Goal: Transaction & Acquisition: Purchase product/service

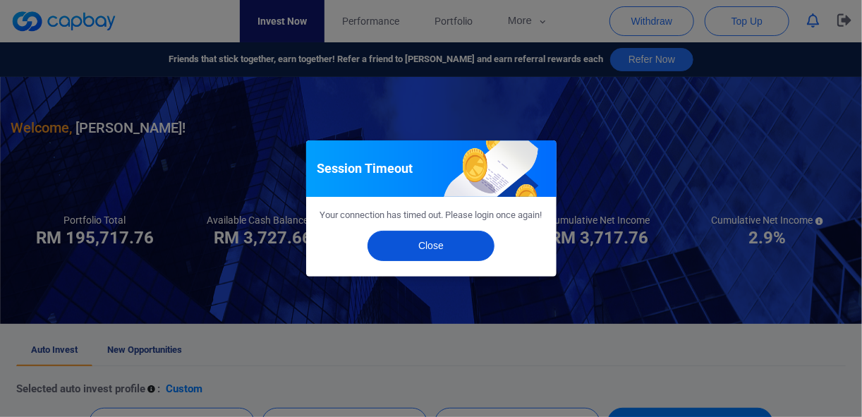
click at [429, 261] on button "Close" at bounding box center [431, 246] width 127 height 30
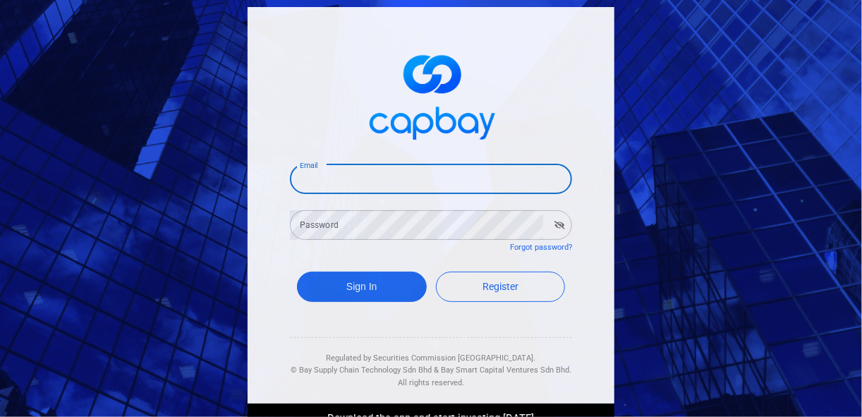
click at [315, 183] on input "Email" at bounding box center [431, 179] width 282 height 30
type input "[EMAIL_ADDRESS][DOMAIN_NAME]"
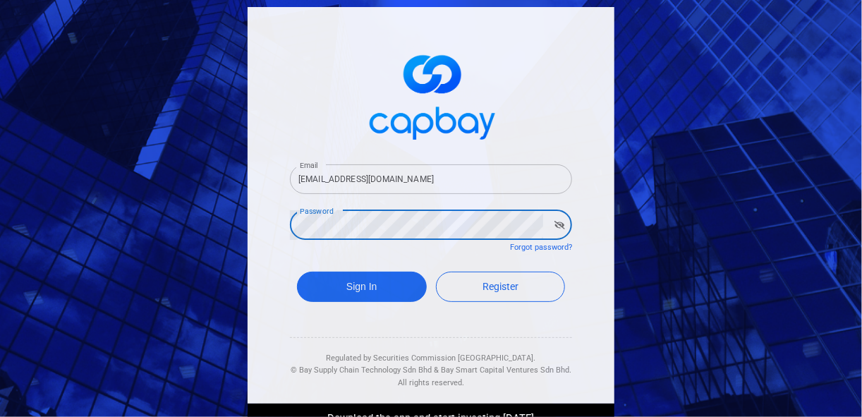
click at [297, 272] on button "Sign In" at bounding box center [362, 287] width 130 height 30
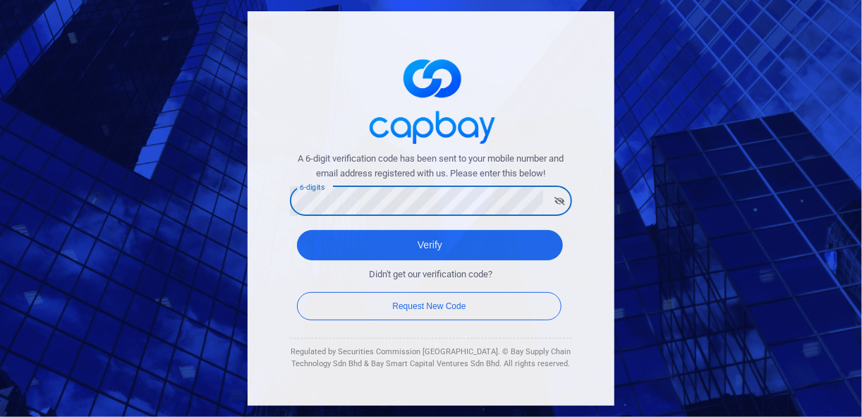
click at [297, 230] on button "Verify" at bounding box center [430, 245] width 266 height 30
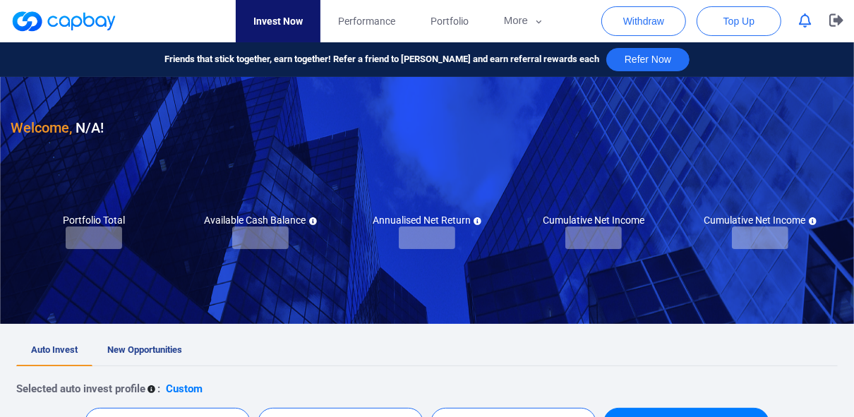
checkbox input "true"
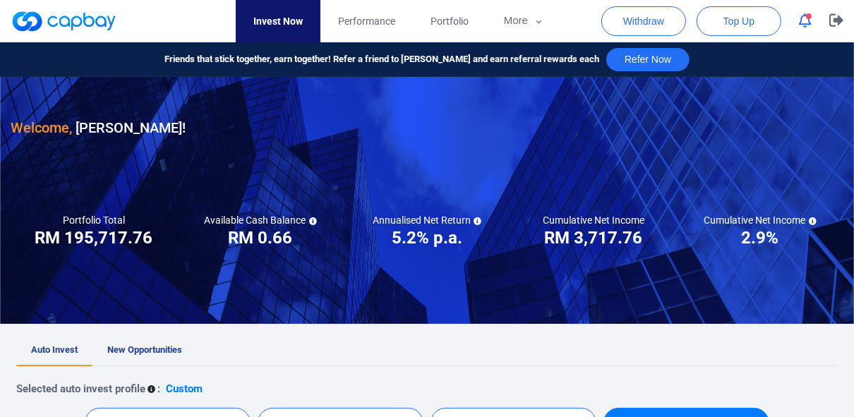
click at [808, 20] on icon "button" at bounding box center [805, 20] width 13 height 15
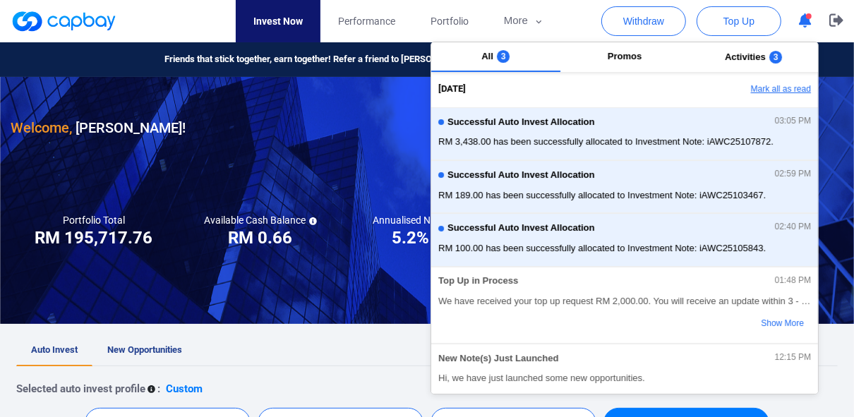
click at [790, 92] on button "Mark all as read" at bounding box center [742, 90] width 152 height 24
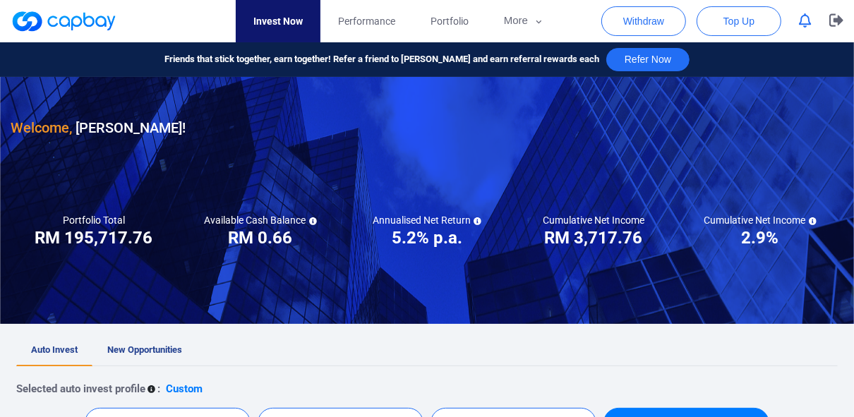
click at [404, 340] on ul "Auto Invest New Opportunities" at bounding box center [426, 350] width 821 height 31
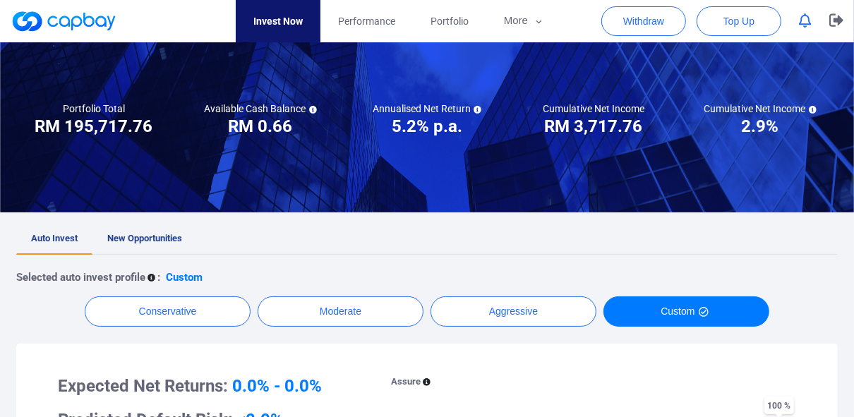
scroll to position [113, 0]
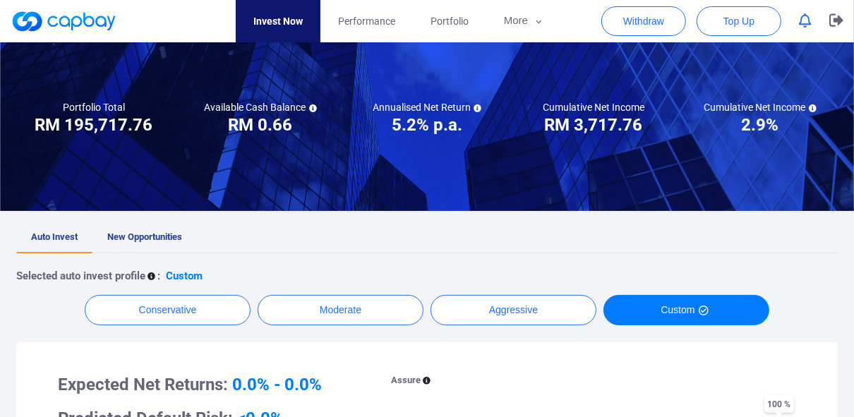
click at [145, 240] on span "New Opportunities" at bounding box center [144, 236] width 75 height 11
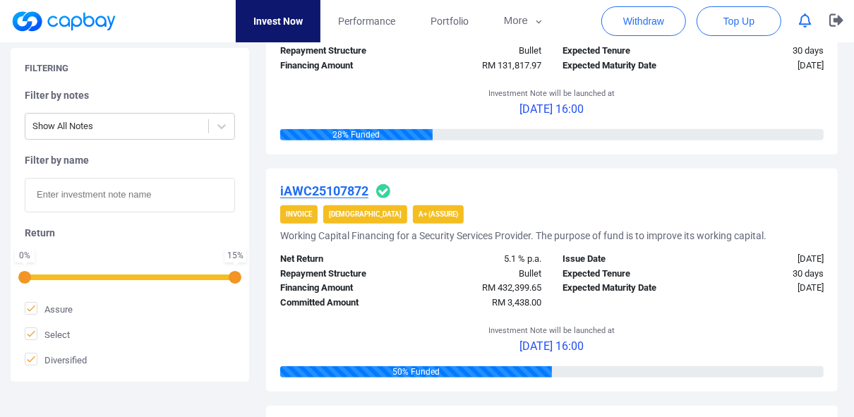
scroll to position [282, 0]
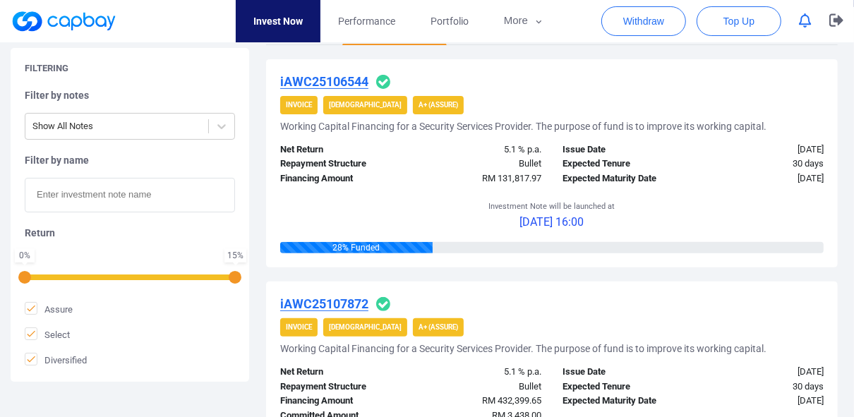
click at [804, 25] on icon "button" at bounding box center [805, 20] width 13 height 15
click at [335, 206] on div "Investment Note will be launched at 01 Oct 2025 16:00" at bounding box center [551, 214] width 543 height 56
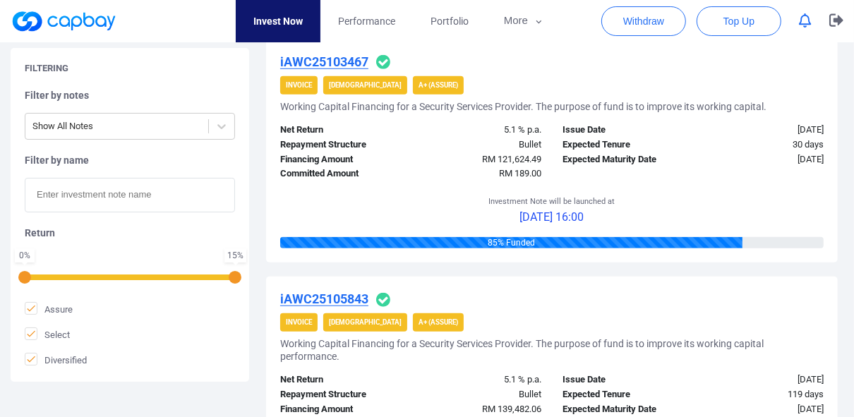
scroll to position [734, 0]
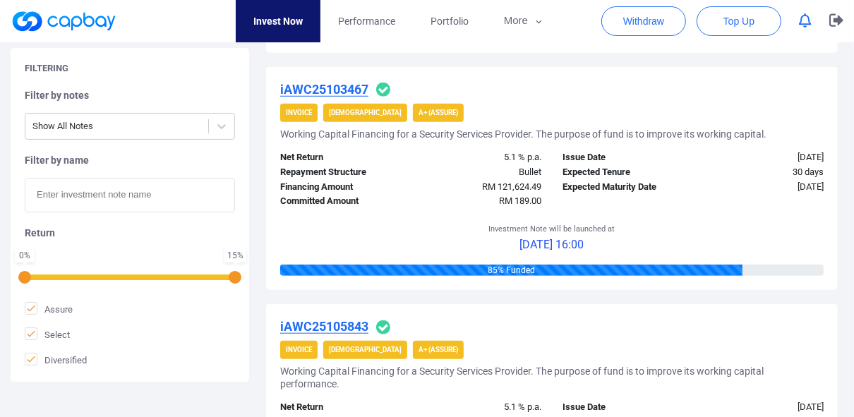
click at [418, 112] on strong "A+ (Assure)" at bounding box center [438, 113] width 40 height 8
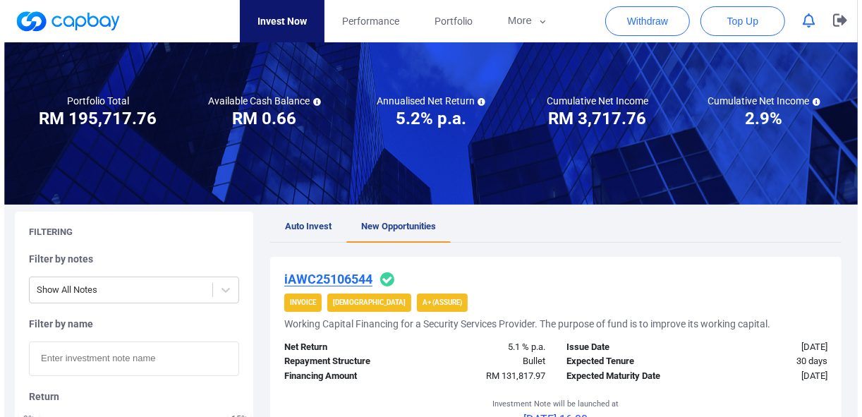
scroll to position [0, 0]
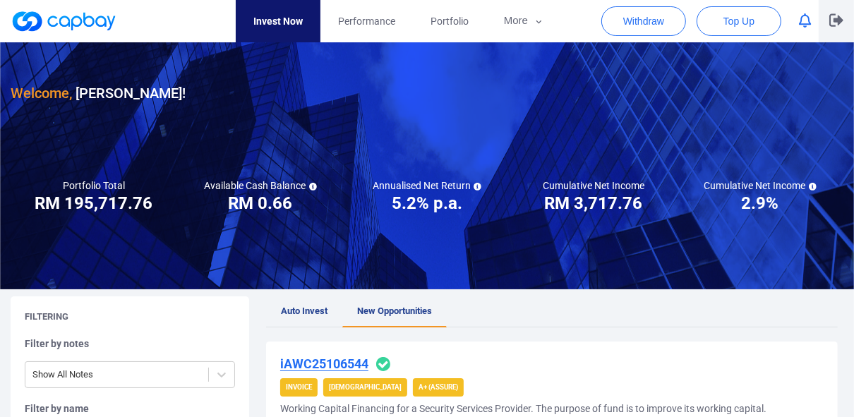
click at [833, 28] on button "button" at bounding box center [835, 21] width 35 height 42
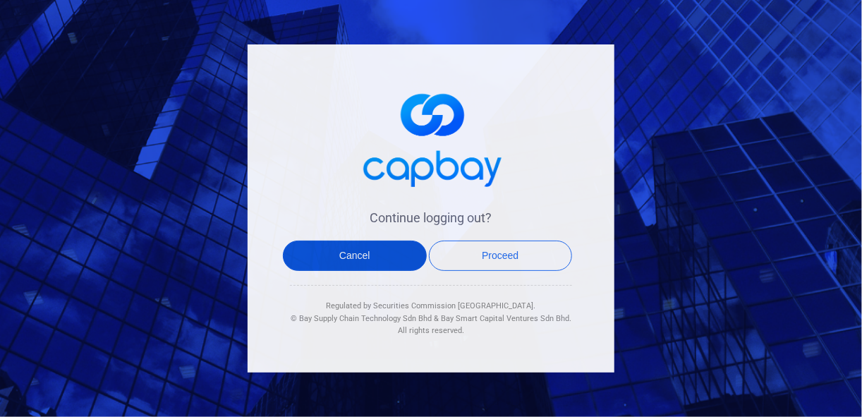
click at [360, 260] on button "Cancel" at bounding box center [355, 256] width 144 height 30
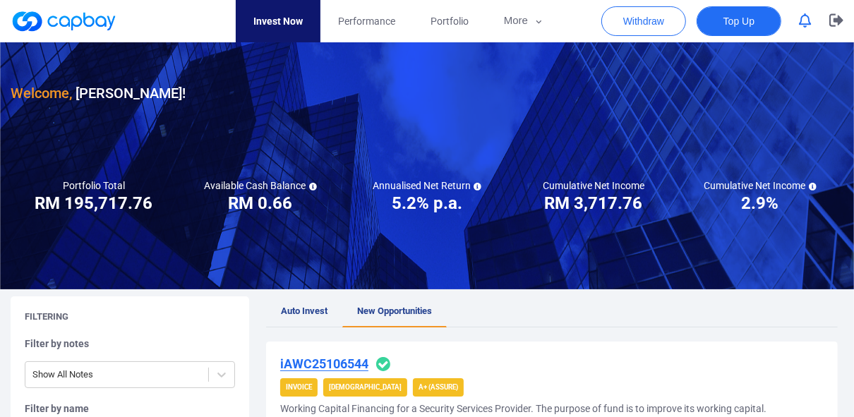
click at [746, 23] on span "Top Up" at bounding box center [738, 21] width 31 height 14
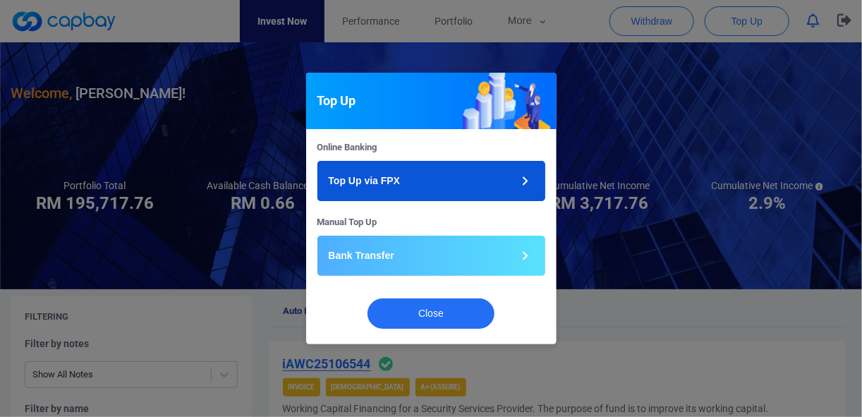
click at [388, 182] on p "Top Up via FPX" at bounding box center [365, 181] width 72 height 15
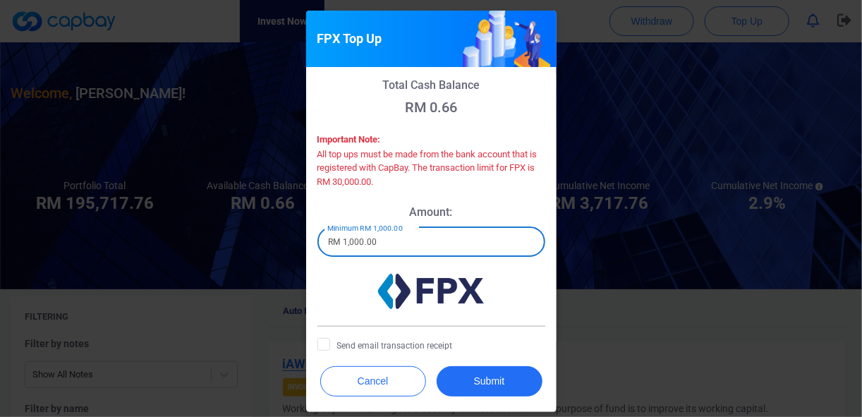
drag, startPoint x: 418, startPoint y: 243, endPoint x: 276, endPoint y: 243, distance: 142.5
click at [276, 243] on div "FPX Top Up Total Cash Balance RM 0.66 Important Note: All top ups must be made …" at bounding box center [431, 208] width 862 height 417
type input "RM 2,000"
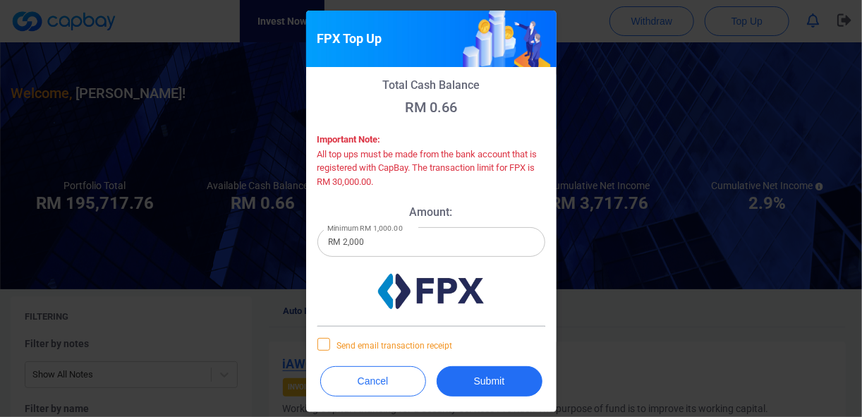
click at [318, 345] on icon at bounding box center [323, 343] width 11 height 11
click at [0, 0] on input "Send email transaction receipt" at bounding box center [0, 0] width 0 height 0
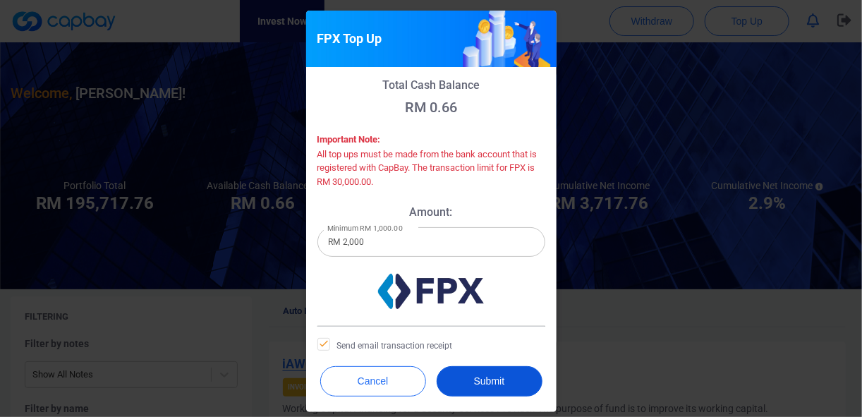
click at [482, 380] on button "Submit" at bounding box center [490, 381] width 106 height 30
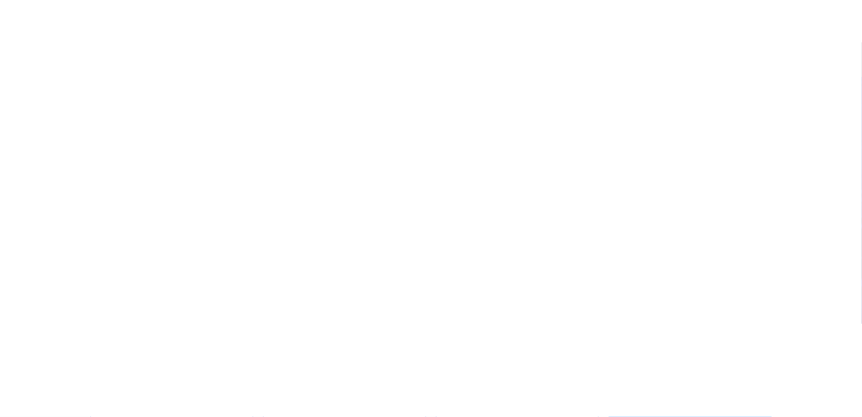
checkbox input "true"
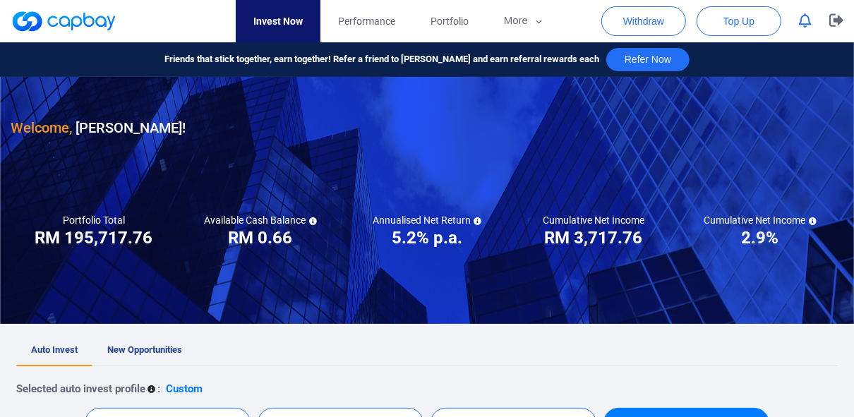
click at [795, 22] on button "button" at bounding box center [805, 21] width 27 height 22
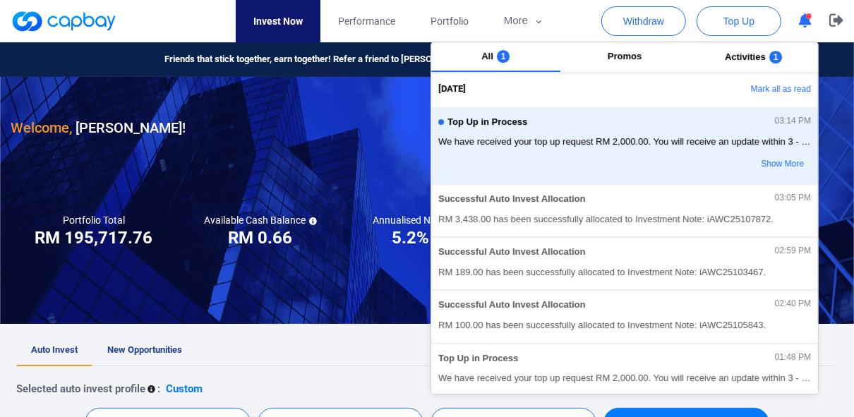
click at [261, 344] on ul "Auto Invest New Opportunities" at bounding box center [426, 350] width 821 height 31
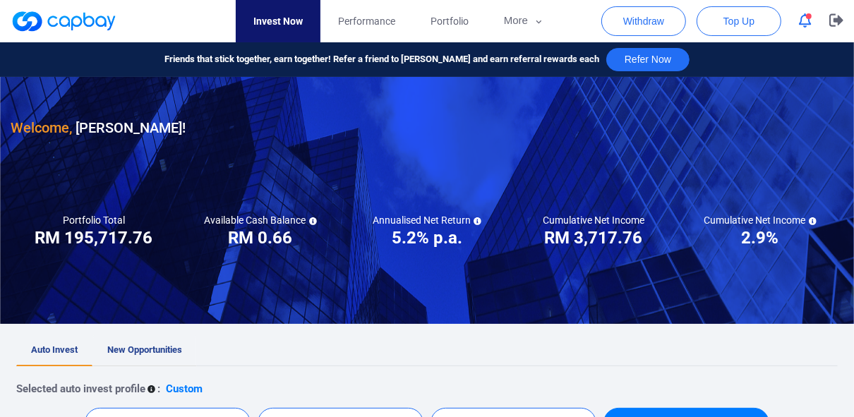
click at [144, 349] on span "New Opportunities" at bounding box center [144, 349] width 75 height 11
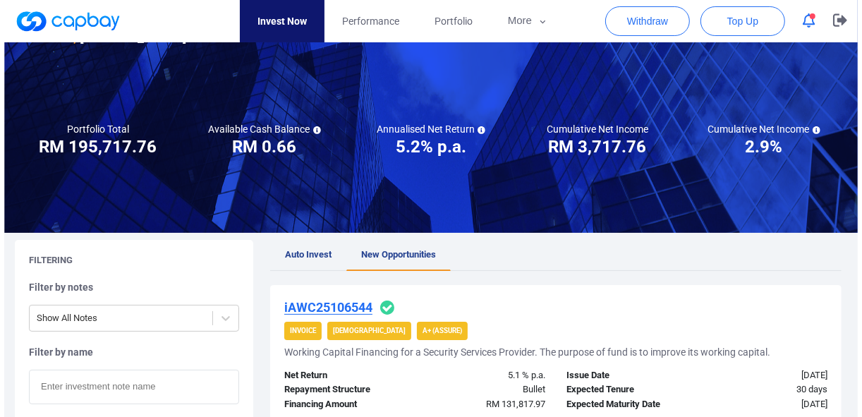
scroll to position [56, 0]
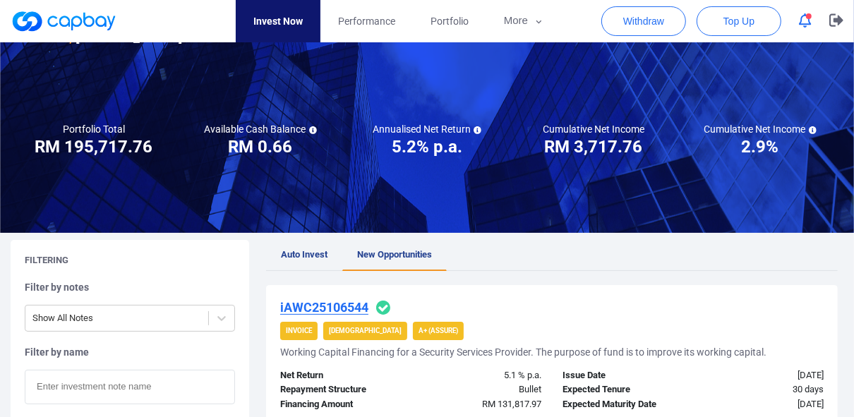
click at [802, 23] on icon "button" at bounding box center [805, 20] width 13 height 15
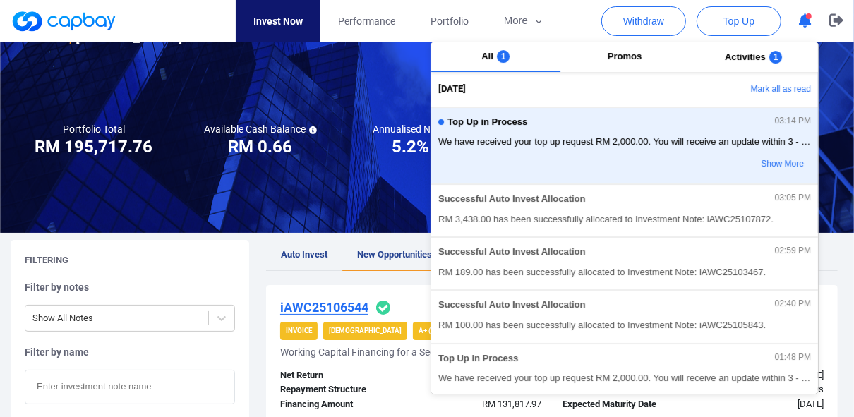
click at [572, 20] on nav "Invest Now Performance Portfolio More Transaction My Statements My Profile FAQs…" at bounding box center [398, 21] width 833 height 42
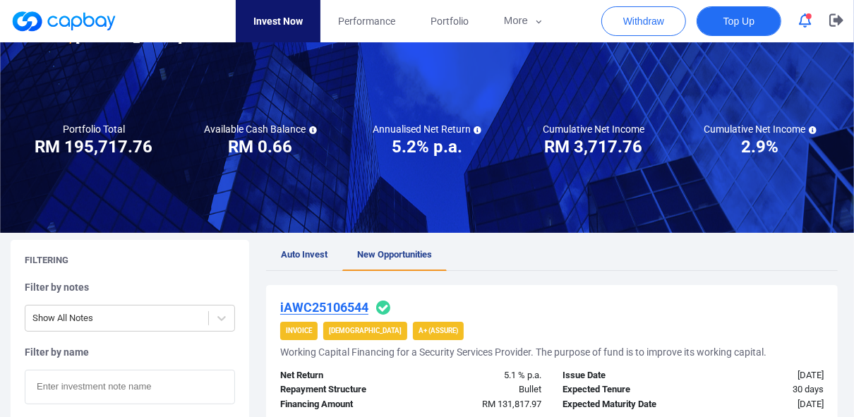
click at [736, 24] on span "Top Up" at bounding box center [738, 21] width 31 height 14
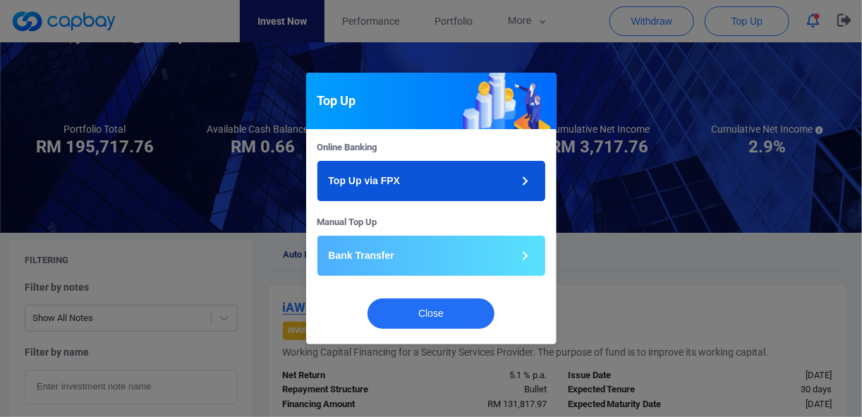
click at [413, 179] on button "Top Up via FPX" at bounding box center [432, 181] width 228 height 40
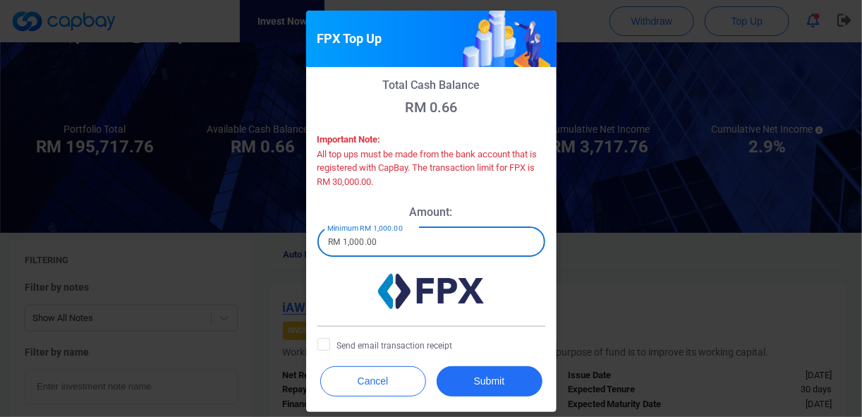
drag, startPoint x: 383, startPoint y: 243, endPoint x: 286, endPoint y: 242, distance: 97.4
click at [286, 242] on div "FPX Top Up Total Cash Balance RM 0.66 Important Note: All top ups must be made …" at bounding box center [431, 208] width 862 height 417
type input "RM 5,000"
click at [323, 342] on icon at bounding box center [323, 343] width 11 height 11
click at [0, 0] on input "Send email transaction receipt" at bounding box center [0, 0] width 0 height 0
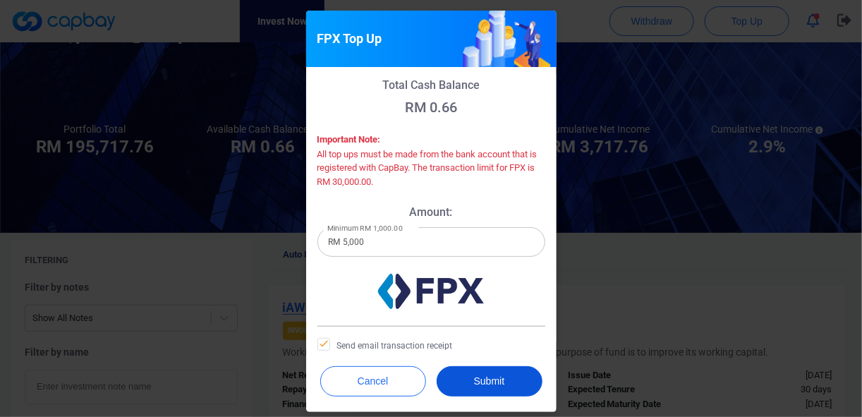
click at [495, 385] on button "Submit" at bounding box center [490, 381] width 106 height 30
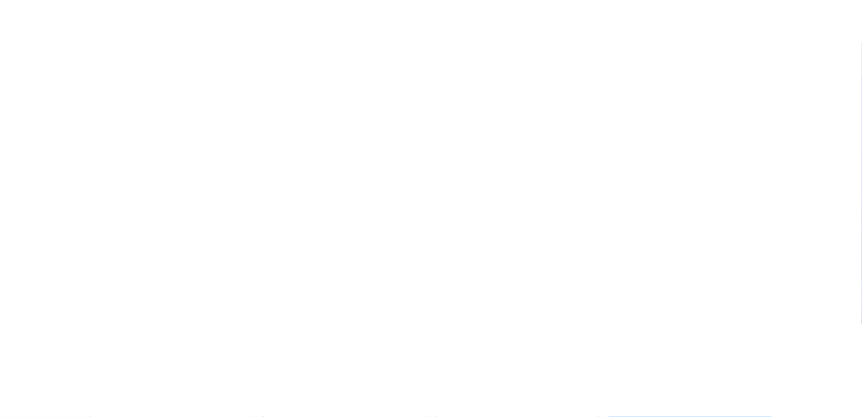
checkbox input "true"
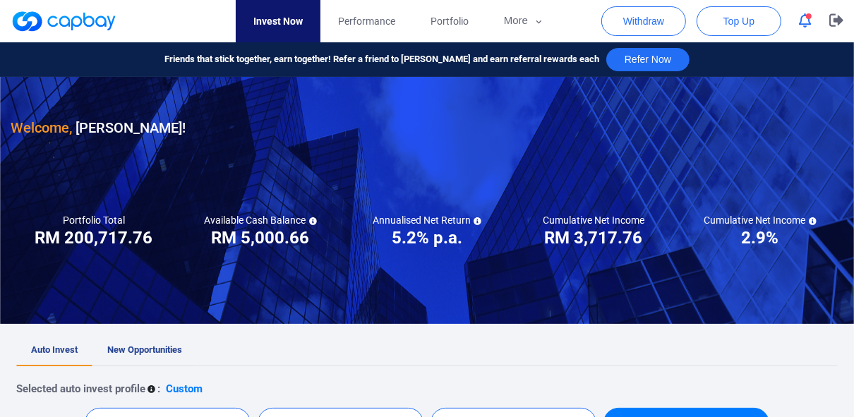
click at [157, 354] on span "New Opportunities" at bounding box center [144, 349] width 75 height 11
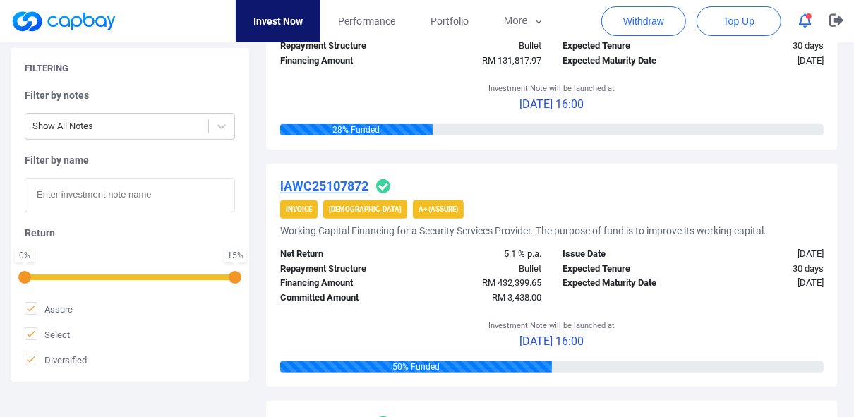
scroll to position [395, 0]
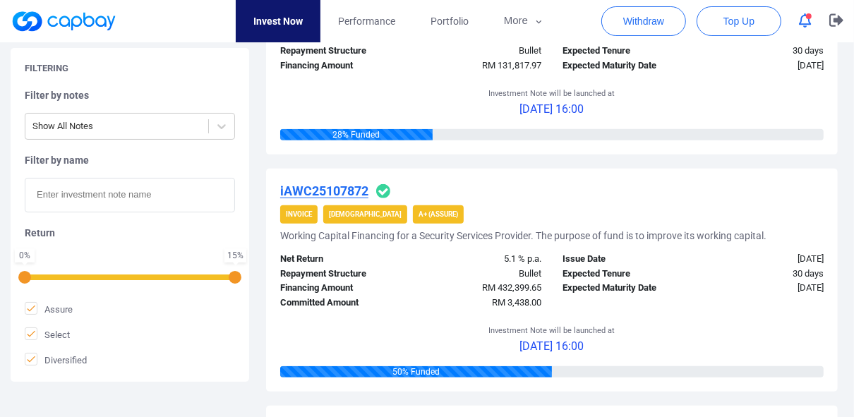
click at [418, 215] on strong "A+ (Assure)" at bounding box center [438, 214] width 40 height 8
click at [347, 193] on u "iAWC25107872" at bounding box center [324, 190] width 88 height 15
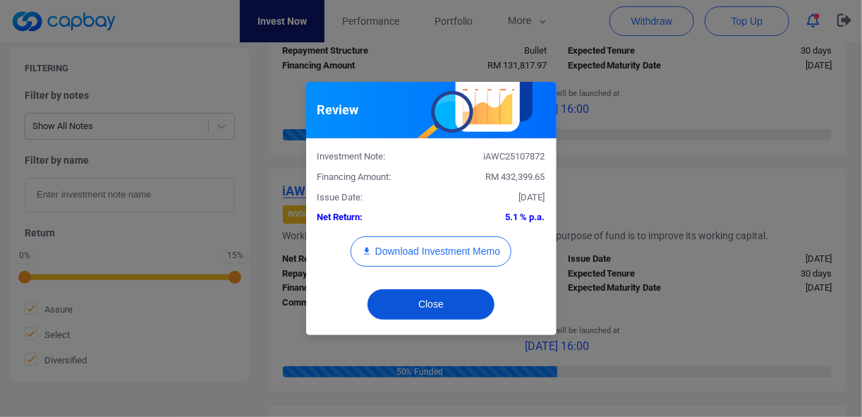
click at [452, 307] on button "Close" at bounding box center [431, 304] width 127 height 30
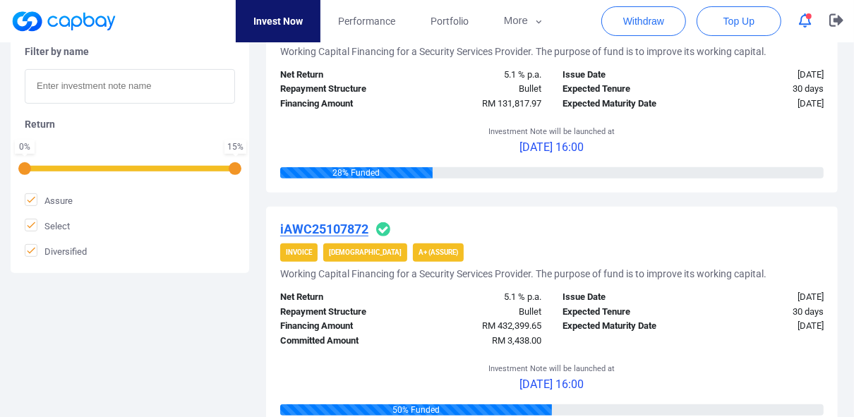
scroll to position [172, 0]
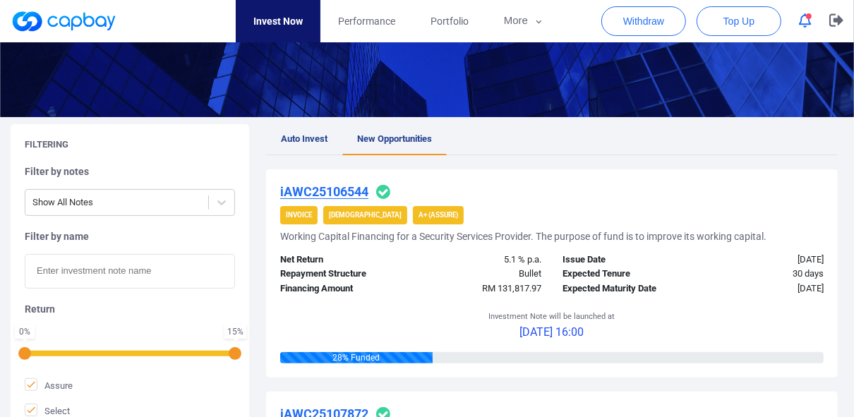
click at [807, 22] on icon "button" at bounding box center [805, 20] width 13 height 15
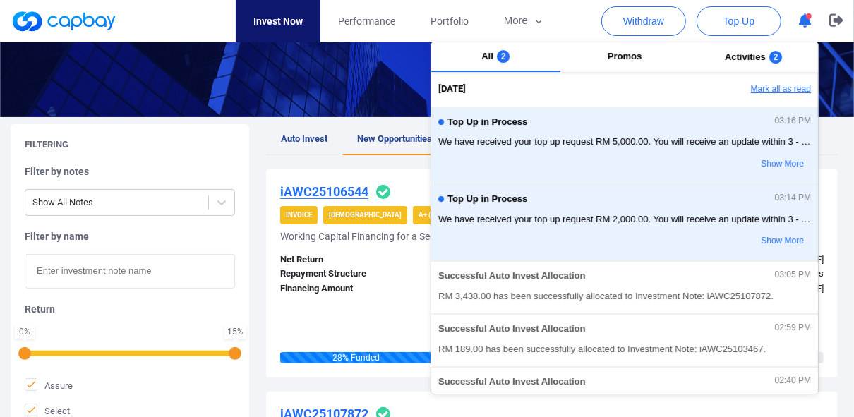
click at [789, 88] on button "Mark all as read" at bounding box center [742, 90] width 152 height 24
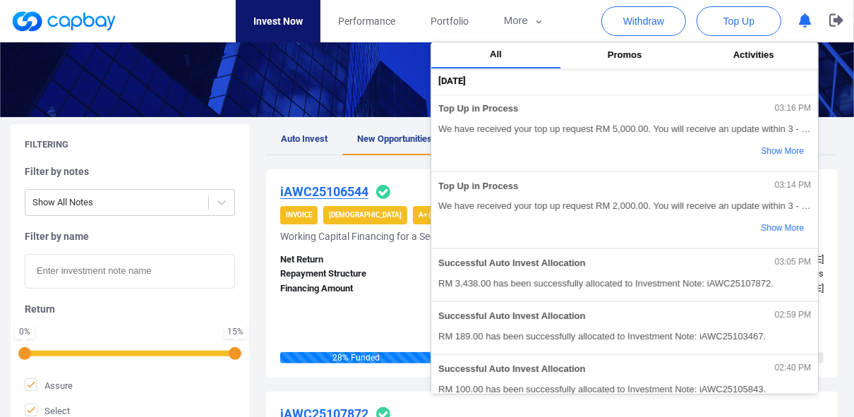
click at [580, 19] on nav "Invest Now Performance Portfolio More Transaction My Statements My Profile FAQs…" at bounding box center [398, 21] width 833 height 42
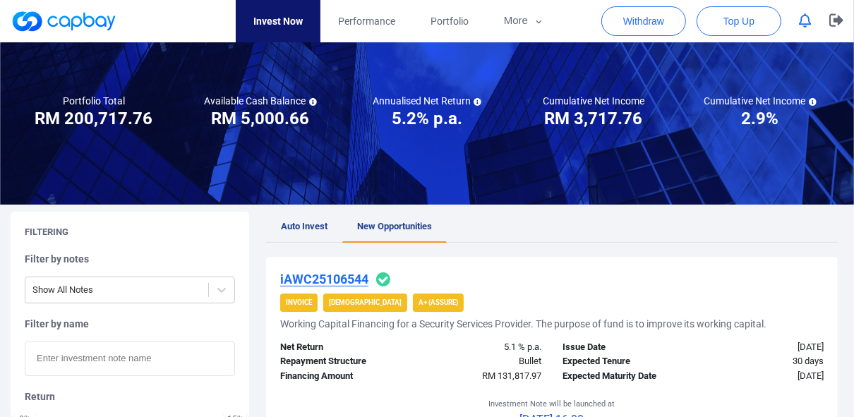
scroll to position [0, 0]
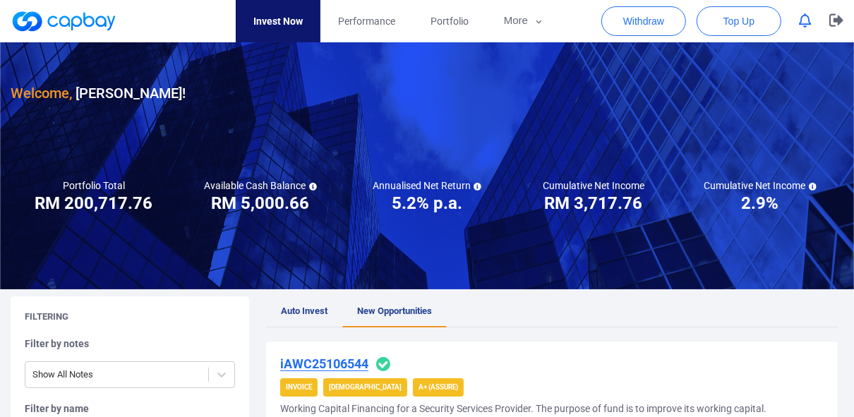
click at [616, 310] on ul "Auto Invest New Opportunities" at bounding box center [552, 311] width 572 height 31
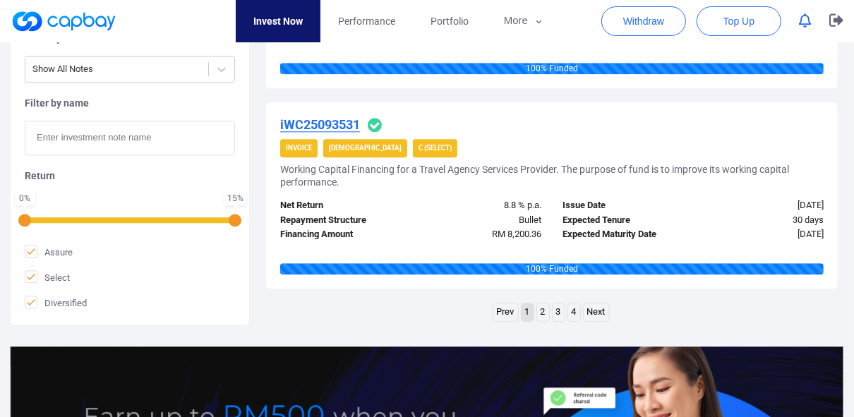
scroll to position [2487, 0]
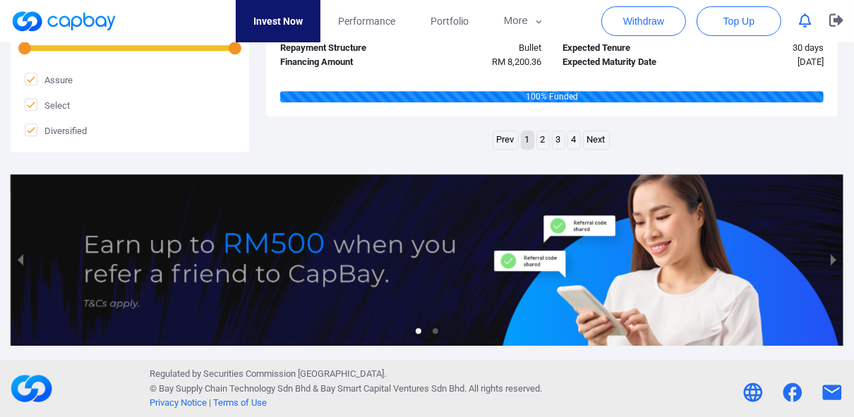
click at [387, 135] on div "Prev 1 2 3 4 Next" at bounding box center [552, 142] width 572 height 23
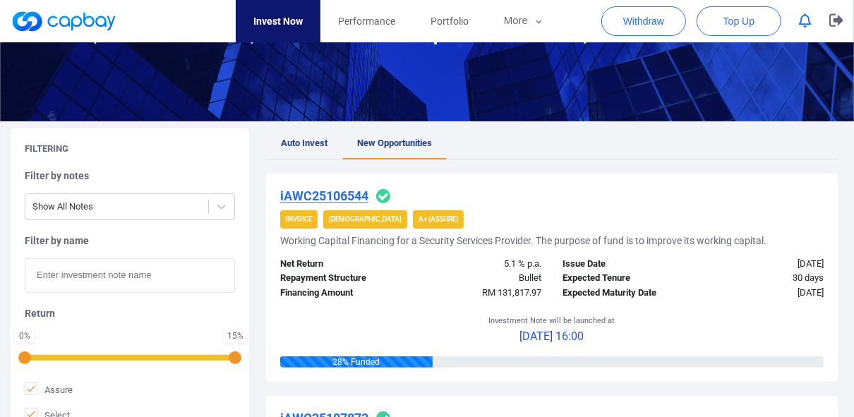
scroll to position [0, 0]
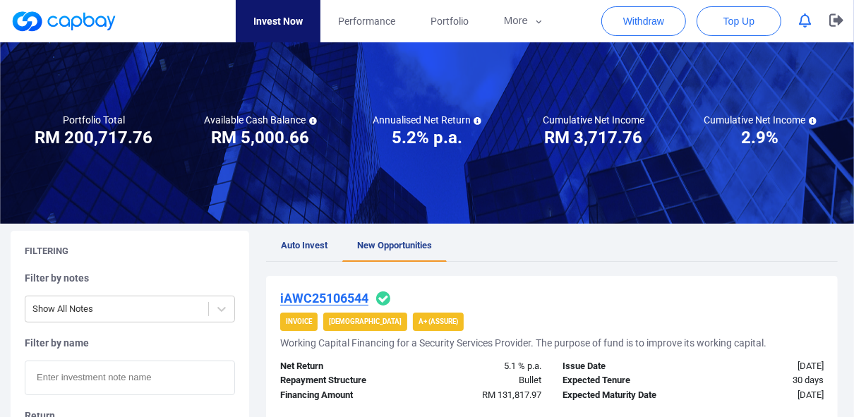
scroll to position [56, 0]
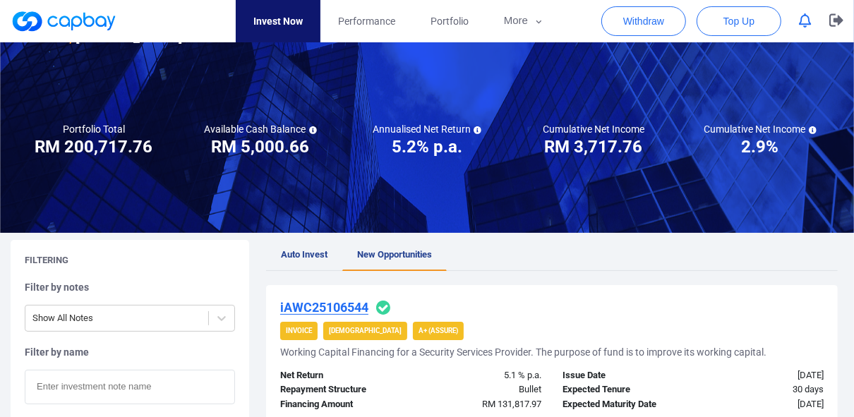
click at [402, 250] on span "New Opportunities" at bounding box center [394, 254] width 75 height 11
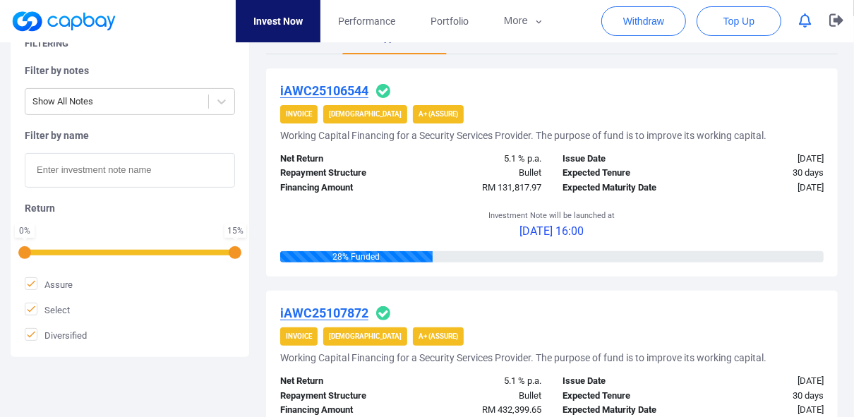
scroll to position [282, 0]
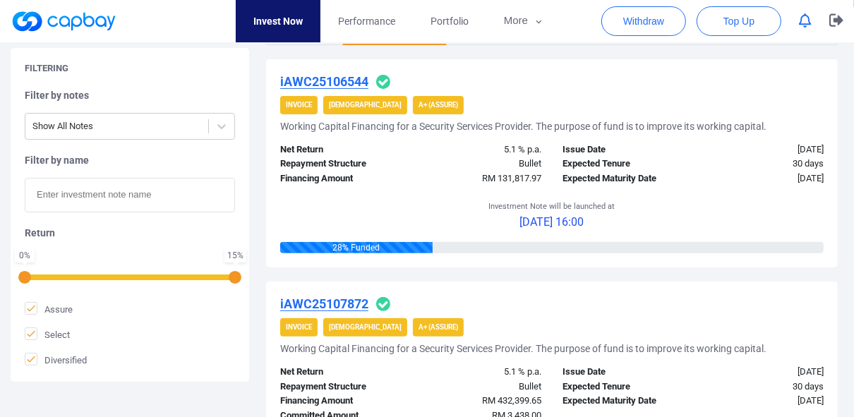
click at [334, 108] on span "[DEMOGRAPHIC_DATA]" at bounding box center [365, 105] width 84 height 18
click at [337, 82] on u "iAWC25106544" at bounding box center [324, 81] width 88 height 15
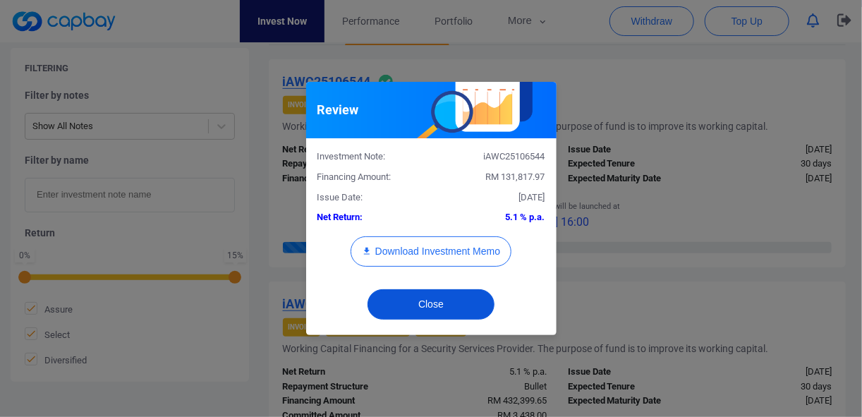
click at [464, 309] on button "Close" at bounding box center [431, 304] width 127 height 30
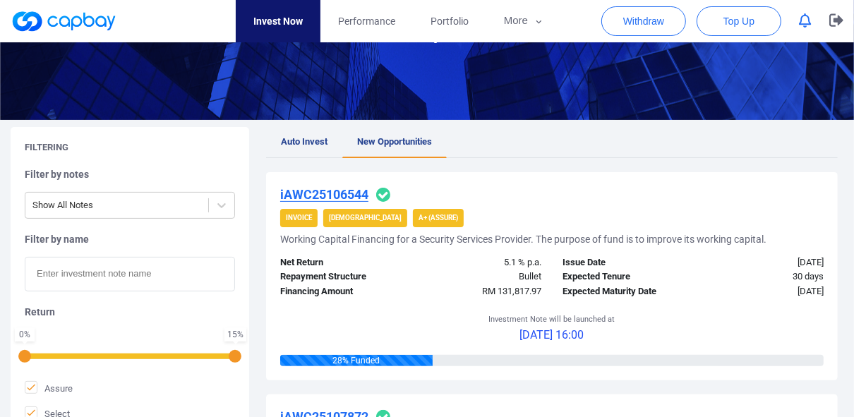
scroll to position [226, 0]
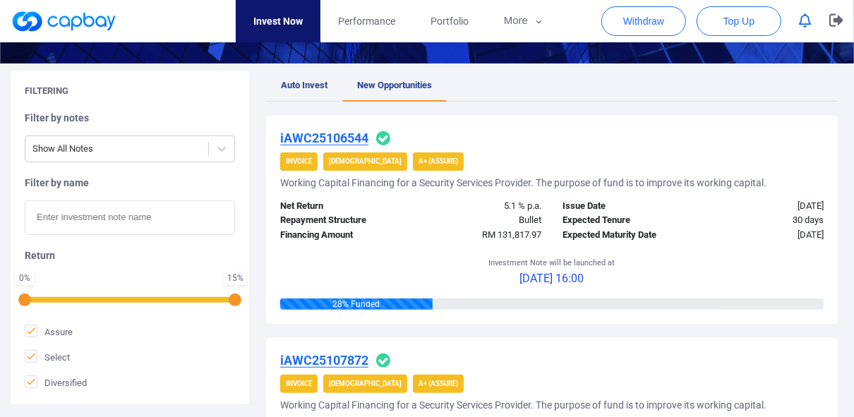
click at [486, 300] on div "28 % Funded" at bounding box center [551, 303] width 543 height 11
click at [382, 86] on span "New Opportunities" at bounding box center [394, 85] width 75 height 11
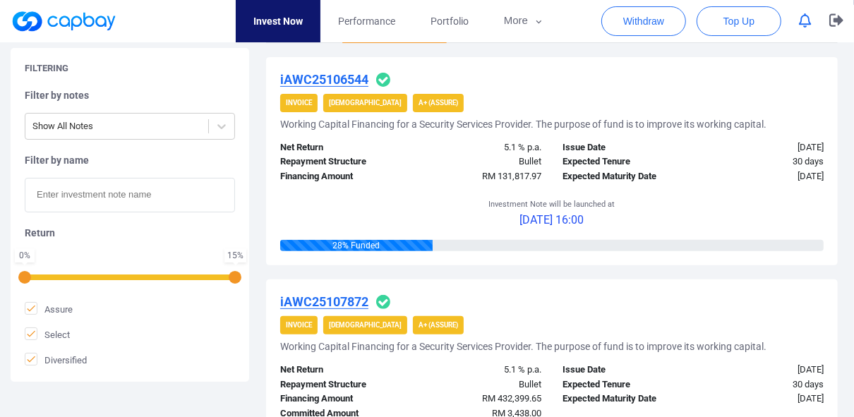
scroll to position [395, 0]
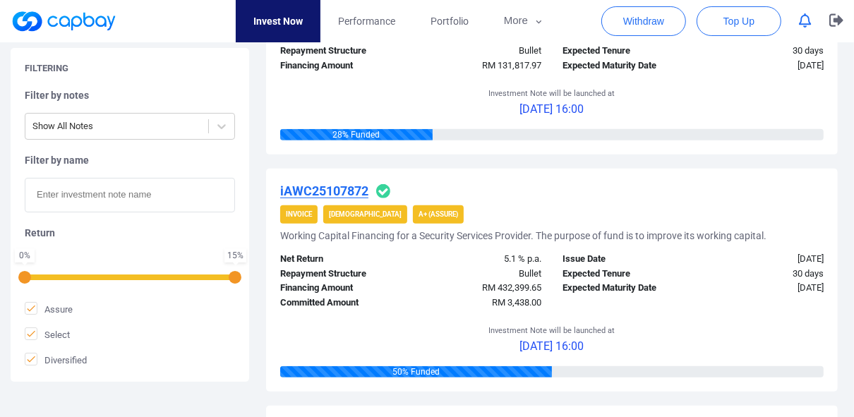
click at [341, 135] on div "28 % Funded" at bounding box center [356, 134] width 152 height 11
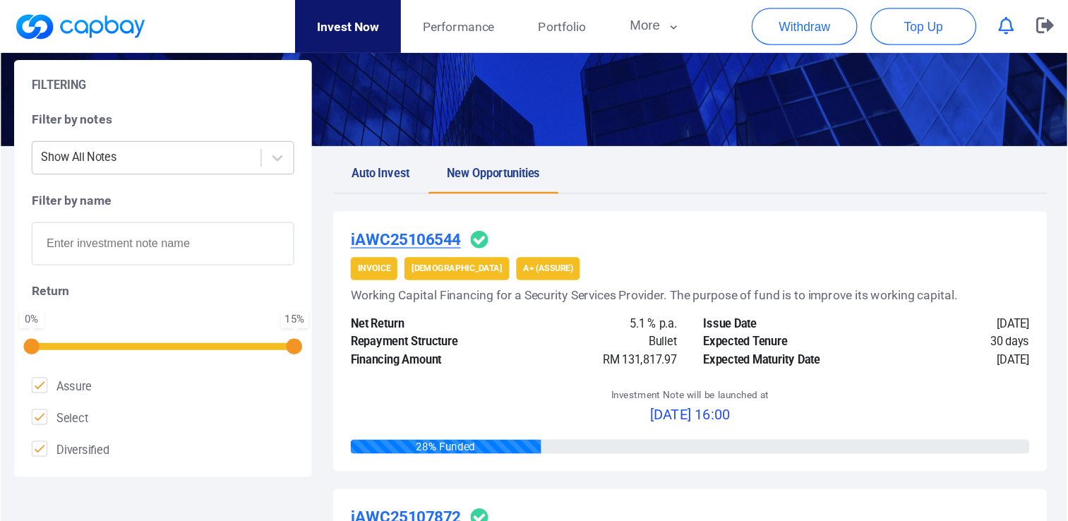
scroll to position [169, 0]
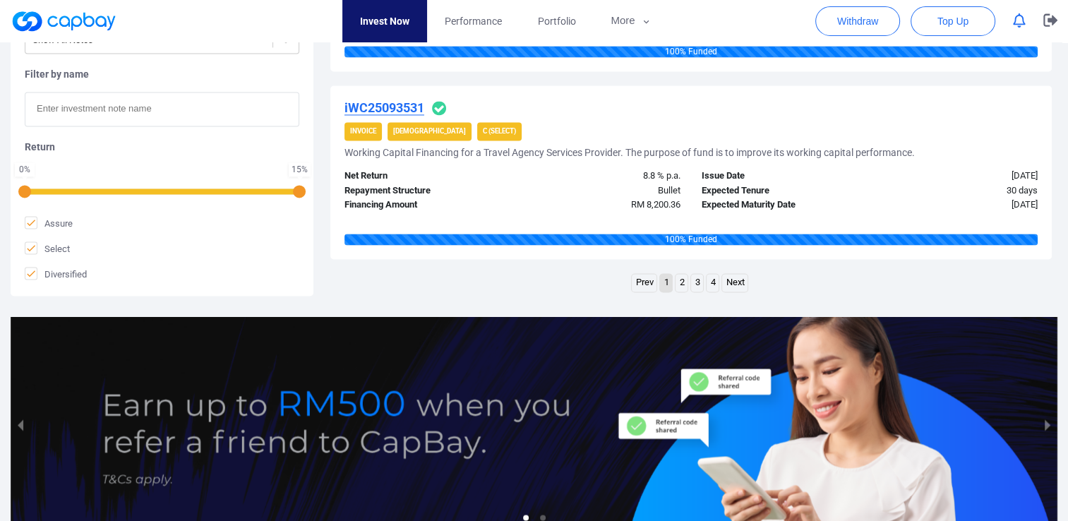
scroll to position [2328, 0]
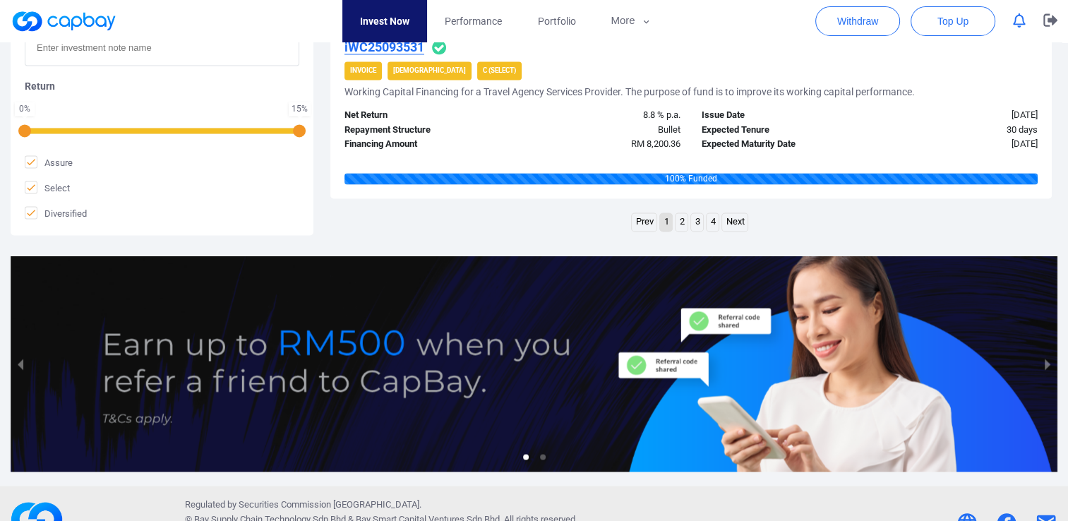
click at [731, 224] on link "Next" at bounding box center [734, 222] width 25 height 18
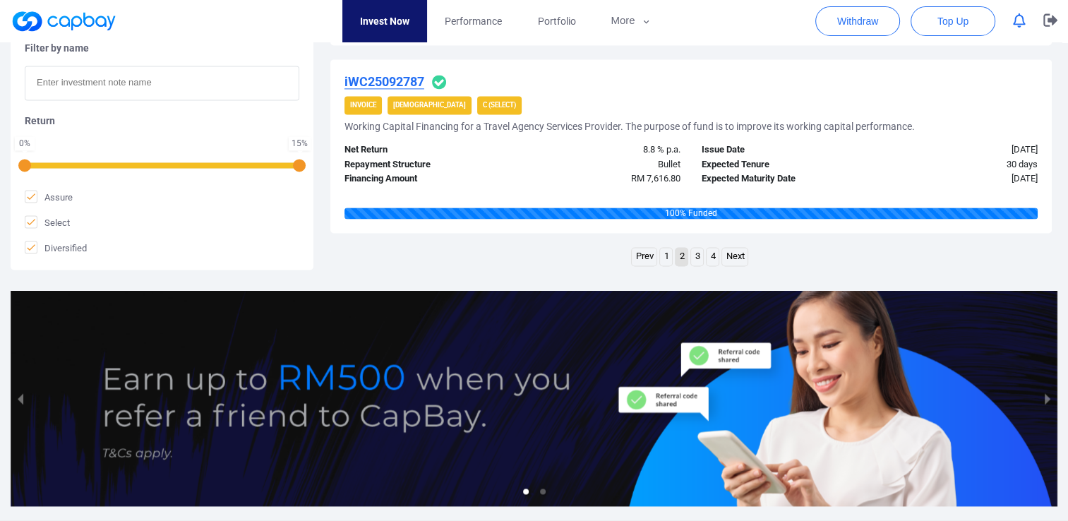
scroll to position [2037, 0]
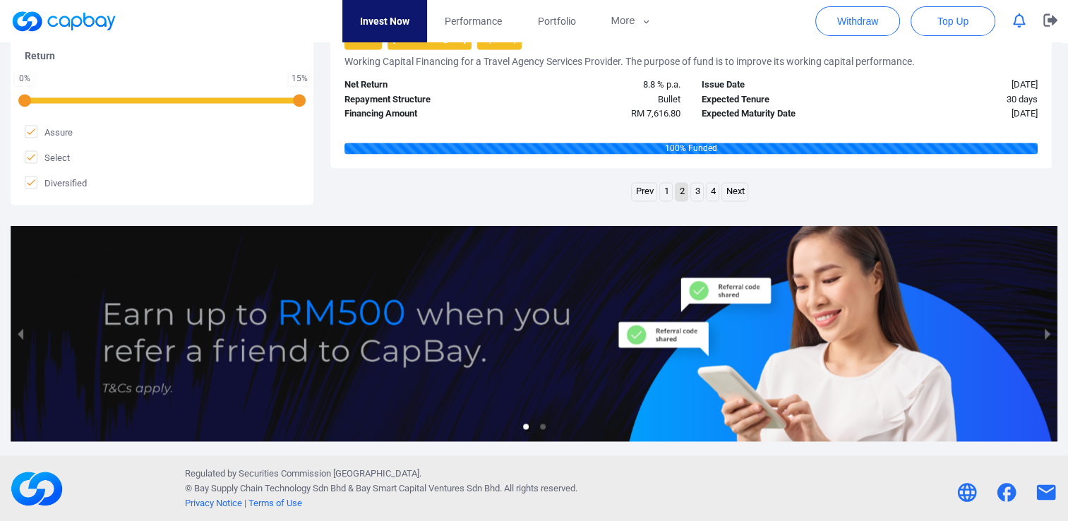
click at [697, 190] on link "3" at bounding box center [697, 192] width 12 height 18
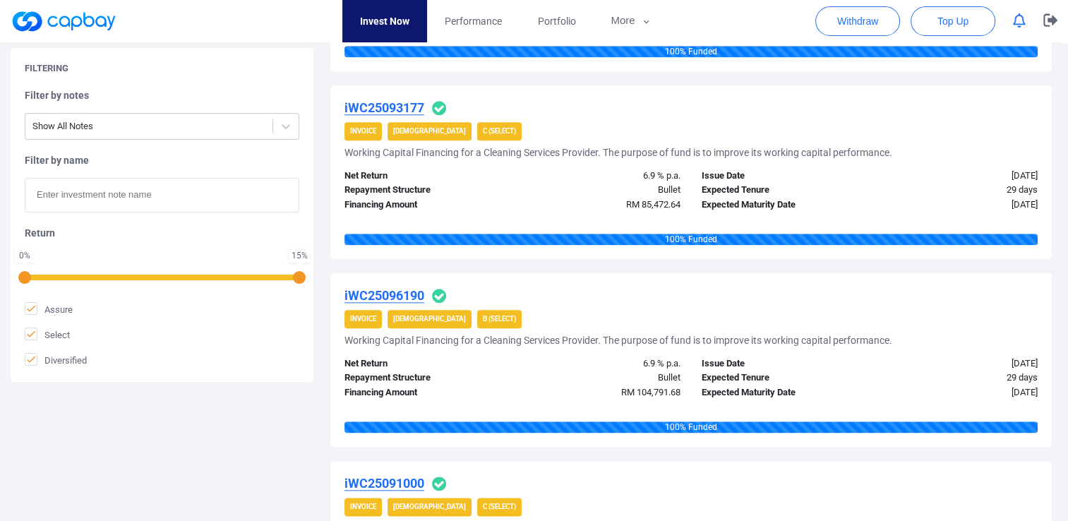
scroll to position [1853, 0]
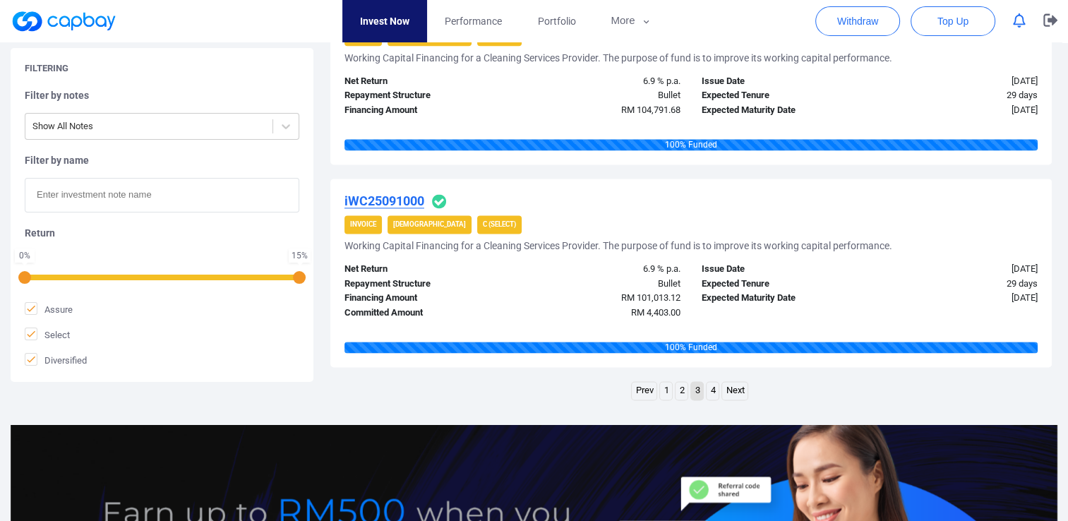
click at [717, 389] on link "4" at bounding box center [712, 391] width 12 height 18
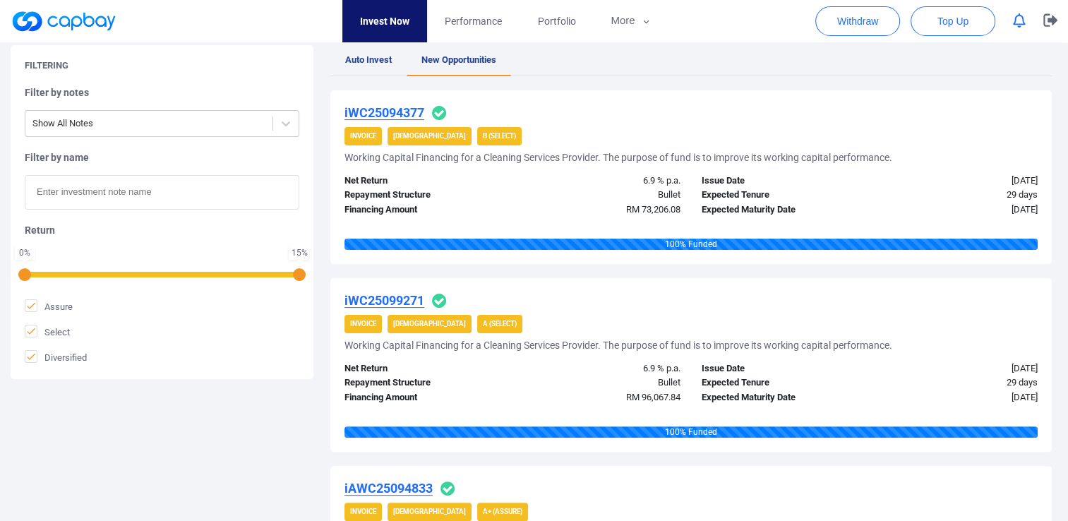
scroll to position [0, 0]
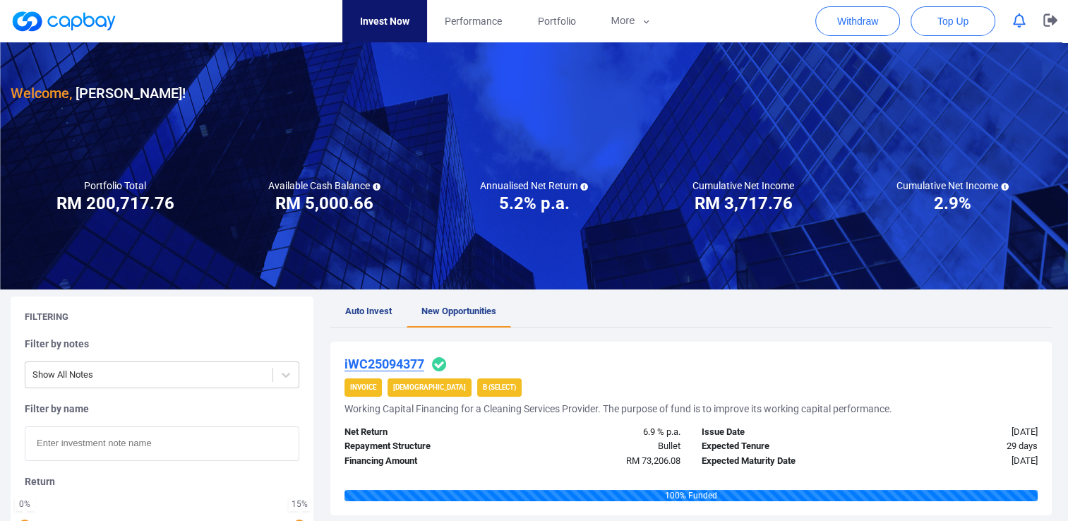
click at [373, 312] on span "Auto Invest" at bounding box center [368, 311] width 47 height 11
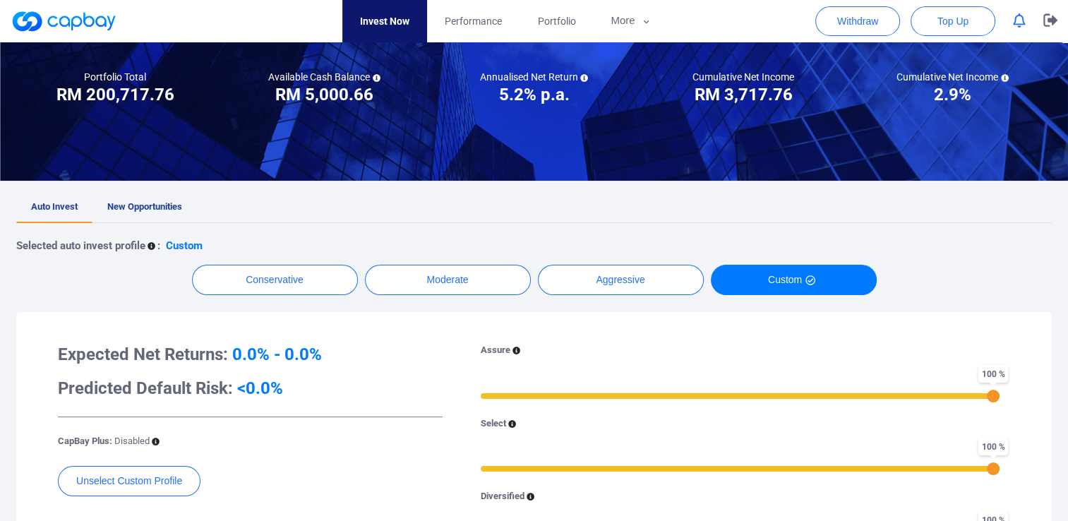
scroll to position [141, 0]
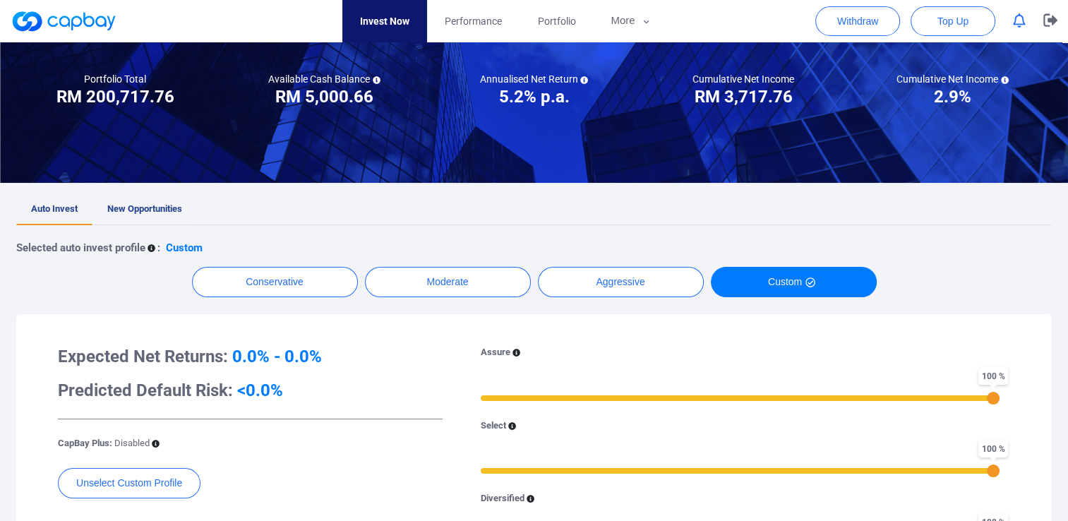
click at [123, 205] on span "New Opportunities" at bounding box center [144, 208] width 75 height 11
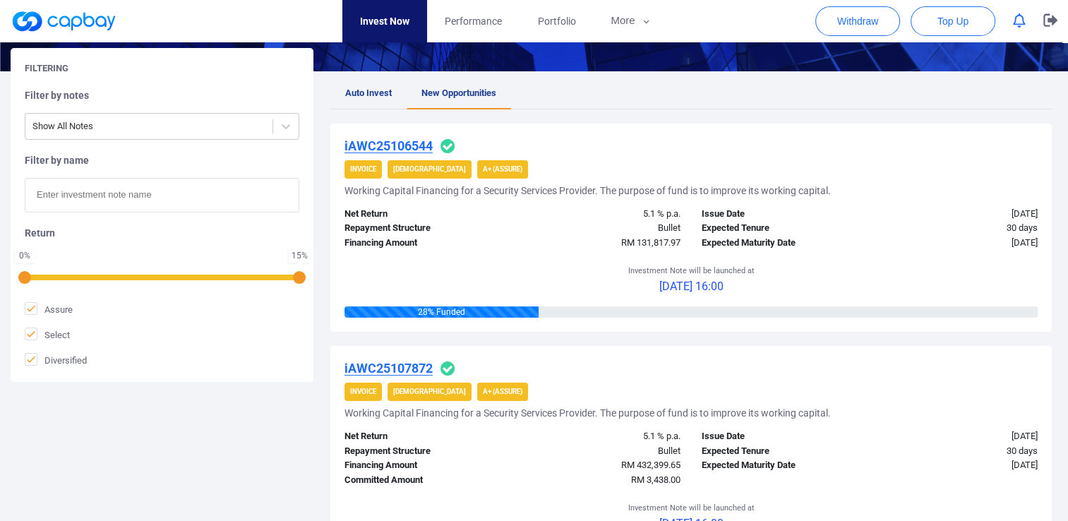
scroll to position [212, 0]
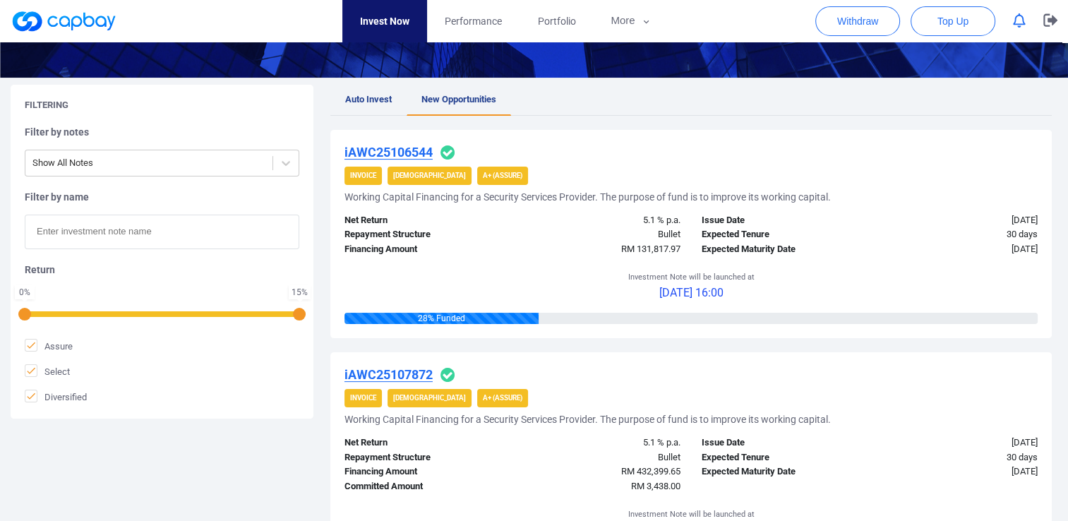
click at [862, 24] on icon "button" at bounding box center [1019, 20] width 13 height 15
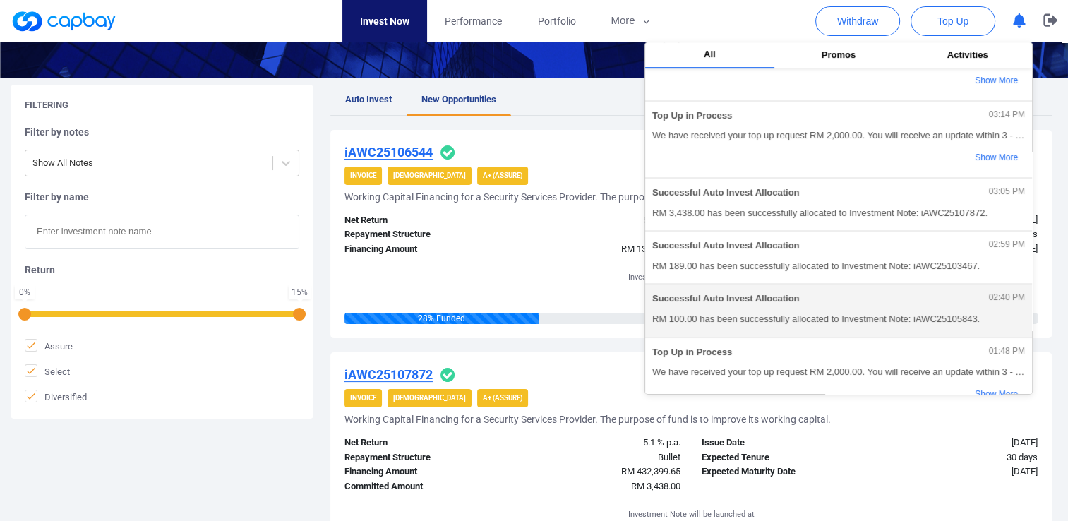
scroll to position [0, 0]
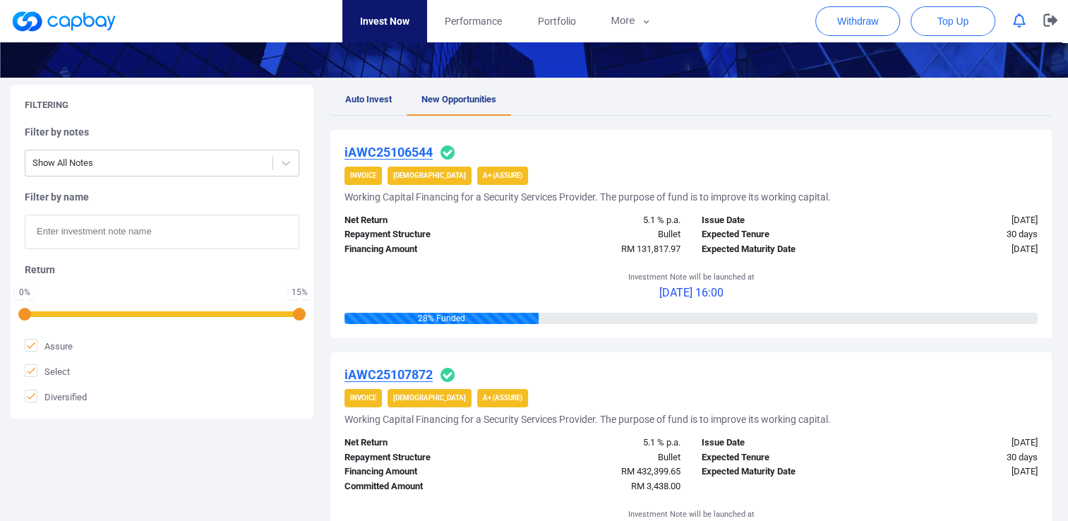
click at [565, 255] on div "RM 131,817.97" at bounding box center [601, 249] width 179 height 15
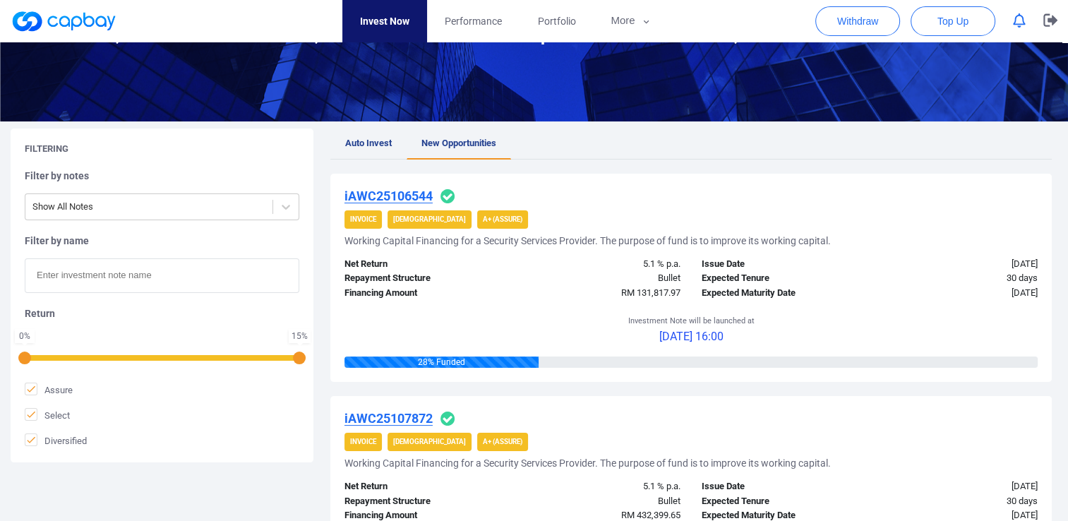
scroll to position [141, 0]
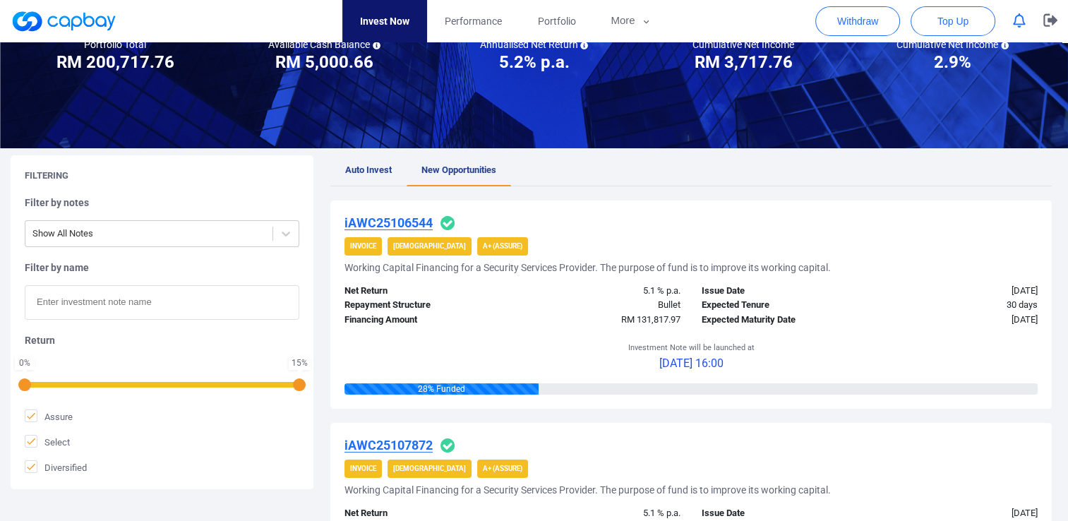
click at [363, 167] on span "Auto Invest" at bounding box center [368, 169] width 47 height 11
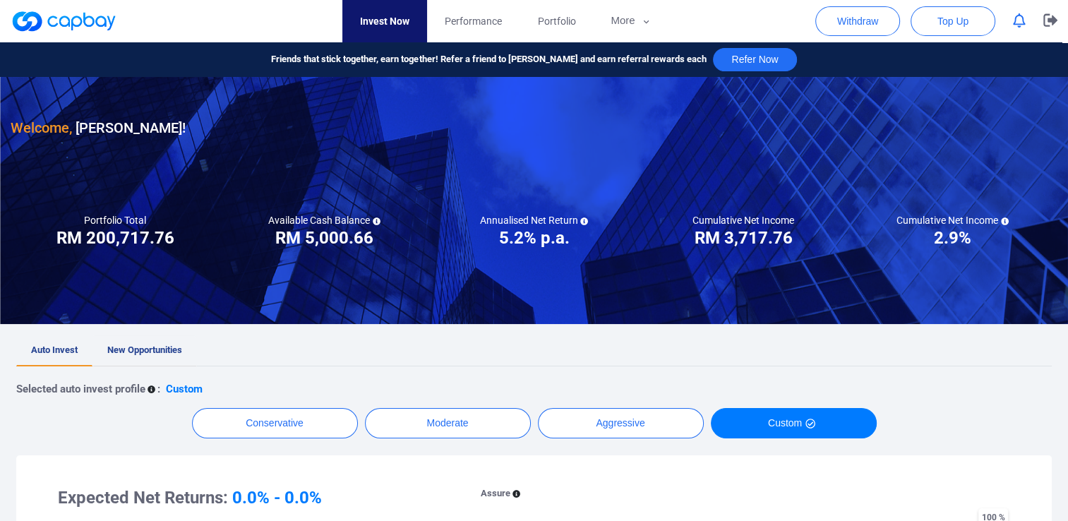
click at [149, 344] on span "New Opportunities" at bounding box center [144, 349] width 75 height 11
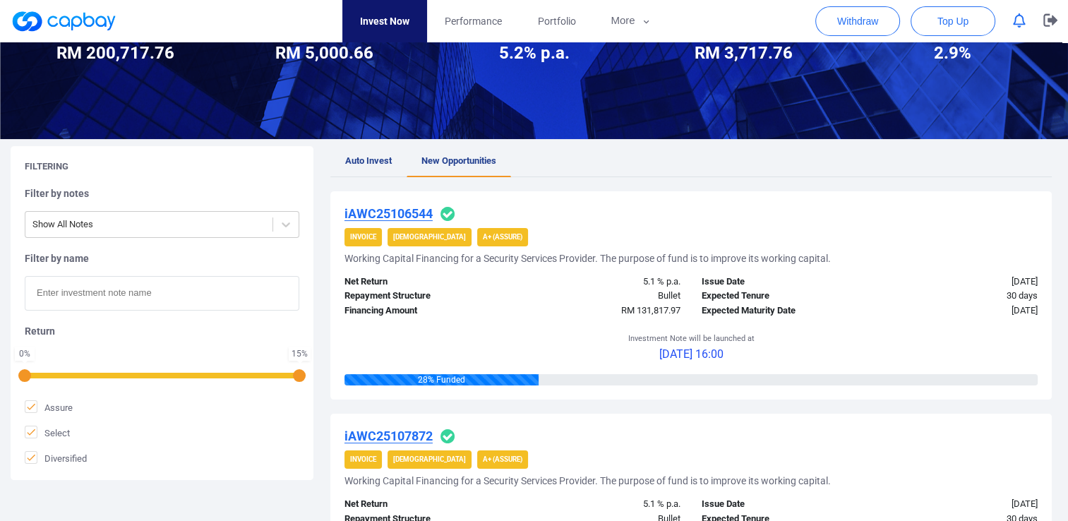
scroll to position [212, 0]
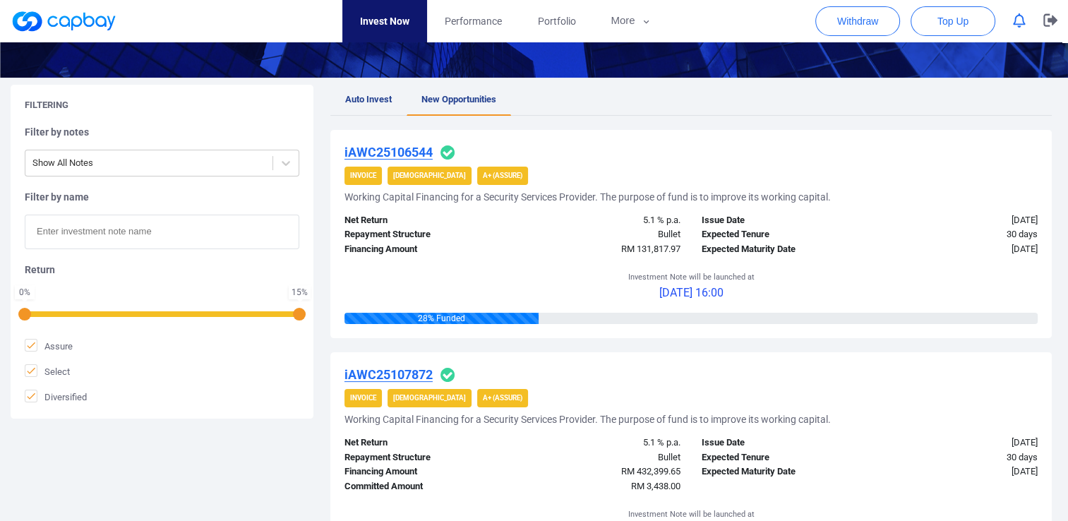
click at [862, 27] on icon "button" at bounding box center [1019, 20] width 13 height 15
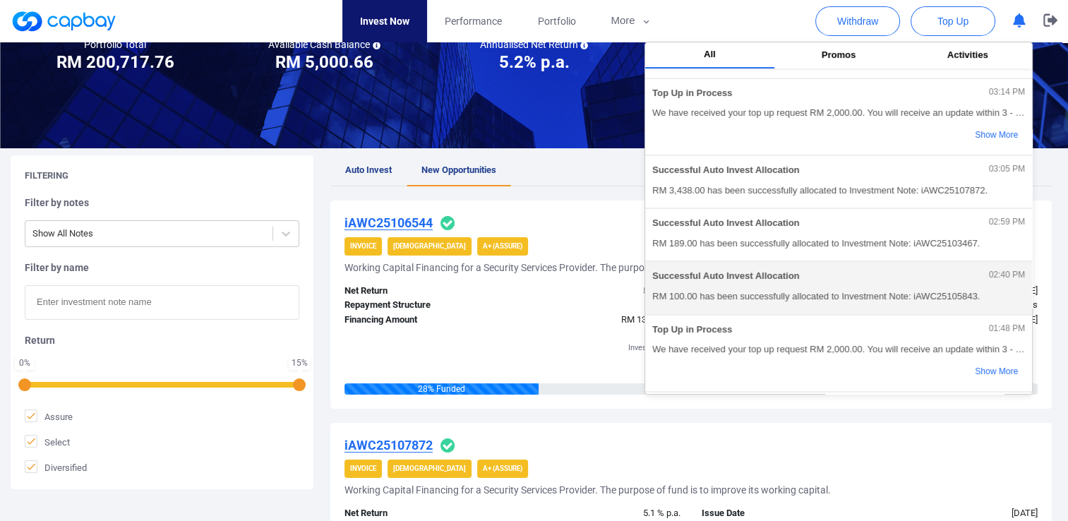
scroll to position [71, 0]
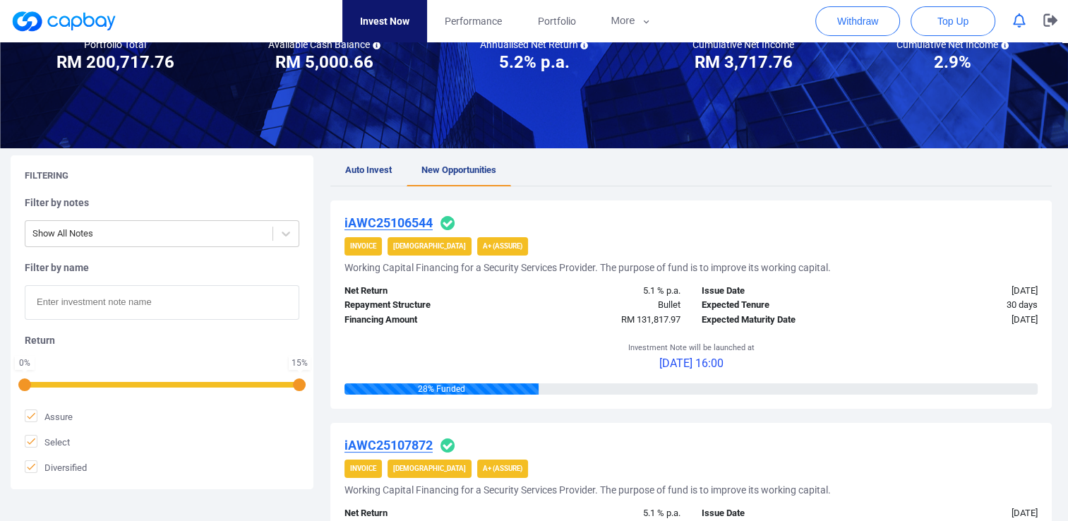
click at [781, 26] on nav "Invest Now Performance Portfolio More Transaction My Statements My Profile FAQs…" at bounding box center [505, 21] width 1046 height 42
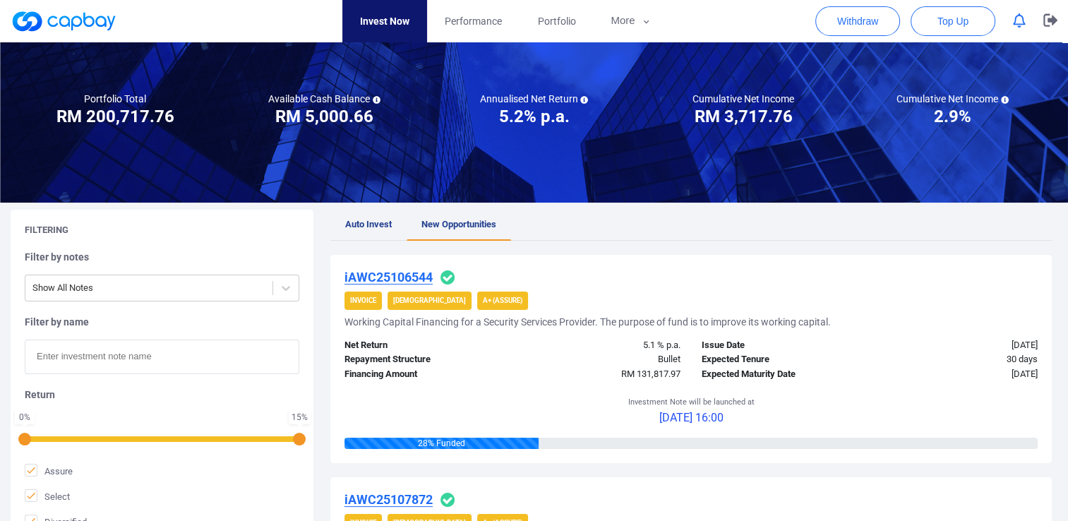
scroll to position [212, 0]
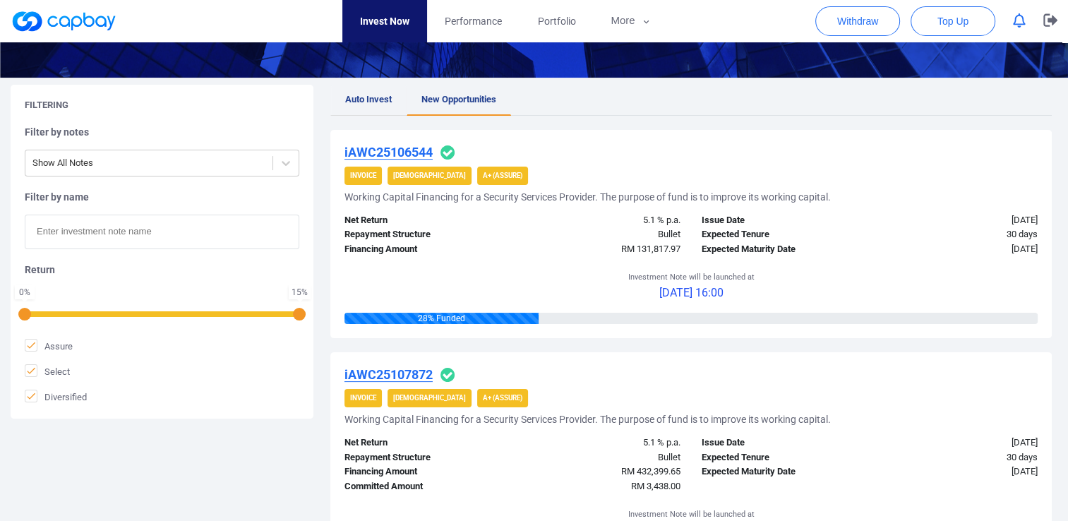
click at [373, 103] on span "Auto Invest" at bounding box center [368, 99] width 47 height 11
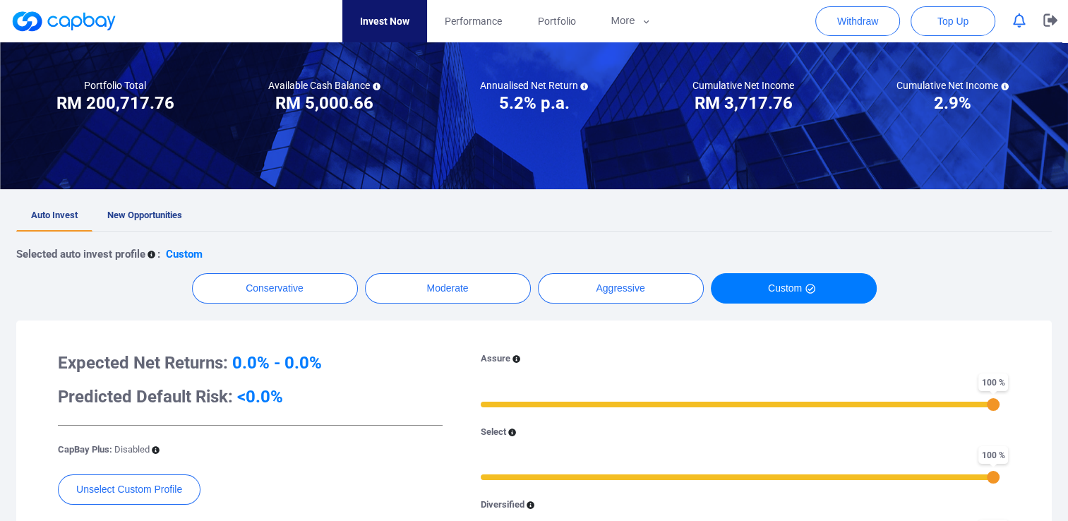
scroll to position [212, 0]
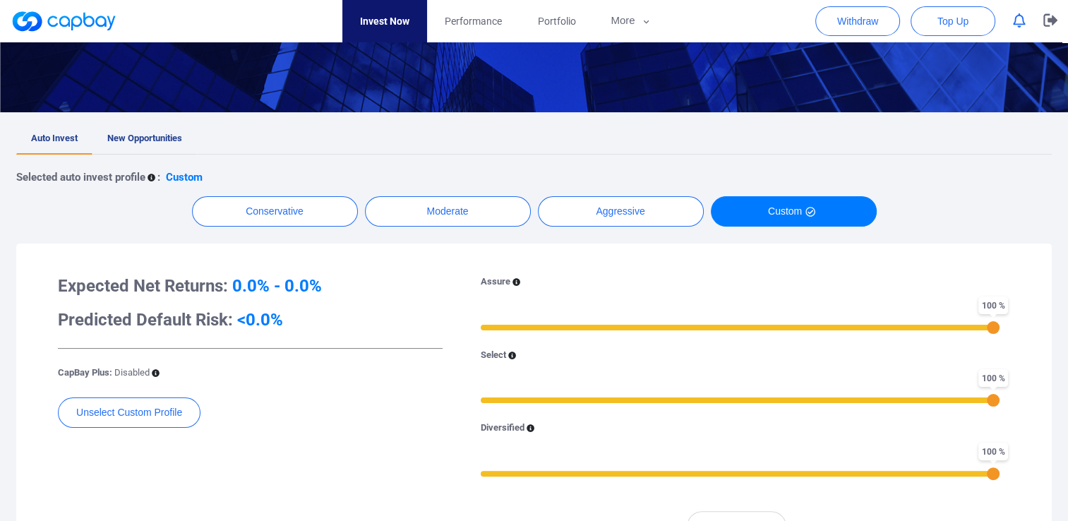
click at [128, 138] on span "New Opportunities" at bounding box center [144, 138] width 75 height 11
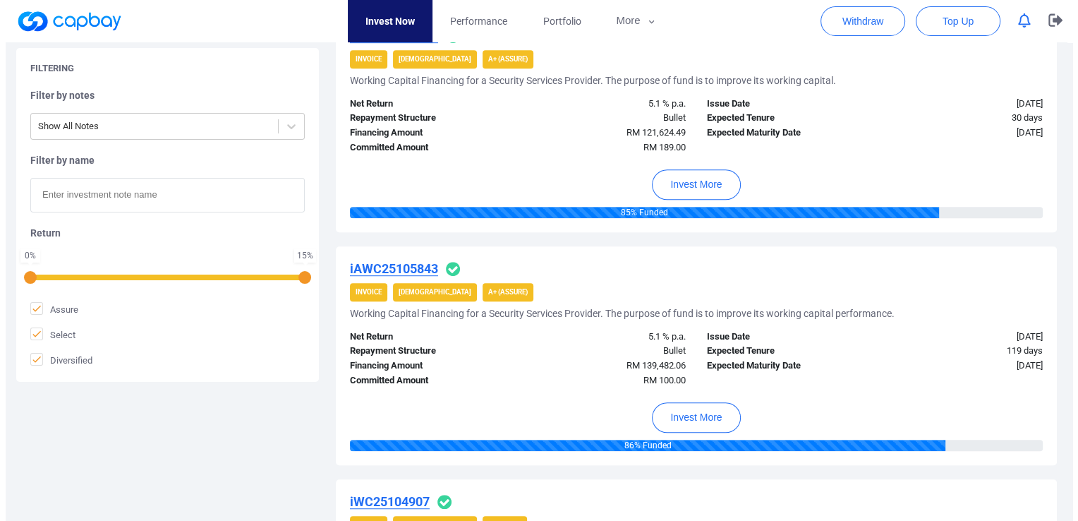
scroll to position [706, 0]
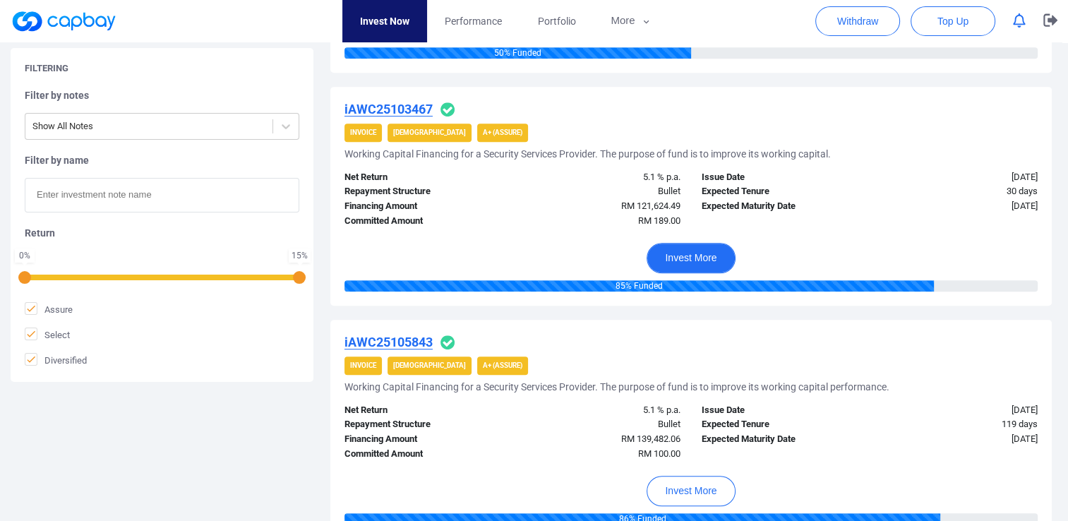
click at [705, 257] on button "Invest More" at bounding box center [690, 258] width 88 height 30
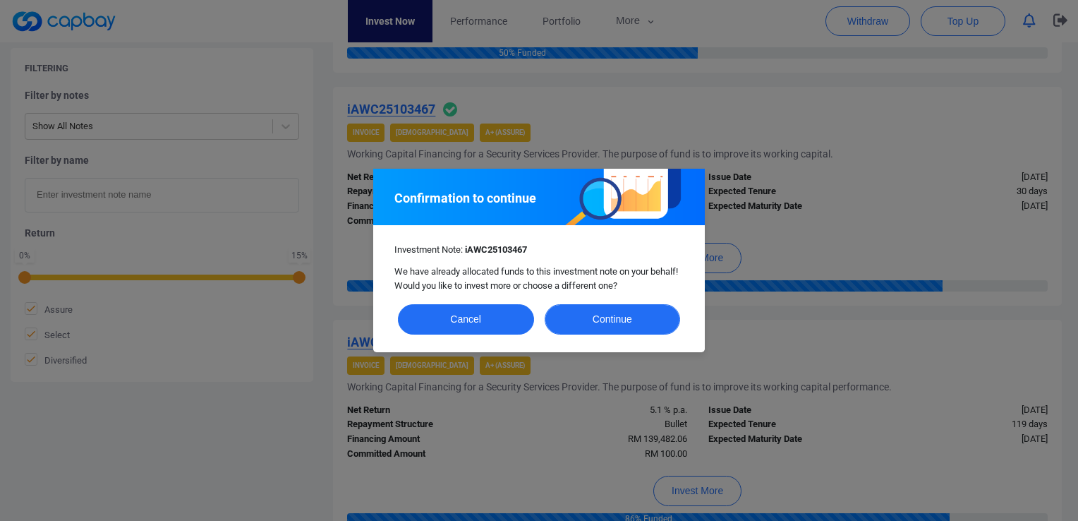
click at [593, 321] on button "Continue" at bounding box center [613, 319] width 136 height 30
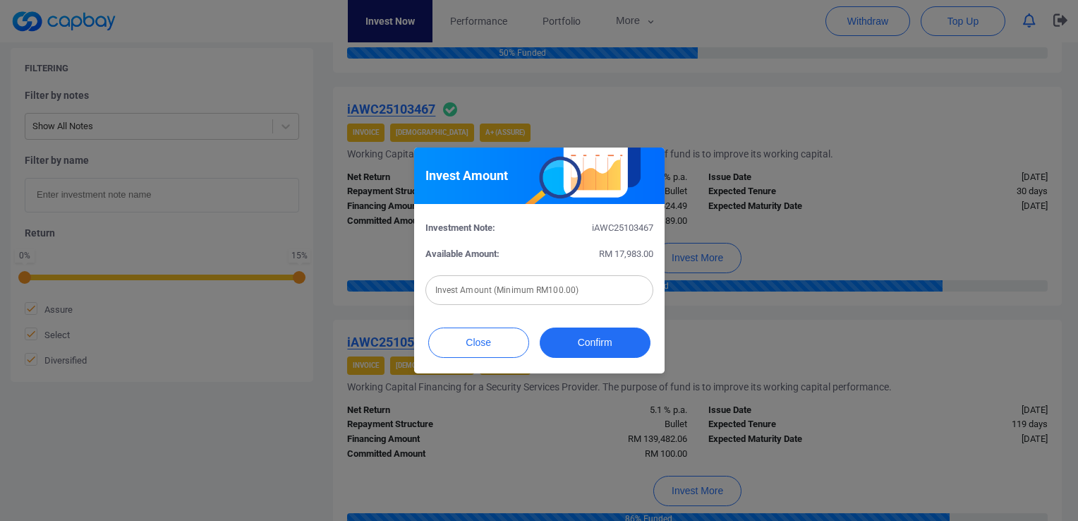
click at [564, 290] on input "text" at bounding box center [539, 290] width 228 height 30
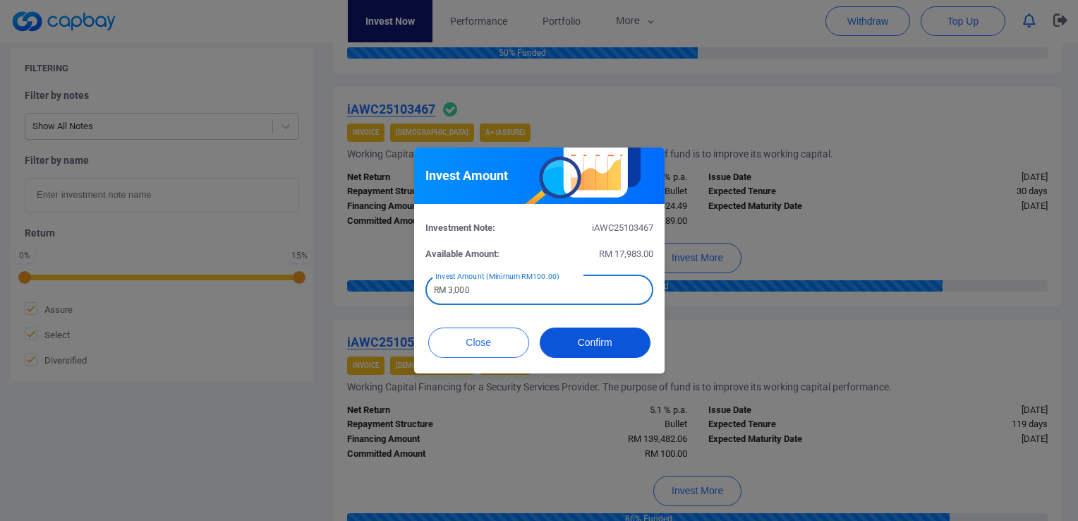
type input "RM 3,000"
click at [610, 349] on button "Confirm" at bounding box center [595, 342] width 111 height 30
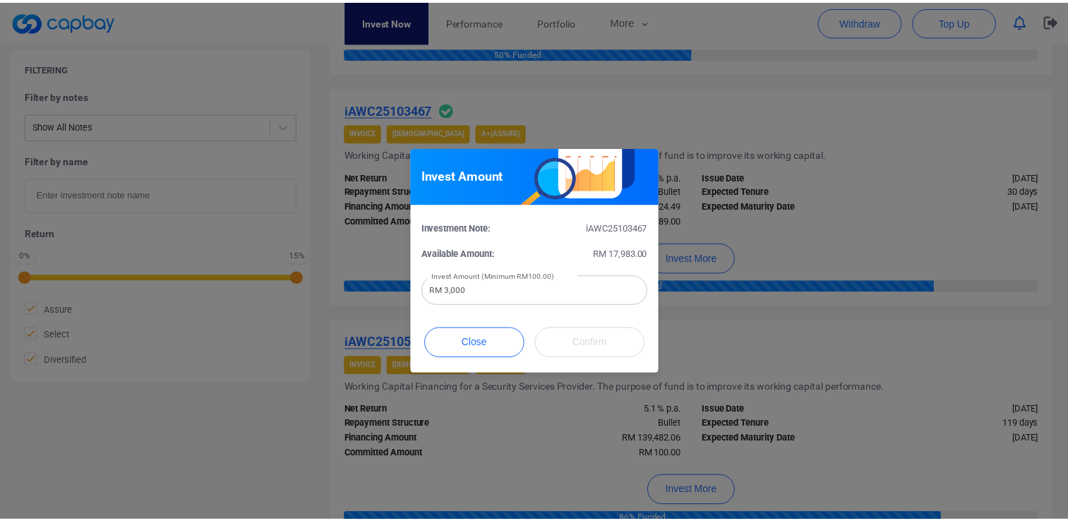
scroll to position [678, 0]
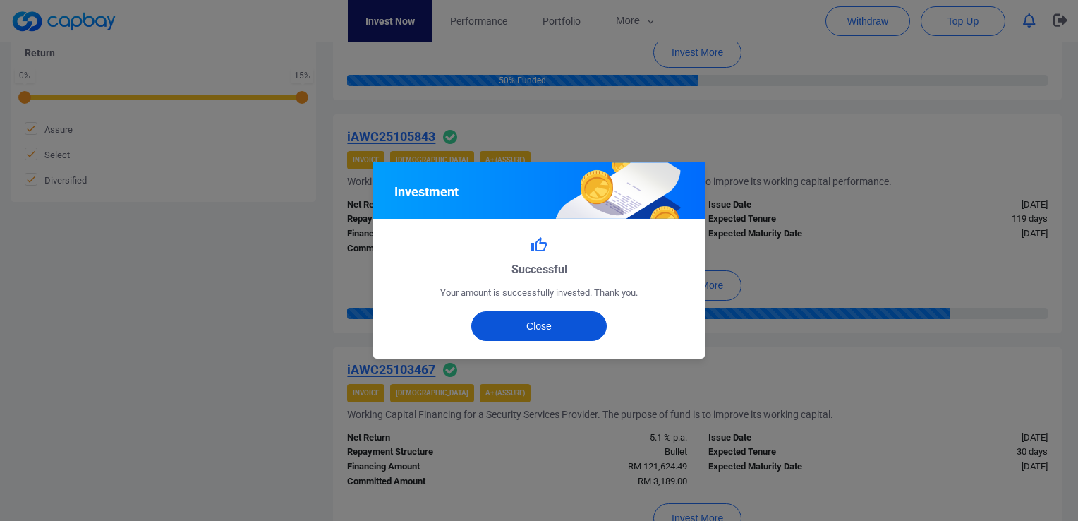
click at [534, 326] on button "Close" at bounding box center [539, 326] width 136 height 30
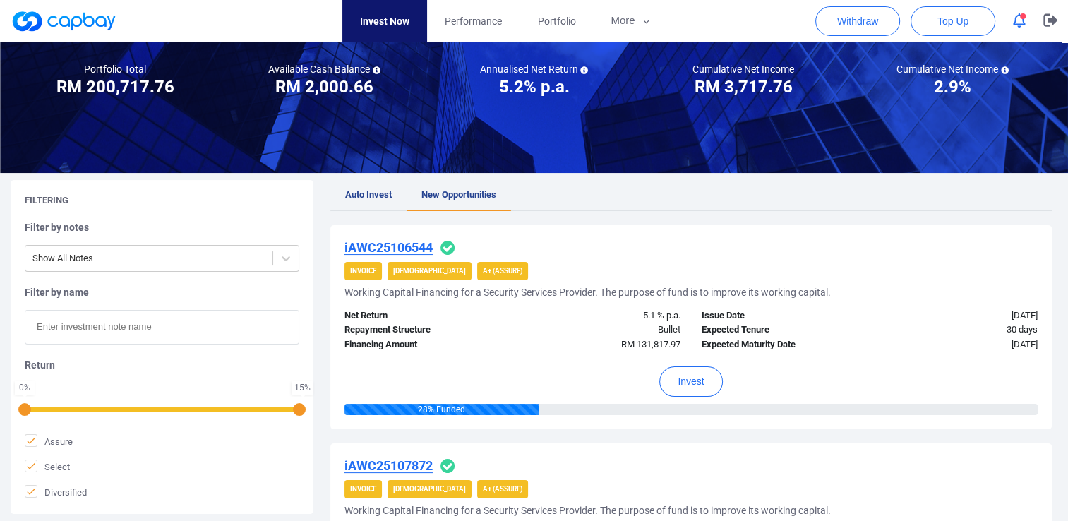
scroll to position [141, 0]
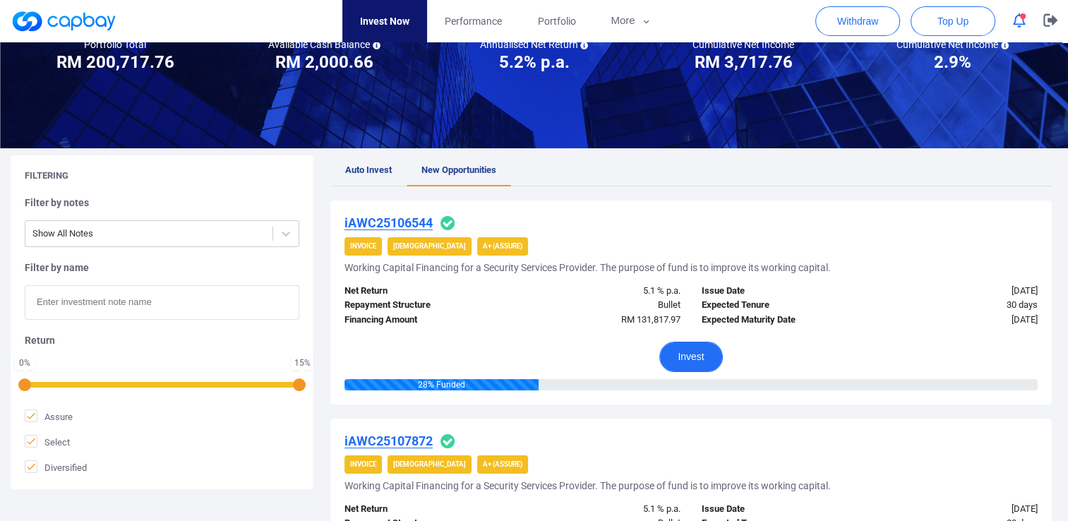
click at [684, 361] on button "Invest" at bounding box center [690, 357] width 63 height 30
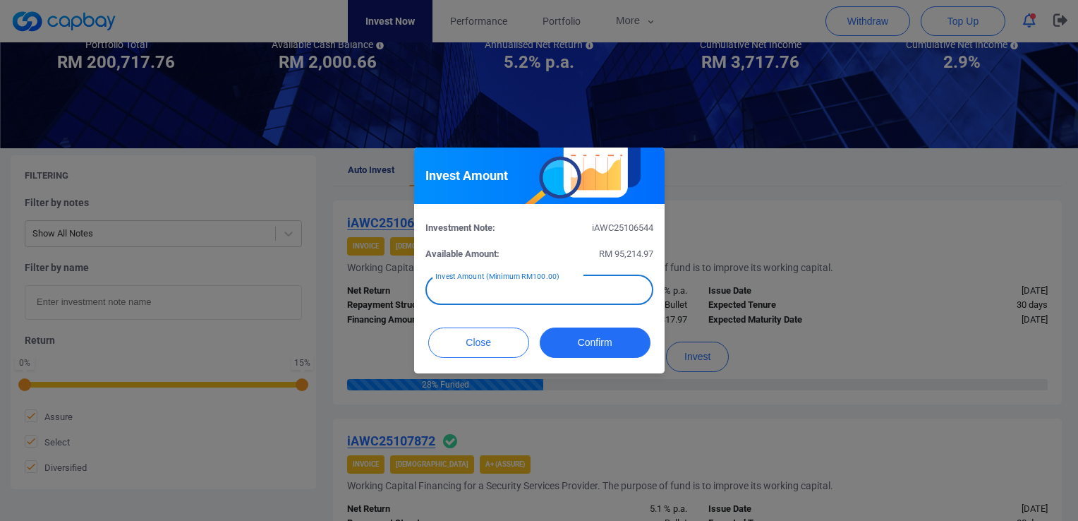
click at [569, 292] on input "text" at bounding box center [539, 290] width 228 height 30
type input "RM 2,000.66"
click at [593, 349] on button "Confirm" at bounding box center [595, 342] width 111 height 30
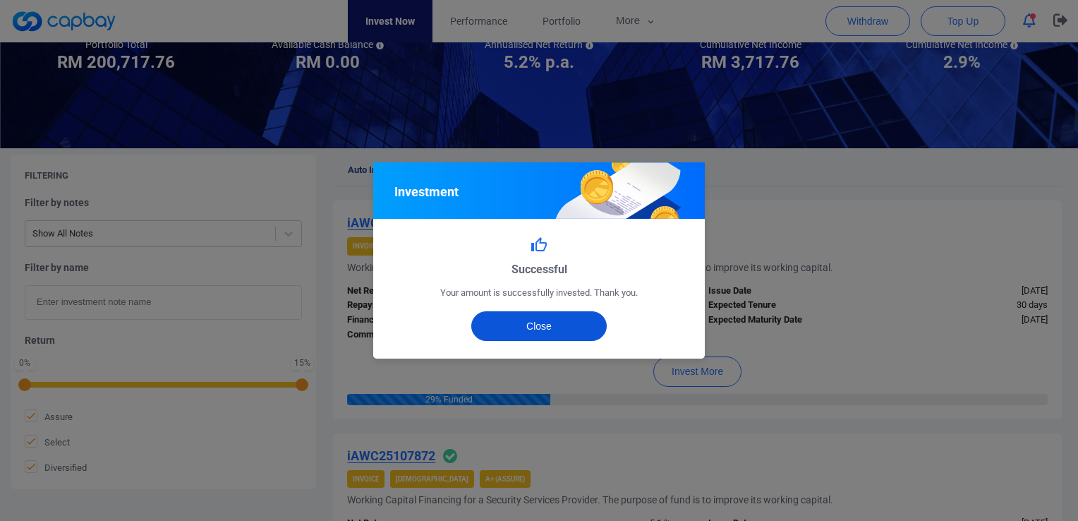
click at [562, 324] on div "Top Up Your account is currently empty. Top up now to begin investing! Top Up N…" at bounding box center [539, 260] width 1078 height 521
click at [528, 324] on button "Close" at bounding box center [539, 326] width 136 height 30
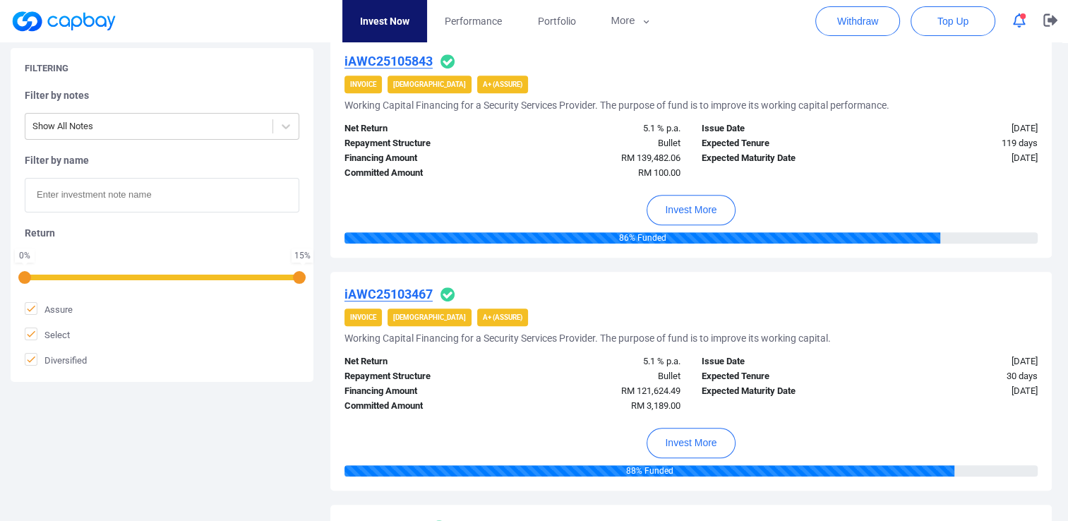
scroll to position [776, 0]
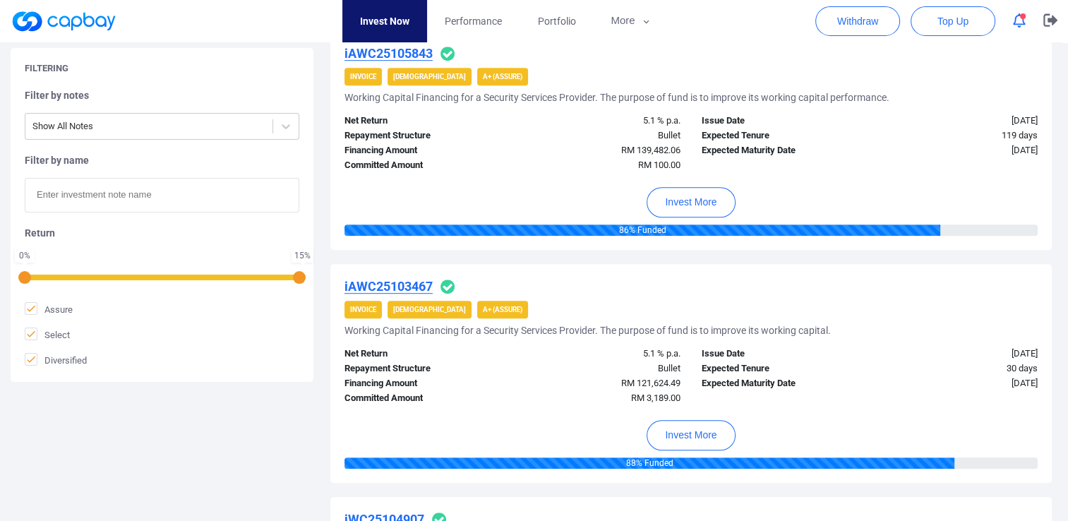
click at [862, 18] on span "button" at bounding box center [1023, 16] width 6 height 6
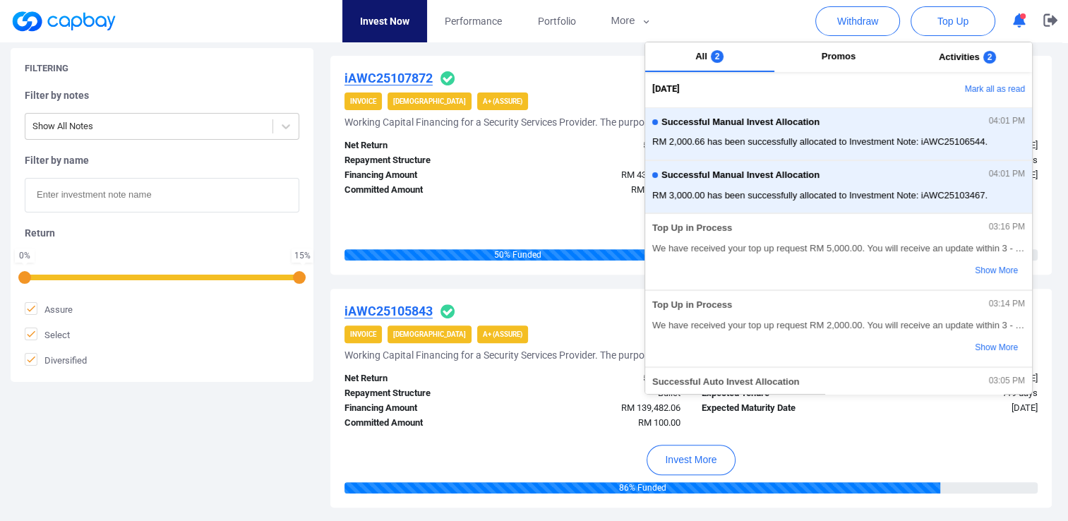
scroll to position [494, 0]
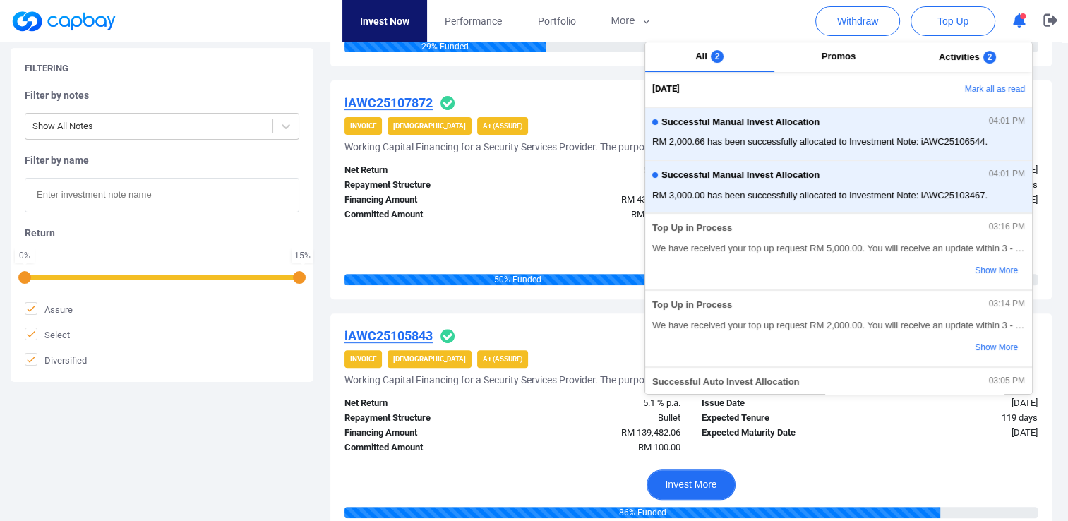
click at [701, 416] on button "Invest More" at bounding box center [690, 484] width 88 height 30
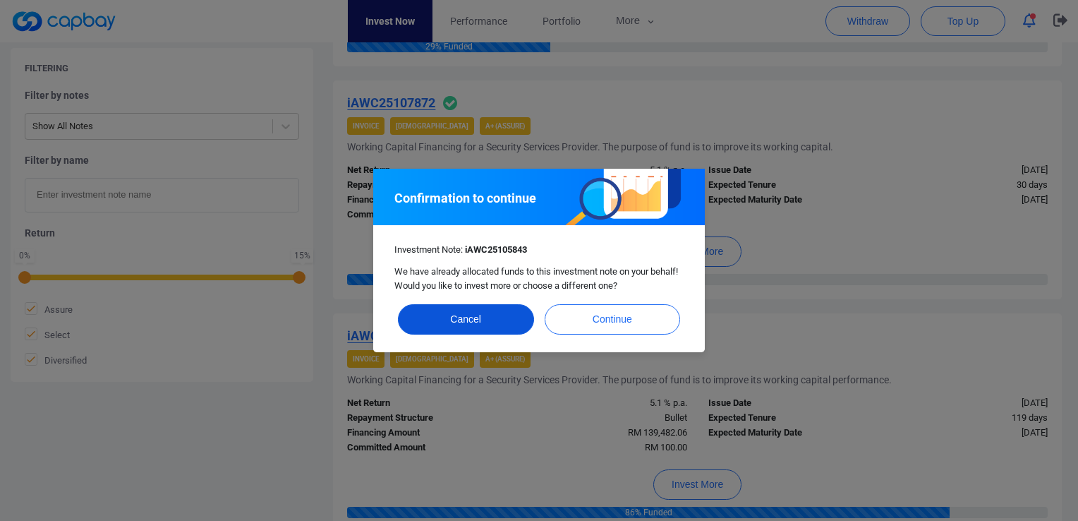
click at [477, 323] on button "Cancel" at bounding box center [466, 319] width 136 height 30
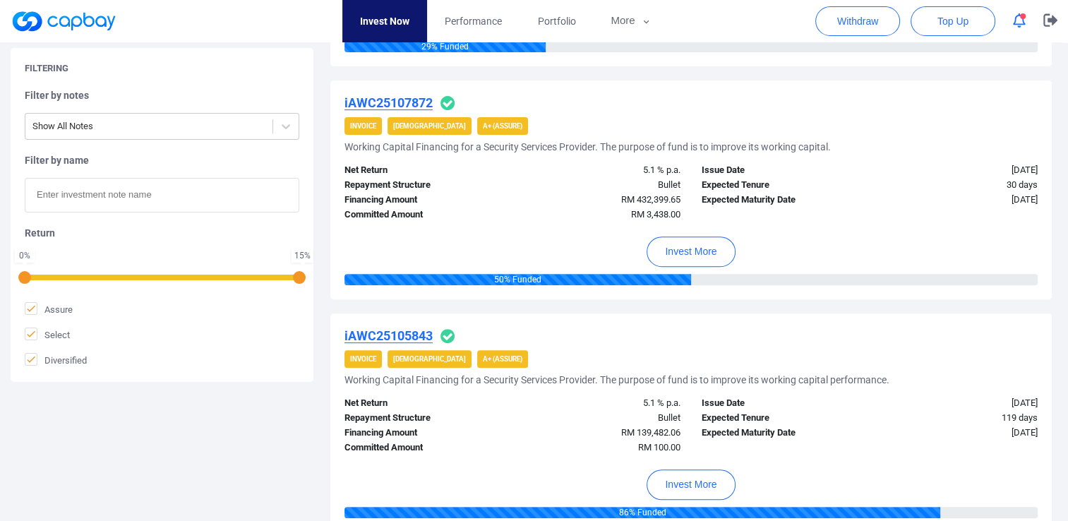
click at [862, 27] on icon "button" at bounding box center [1019, 20] width 13 height 15
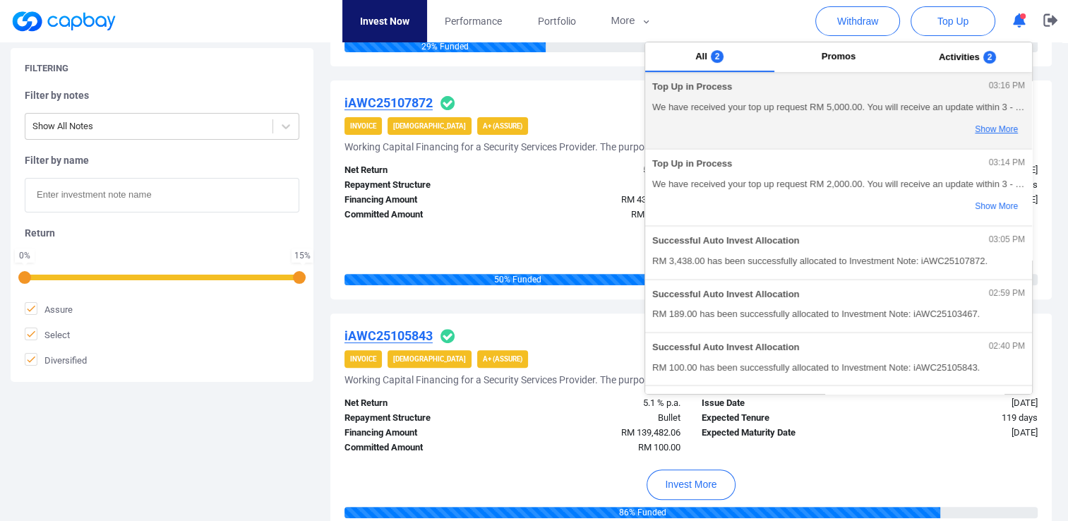
scroll to position [212, 0]
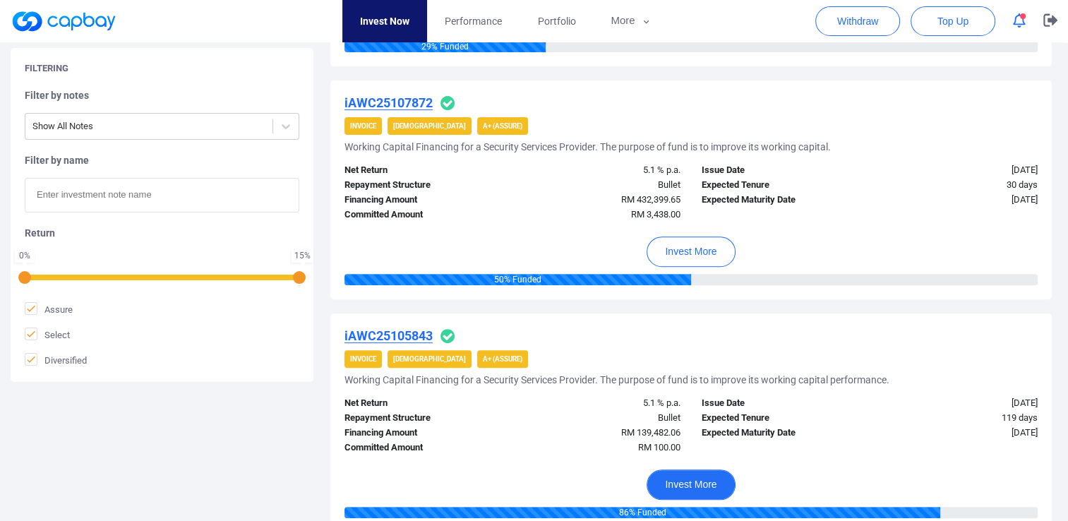
click at [694, 416] on button "Invest More" at bounding box center [690, 484] width 88 height 30
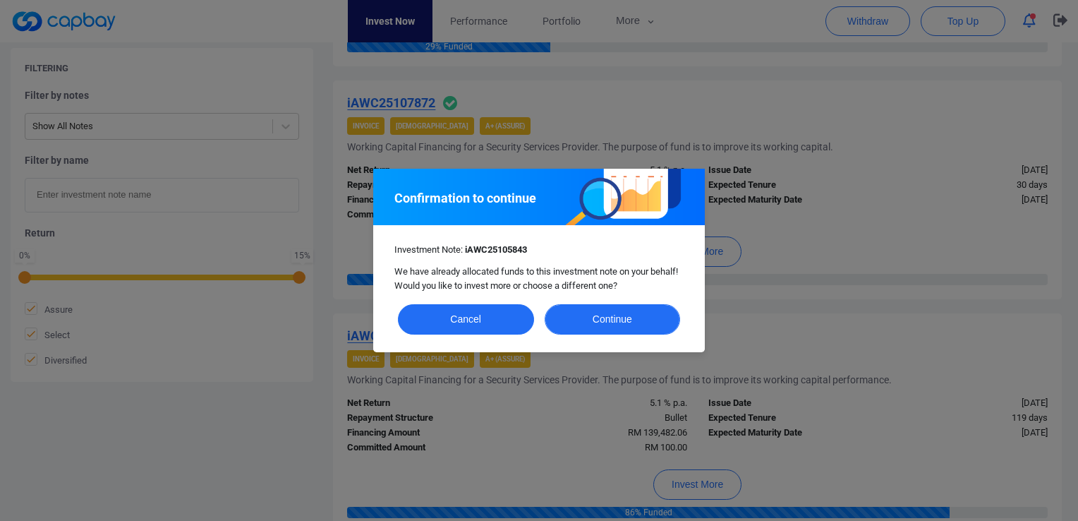
click at [617, 328] on button "Continue" at bounding box center [613, 319] width 136 height 30
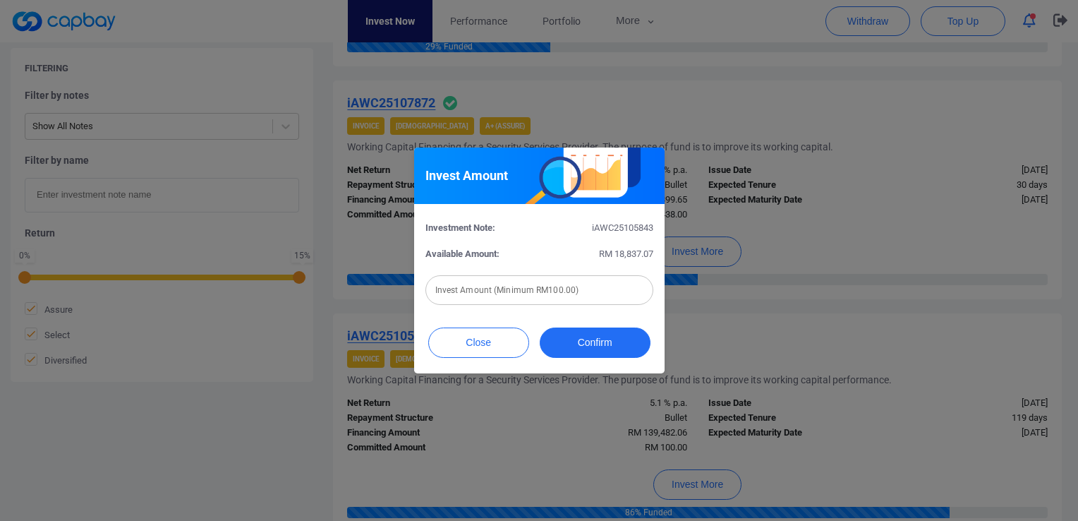
click at [586, 291] on input "text" at bounding box center [539, 290] width 228 height 30
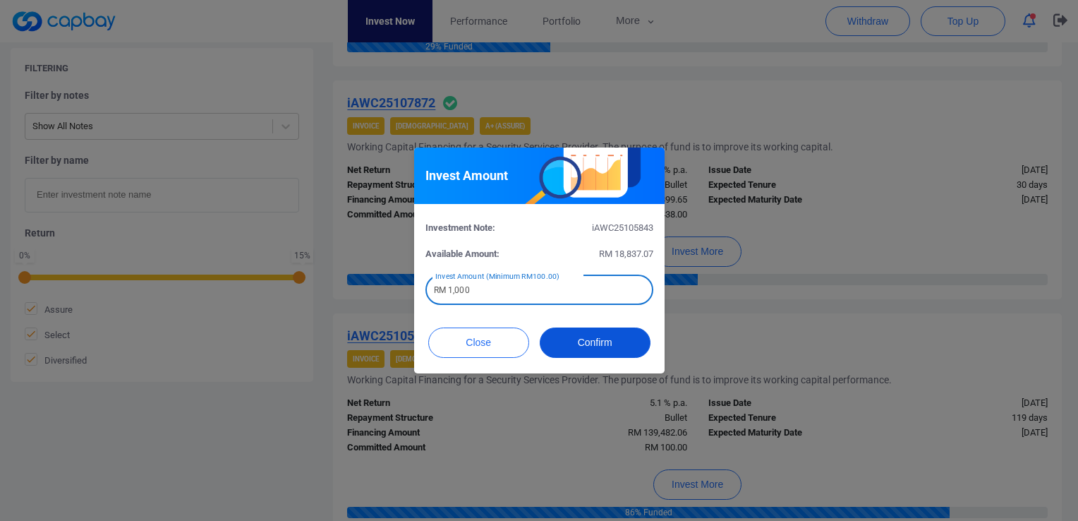
type input "RM 1,000"
click at [588, 342] on button "Confirm" at bounding box center [595, 342] width 111 height 30
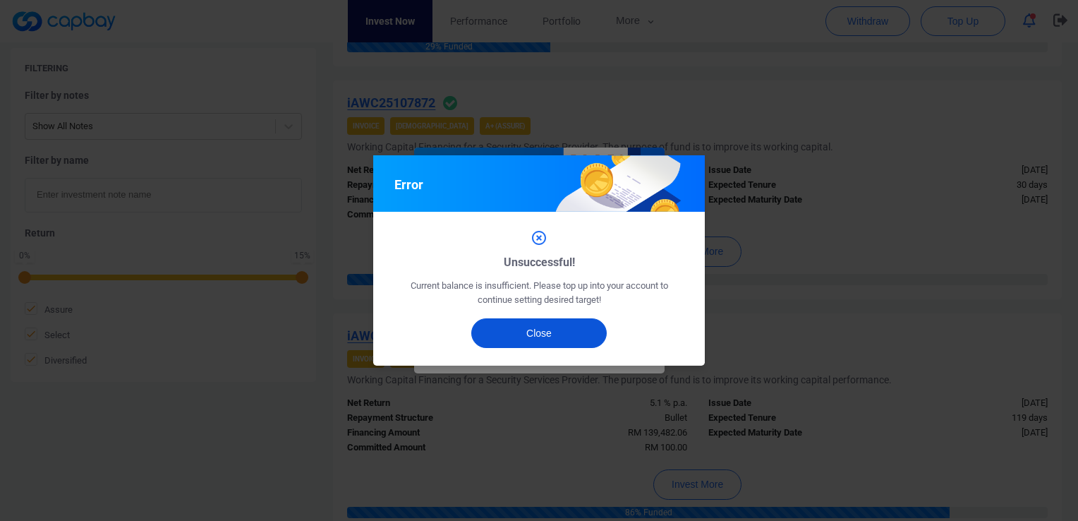
click at [521, 336] on button "Close" at bounding box center [539, 333] width 136 height 30
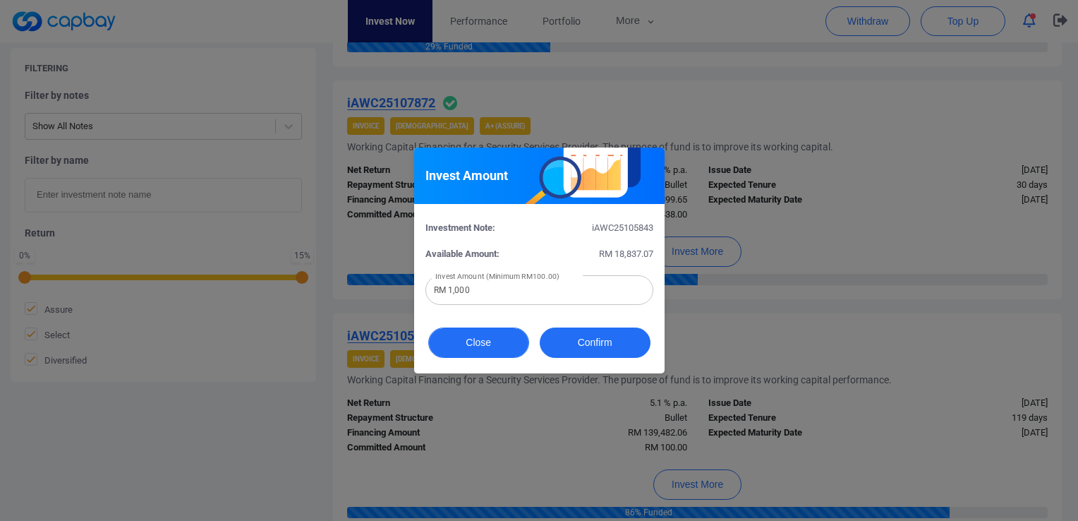
click at [490, 346] on button "Close" at bounding box center [478, 342] width 101 height 30
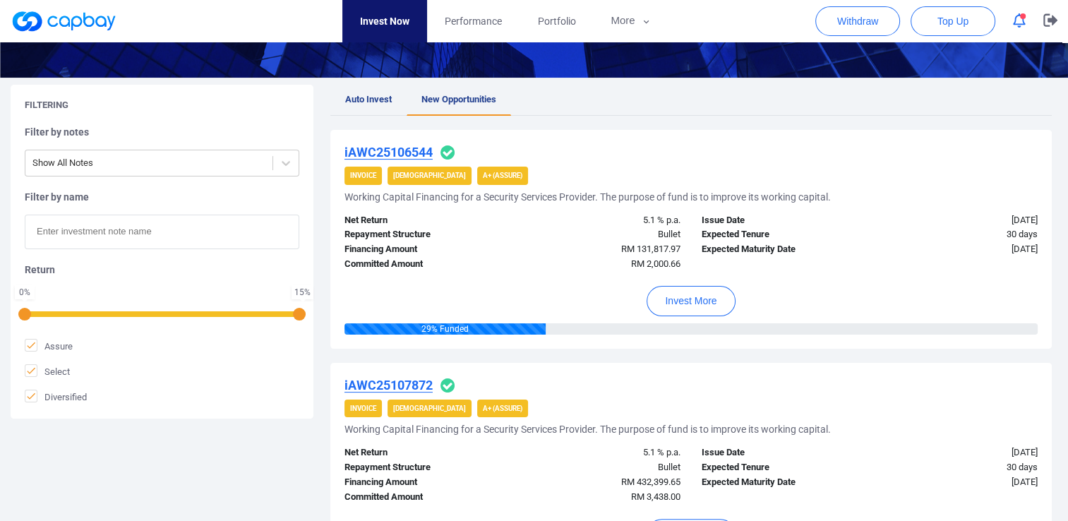
scroll to position [0, 0]
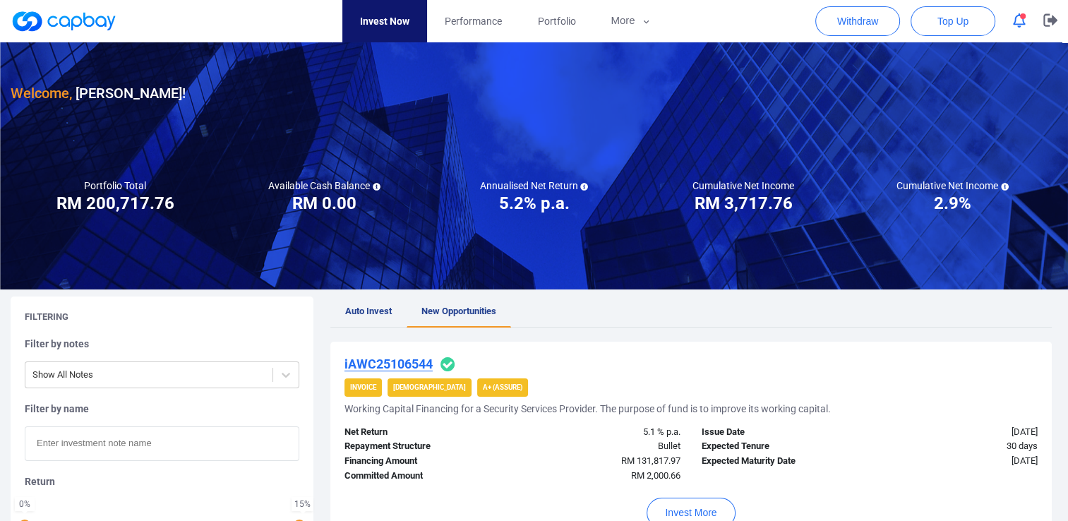
click at [862, 23] on icon "button" at bounding box center [1019, 20] width 13 height 15
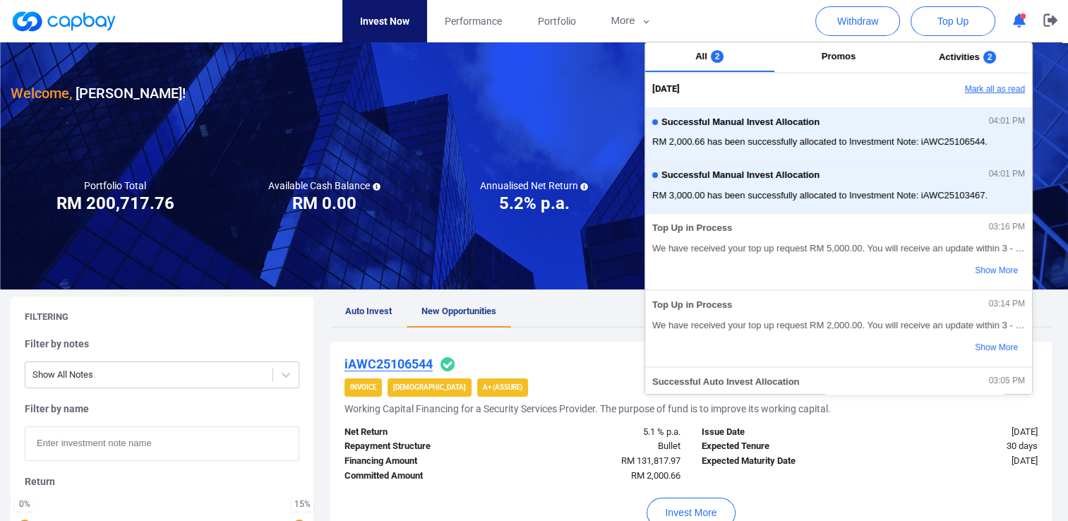
click at [862, 91] on button "Mark all as read" at bounding box center [956, 90] width 152 height 24
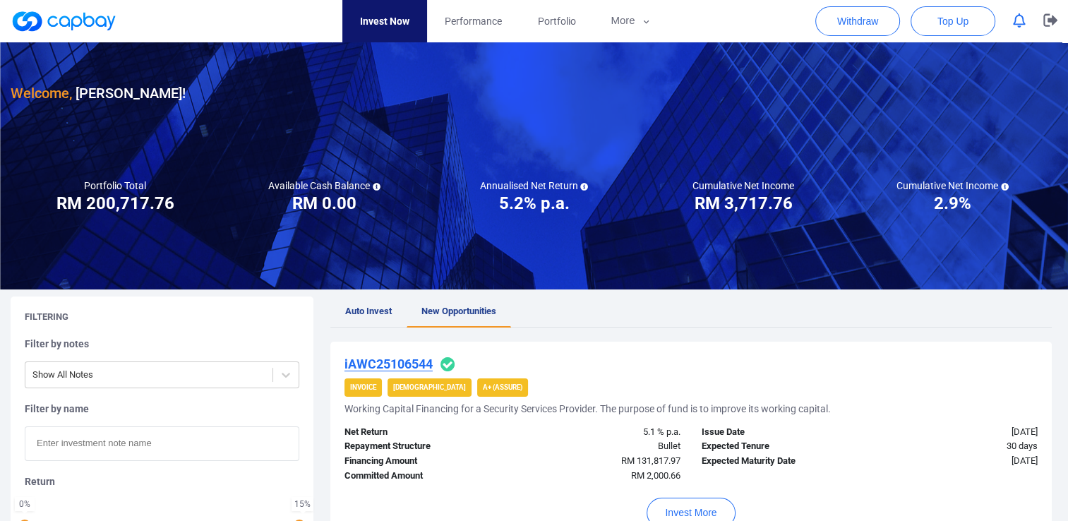
click at [862, 296] on ul "Auto Invest New Opportunities" at bounding box center [690, 311] width 721 height 31
click at [801, 318] on ul "Auto Invest New Opportunities" at bounding box center [690, 311] width 721 height 31
click at [862, 20] on icon "button" at bounding box center [1050, 20] width 14 height 13
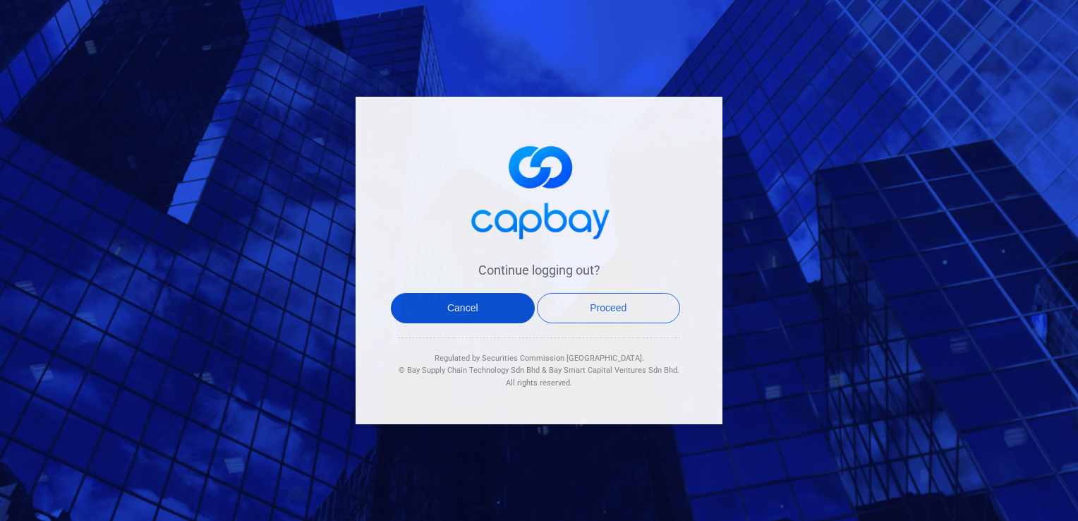
click at [472, 315] on button "Cancel" at bounding box center [463, 308] width 144 height 30
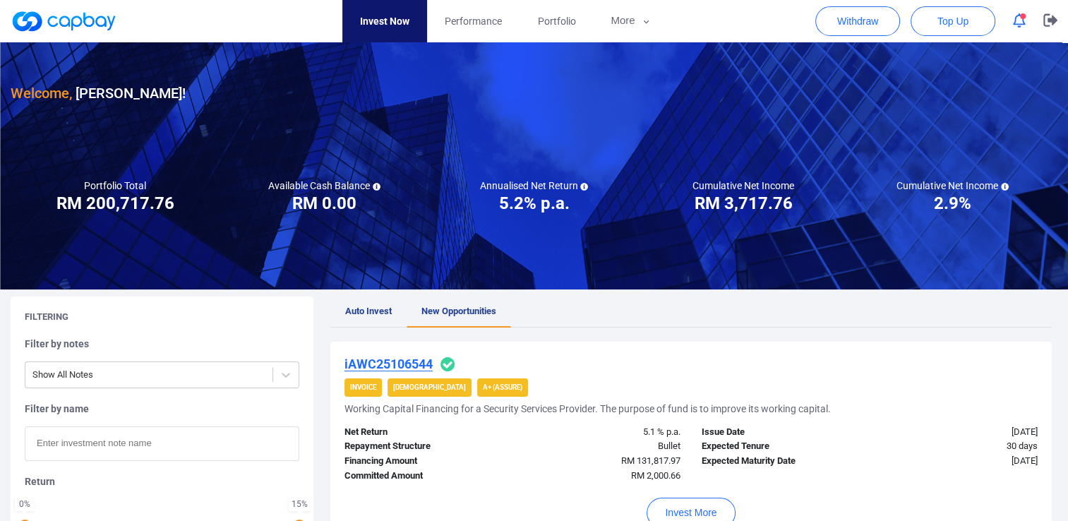
click at [862, 22] on icon "button" at bounding box center [1019, 20] width 13 height 15
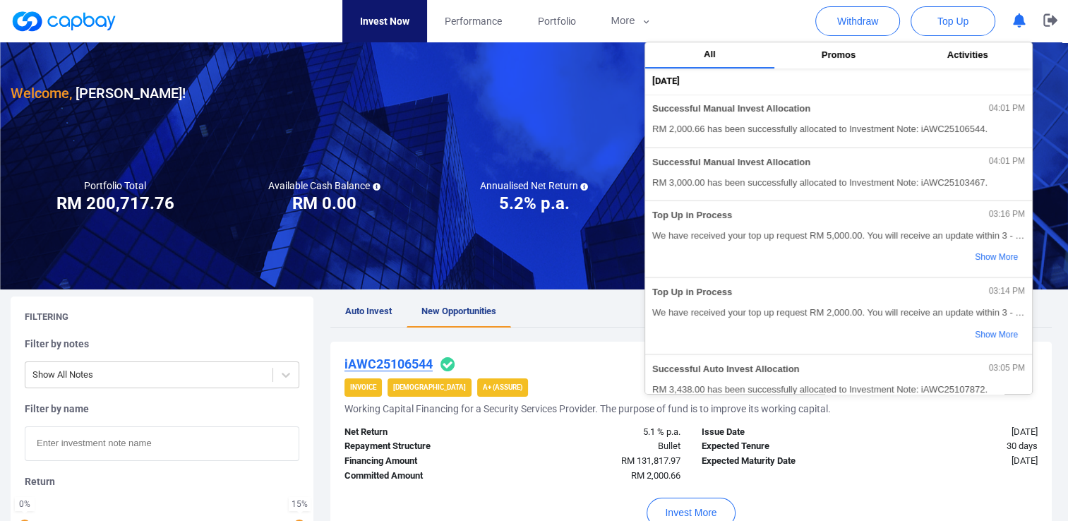
click at [862, 70] on div "All Promos Activities 01 Oct 2025 Successful Manual Invest Allocation 04:01 PM …" at bounding box center [838, 218] width 388 height 353
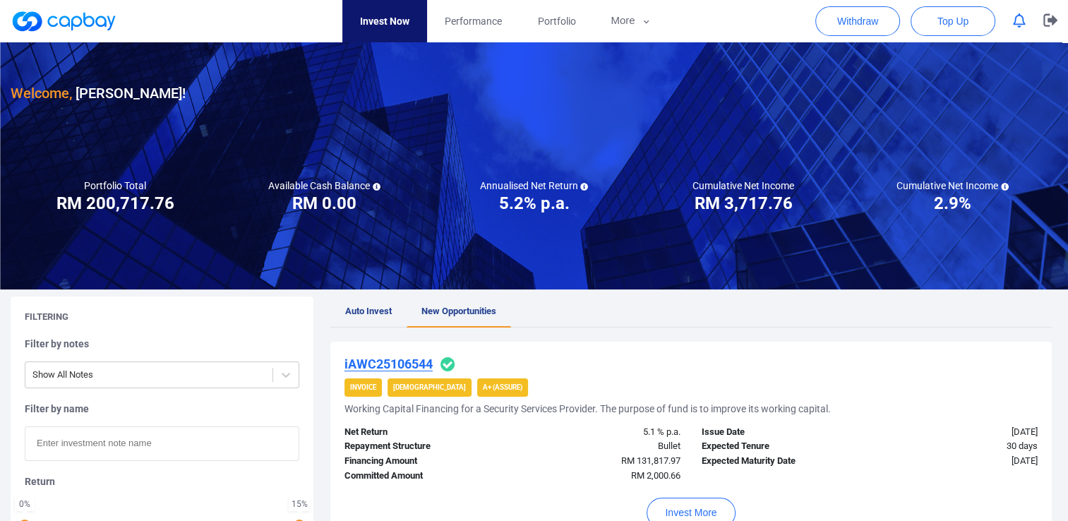
click at [322, 344] on div "Filtering Filter by notes Show All Notes Filter by name Return 0 % 15 % Assure …" at bounding box center [168, 463] width 314 height 334
click at [862, 20] on icon "button" at bounding box center [1019, 20] width 13 height 15
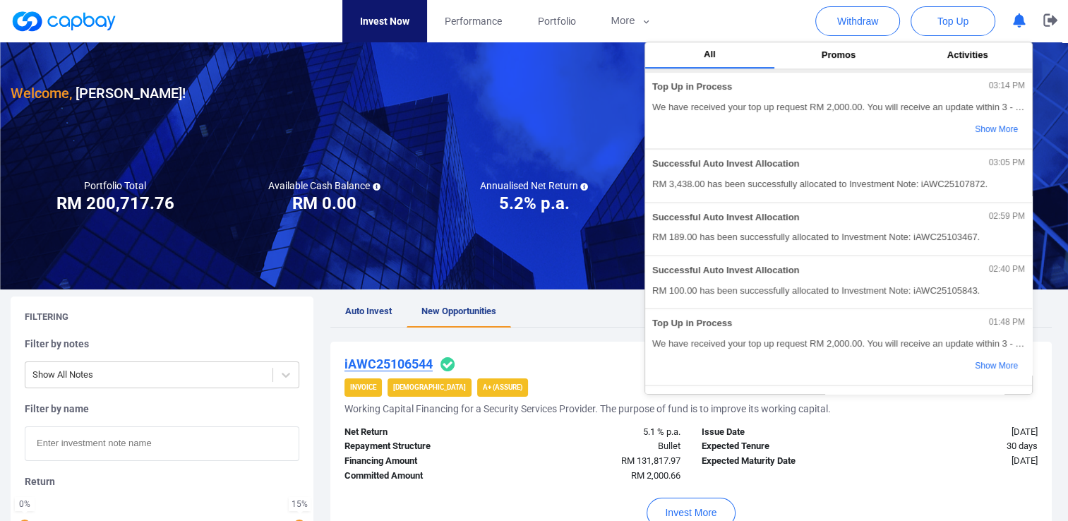
scroll to position [212, 0]
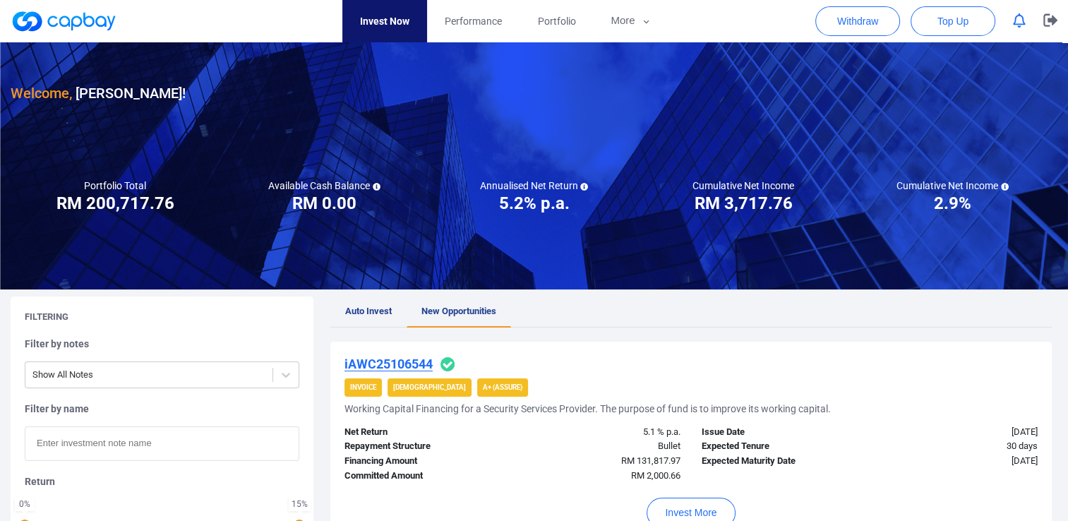
click at [315, 323] on div "Filtering Filter by notes Show All Notes Filter by name Return 0 % 15 % Assure …" at bounding box center [168, 463] width 314 height 334
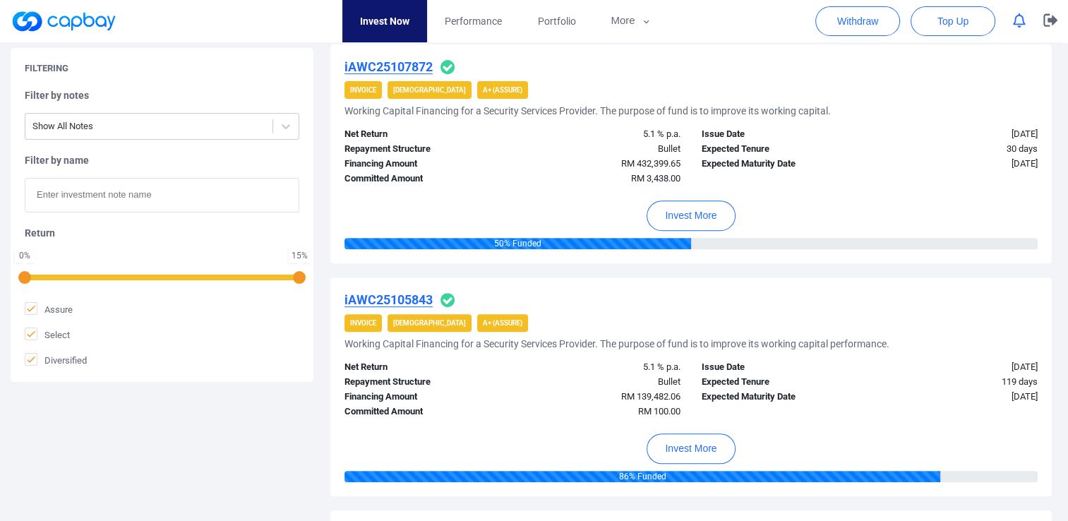
scroll to position [564, 0]
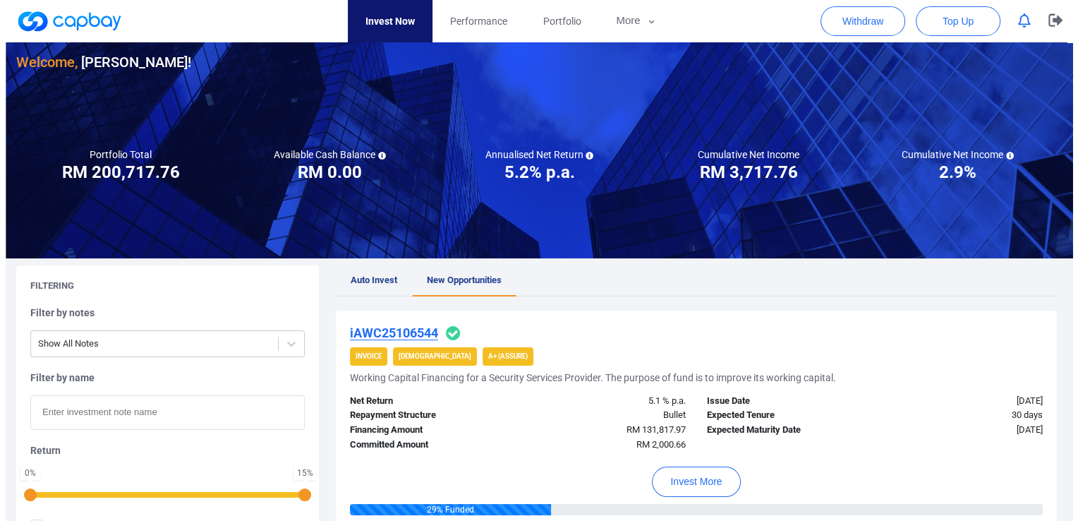
scroll to position [0, 0]
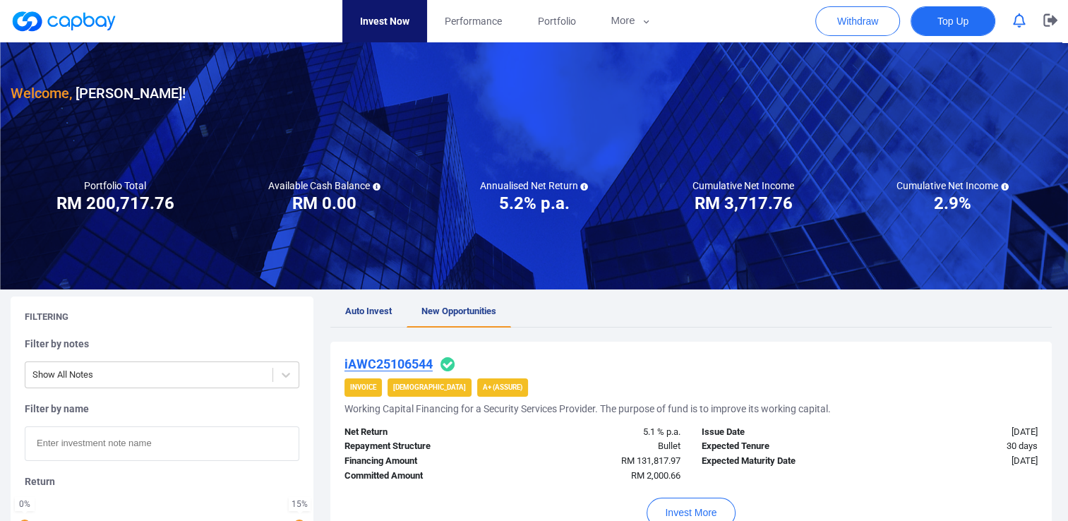
click at [862, 27] on span "Top Up" at bounding box center [952, 21] width 31 height 14
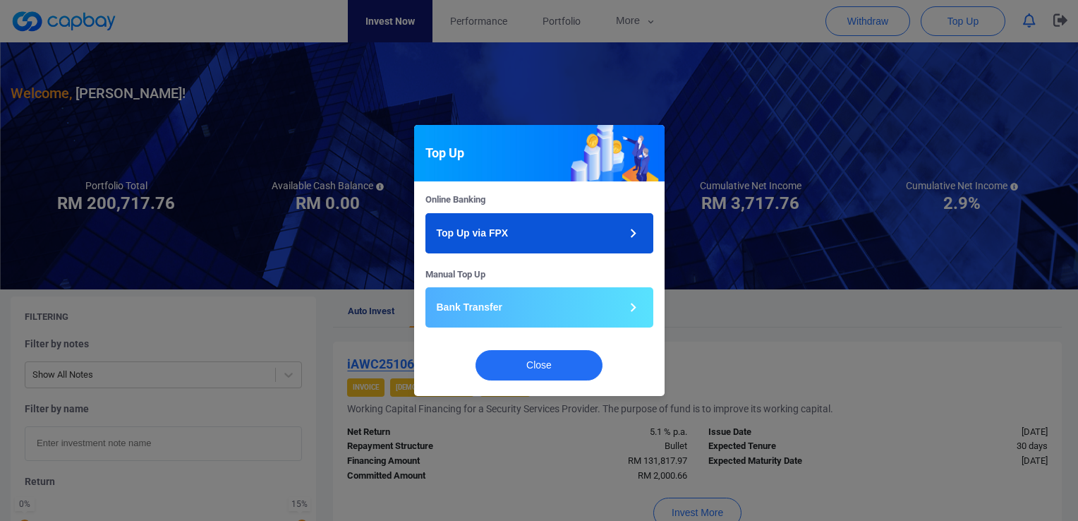
click at [494, 241] on button "Top Up via FPX" at bounding box center [539, 233] width 228 height 40
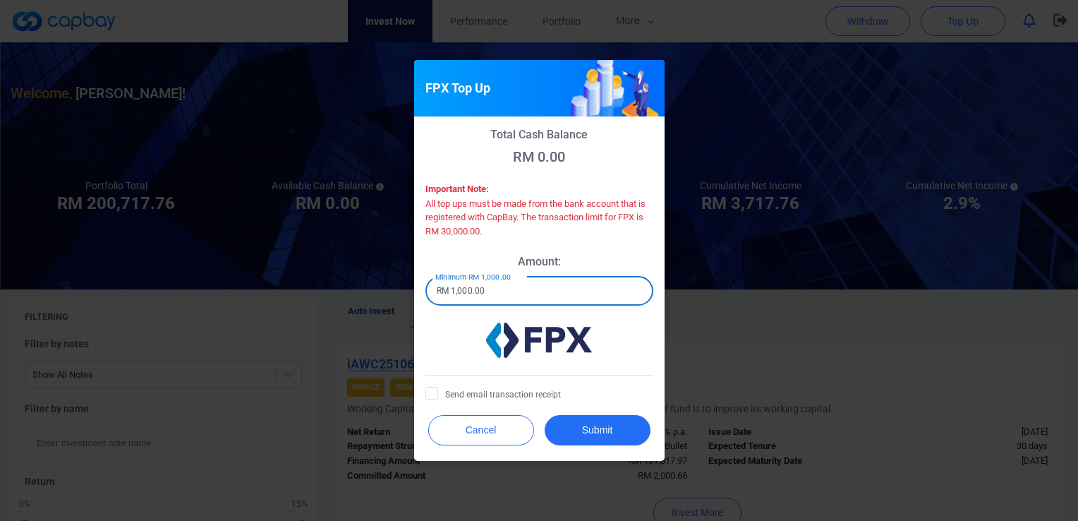
drag, startPoint x: 491, startPoint y: 289, endPoint x: 363, endPoint y: 281, distance: 128.7
click at [363, 281] on div "FPX Top Up Total Cash Balance RM 0.00 Important Note: All top ups must be made …" at bounding box center [539, 260] width 1078 height 521
type input "RM 2,000"
click at [431, 391] on icon at bounding box center [431, 392] width 11 height 11
click at [0, 0] on input "Send email transaction receipt" at bounding box center [0, 0] width 0 height 0
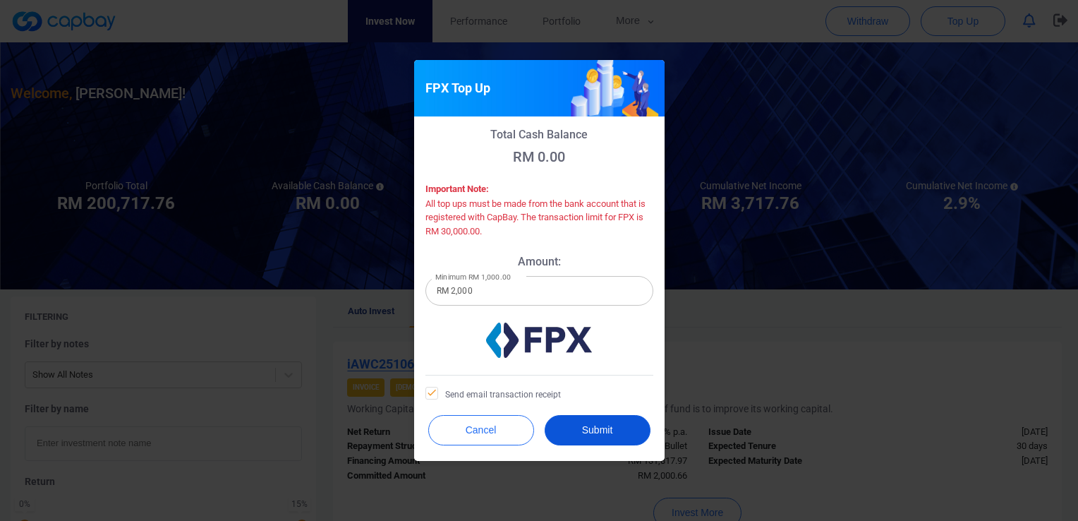
click at [615, 416] on button "Submit" at bounding box center [598, 430] width 106 height 30
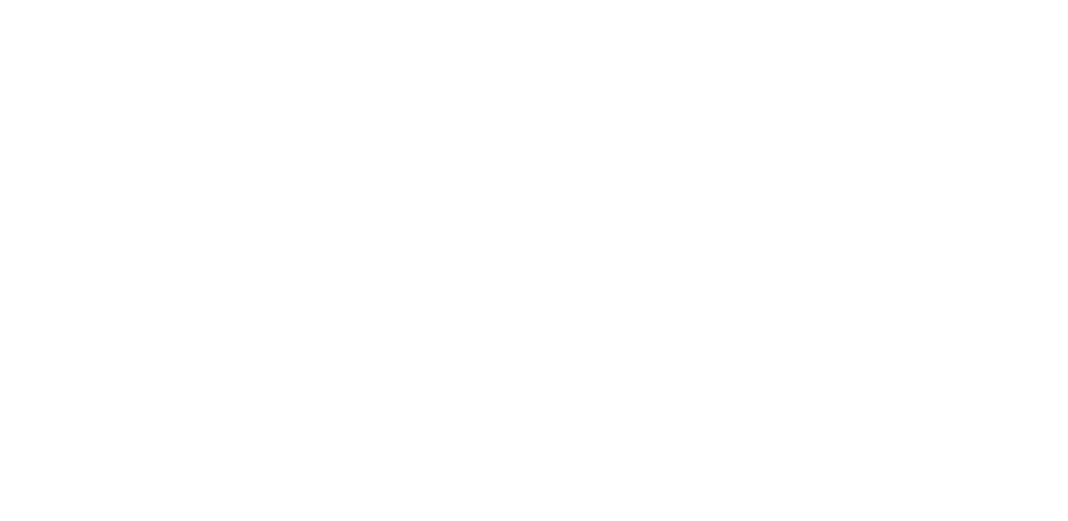
checkbox input "true"
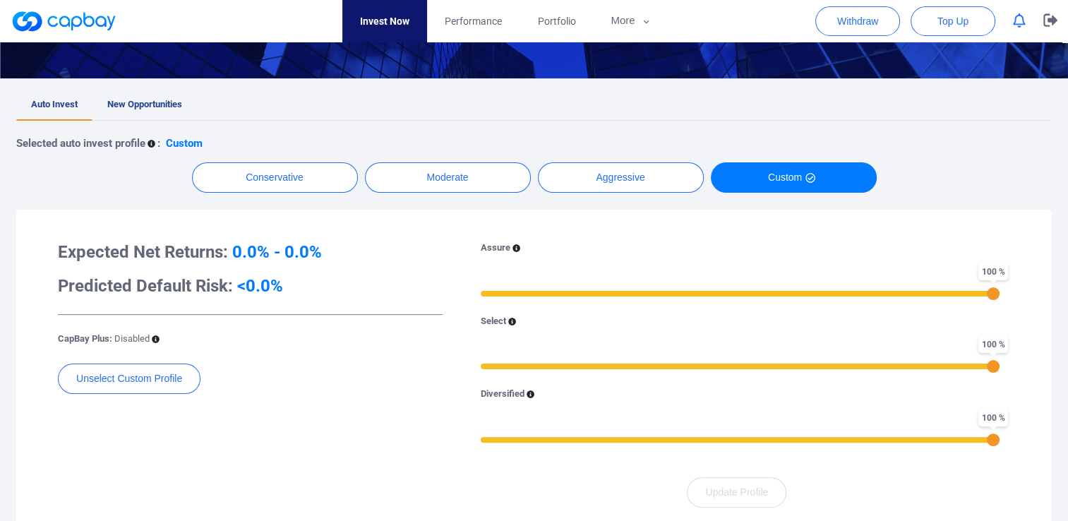
scroll to position [71, 0]
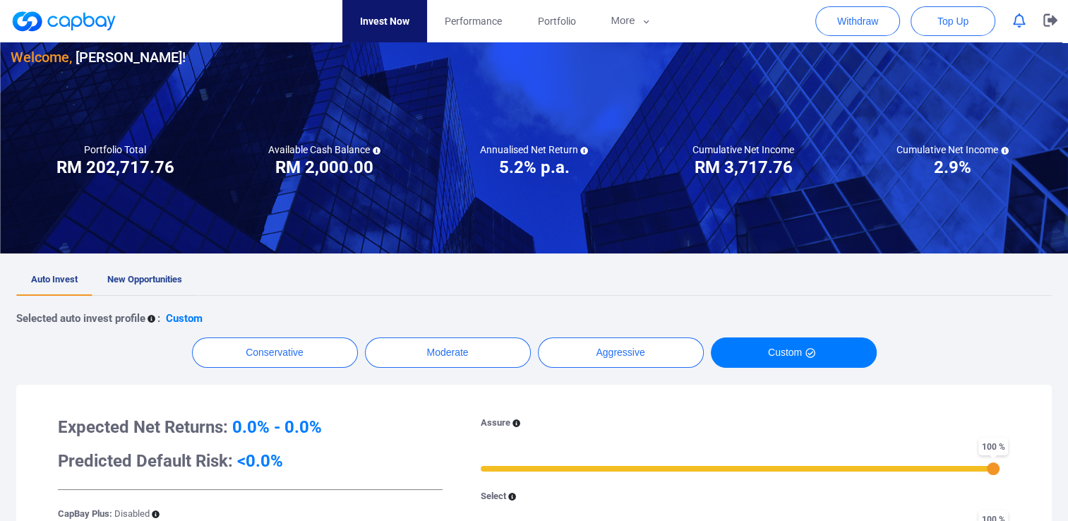
click at [118, 284] on span "New Opportunities" at bounding box center [144, 279] width 75 height 11
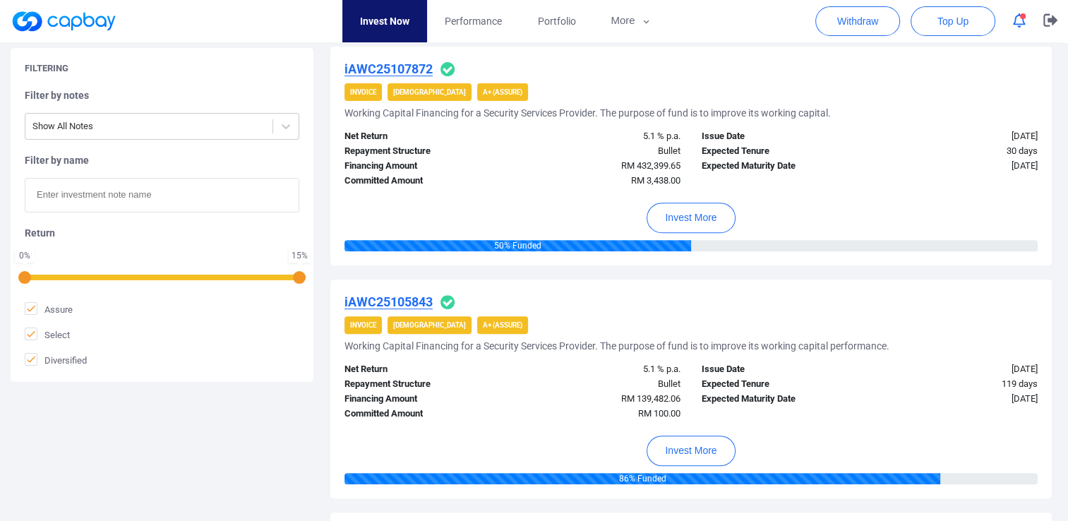
scroll to position [564, 0]
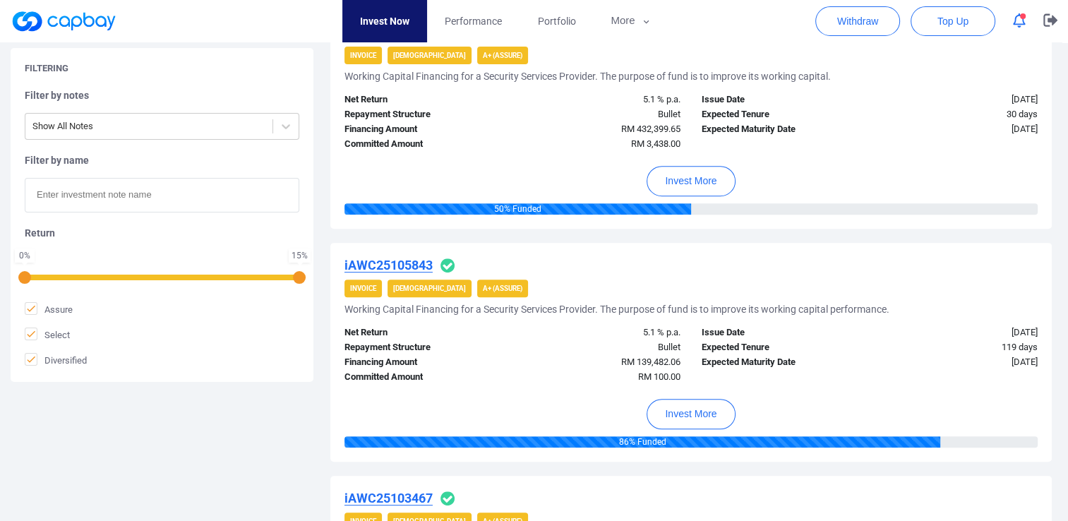
click at [1021, 24] on icon "button" at bounding box center [1019, 20] width 13 height 15
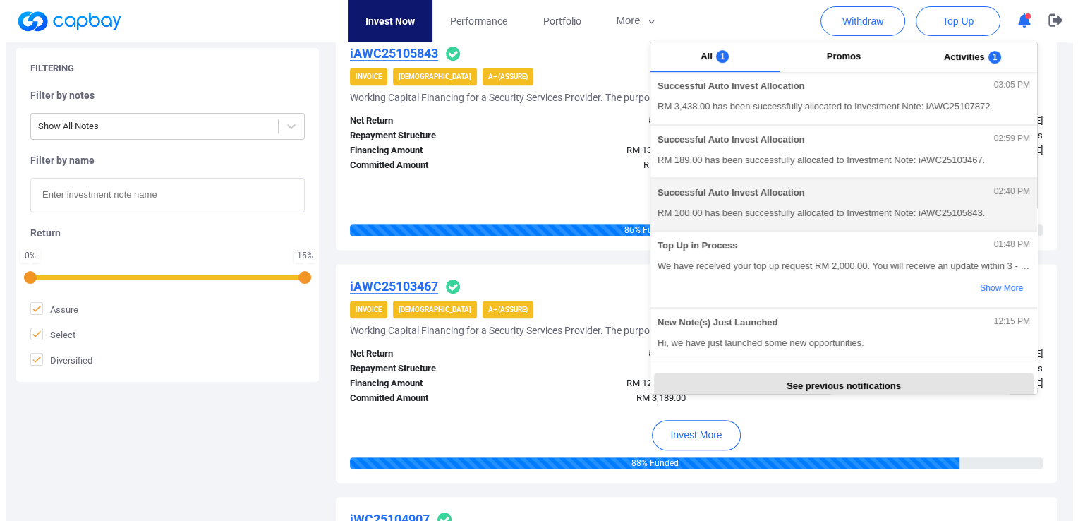
scroll to position [383, 0]
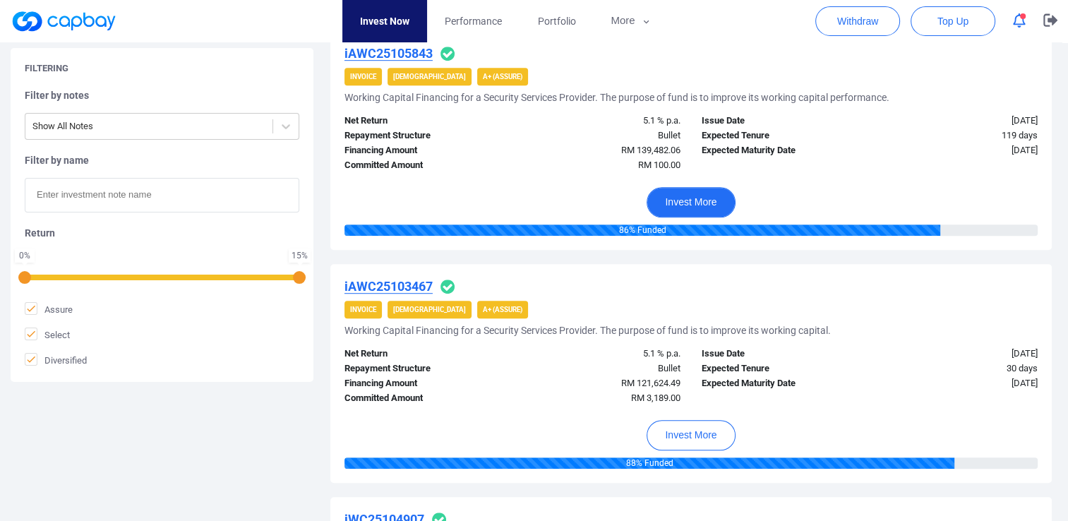
click at [706, 205] on button "Invest More" at bounding box center [690, 202] width 88 height 30
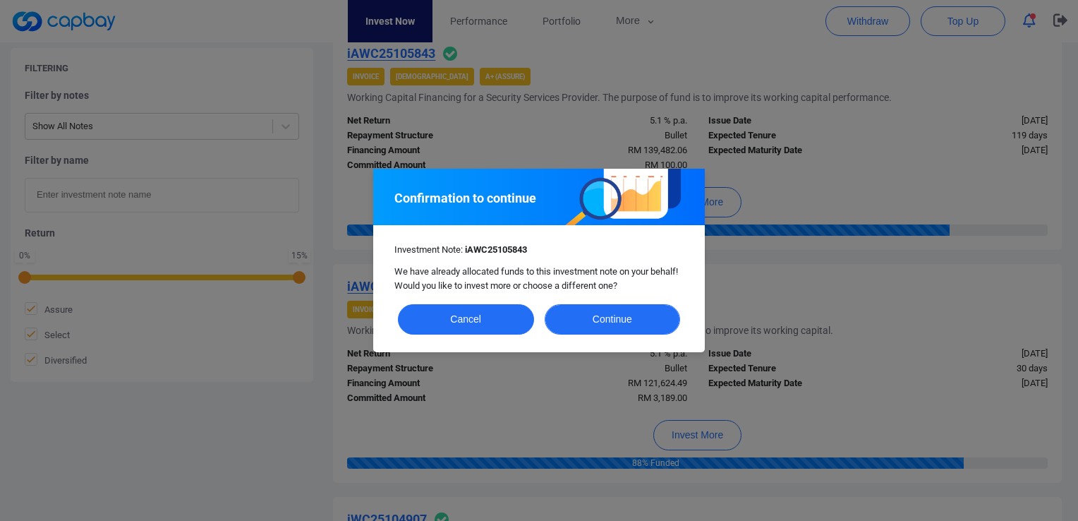
click at [613, 318] on button "Continue" at bounding box center [613, 319] width 136 height 30
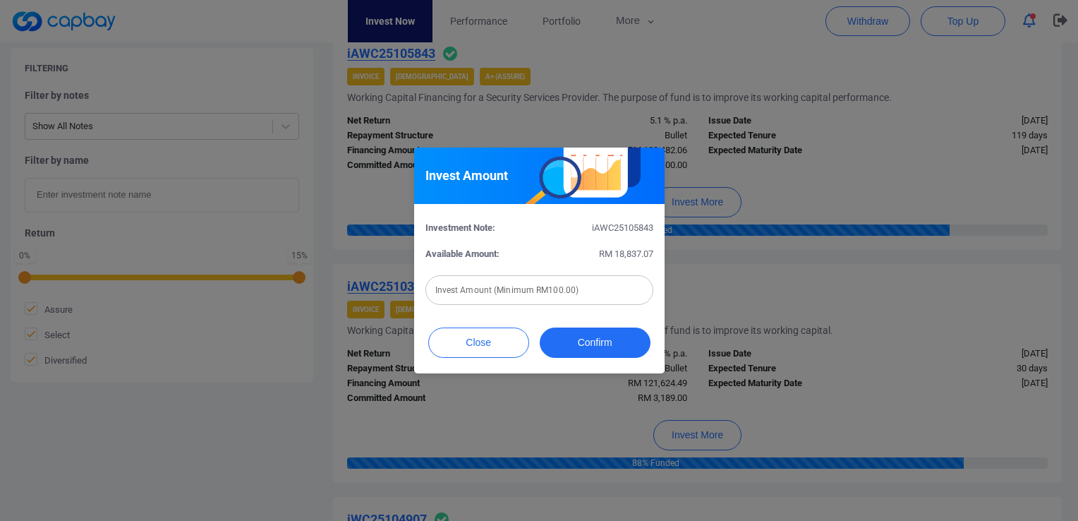
click at [540, 291] on input "text" at bounding box center [539, 290] width 228 height 30
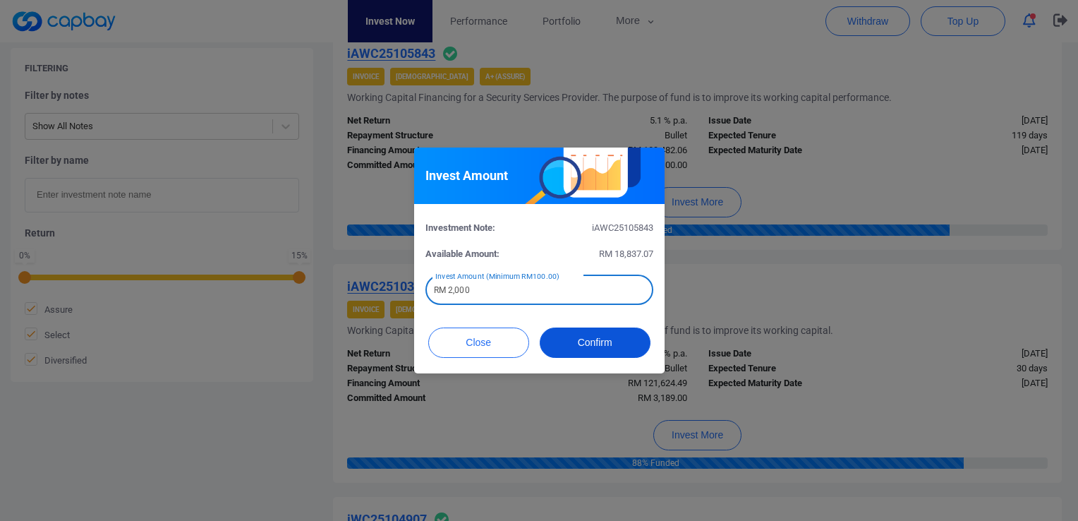
type input "RM 2,000"
click at [570, 338] on button "Confirm" at bounding box center [595, 342] width 111 height 30
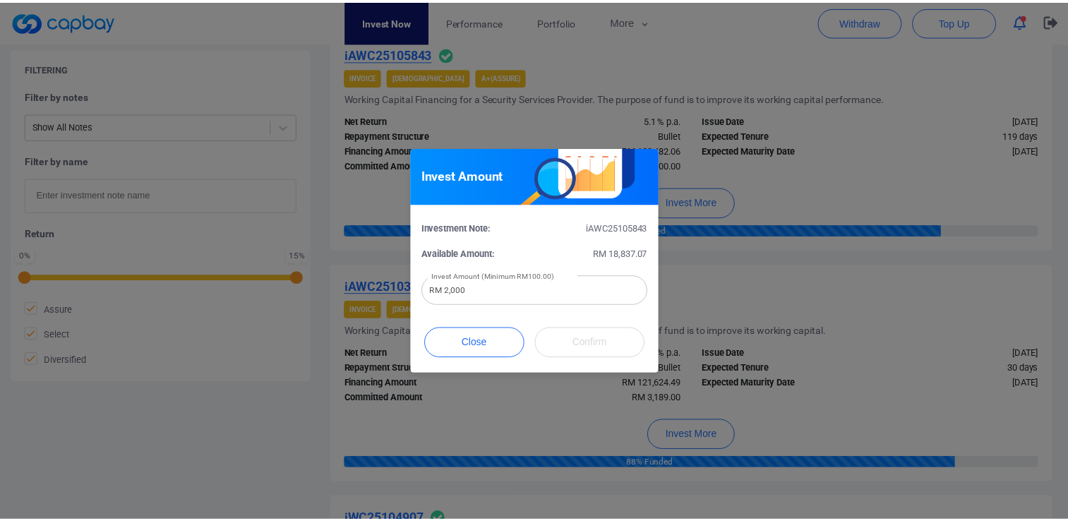
scroll to position [678, 0]
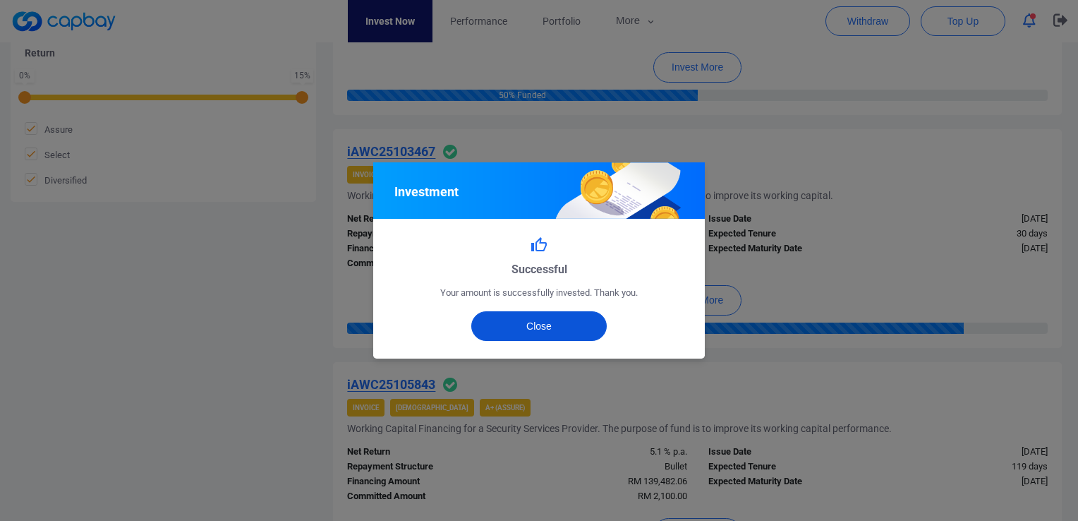
click at [543, 332] on button "Close" at bounding box center [539, 326] width 136 height 30
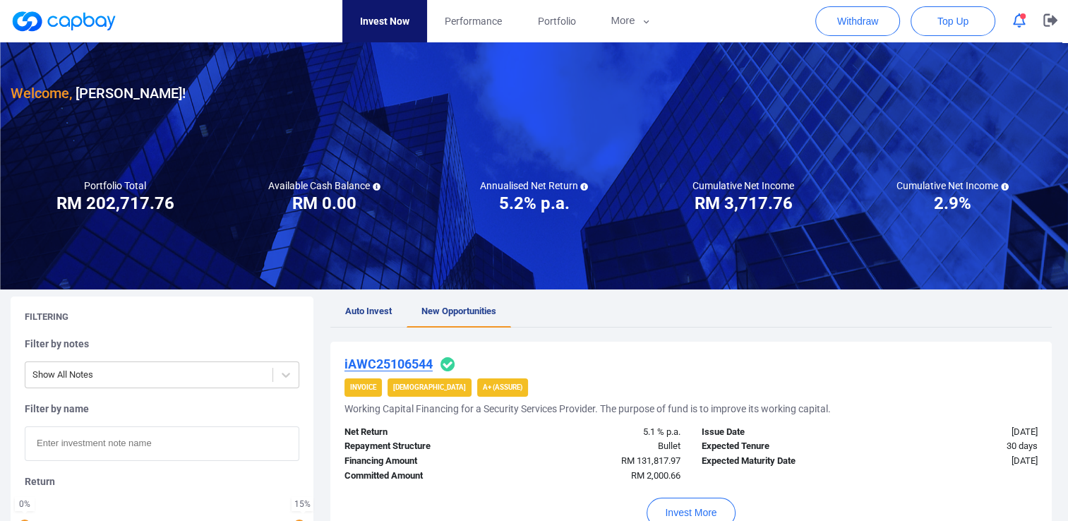
scroll to position [0, 0]
click at [1017, 21] on icon "button" at bounding box center [1019, 20] width 13 height 15
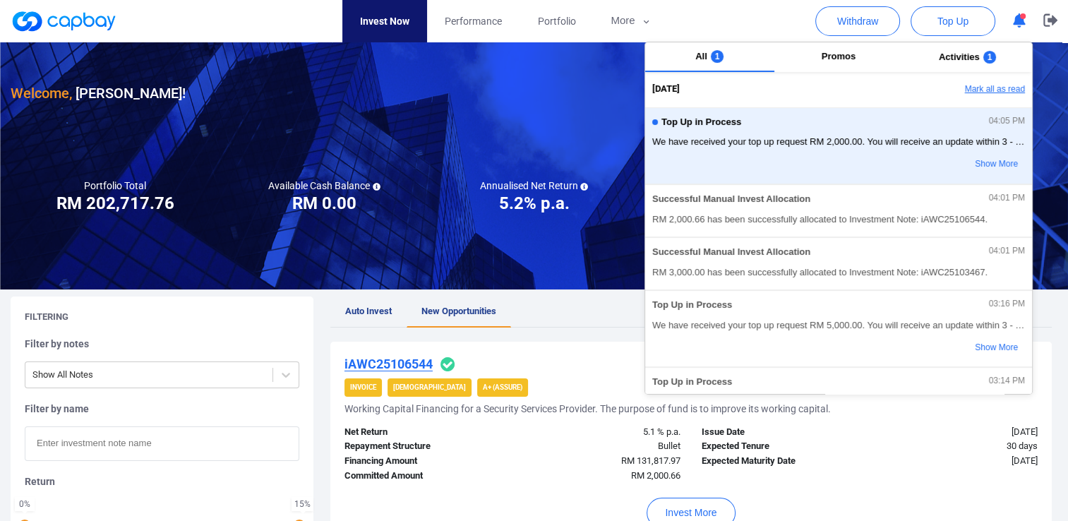
click at [994, 92] on button "Mark all as read" at bounding box center [956, 90] width 152 height 24
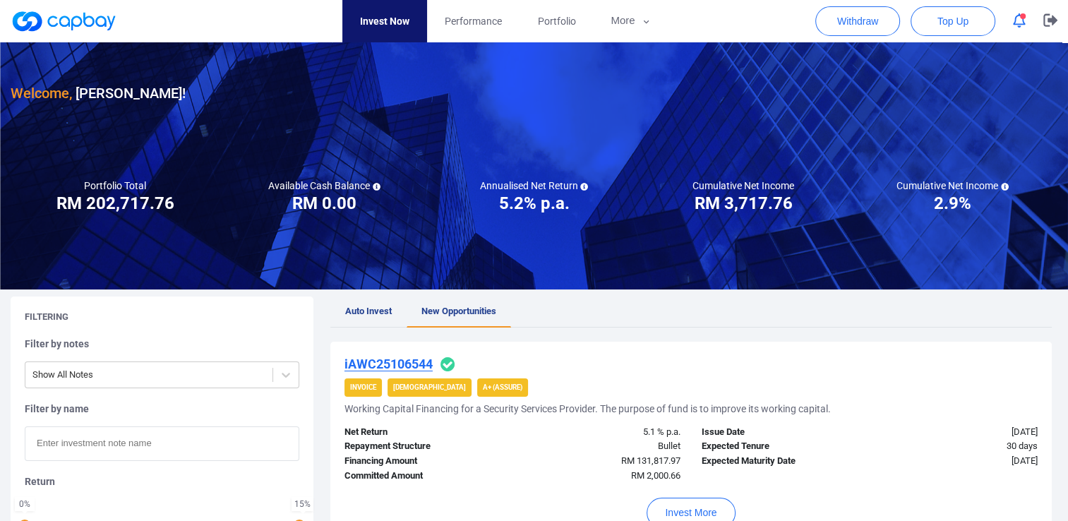
click at [1017, 20] on icon "button" at bounding box center [1019, 20] width 13 height 15
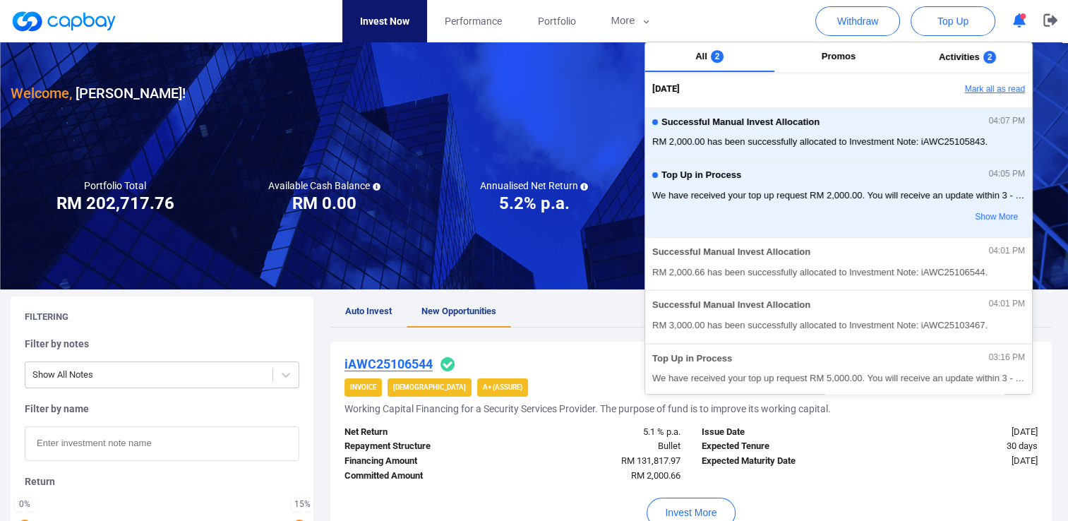
click at [979, 90] on button "Mark all as read" at bounding box center [956, 90] width 152 height 24
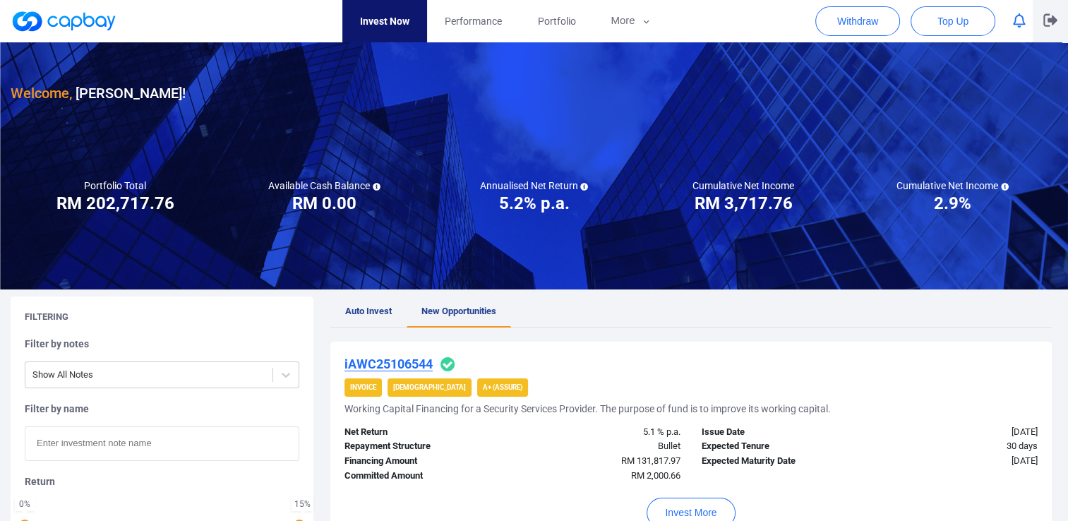
click at [1044, 21] on icon "button" at bounding box center [1050, 20] width 14 height 13
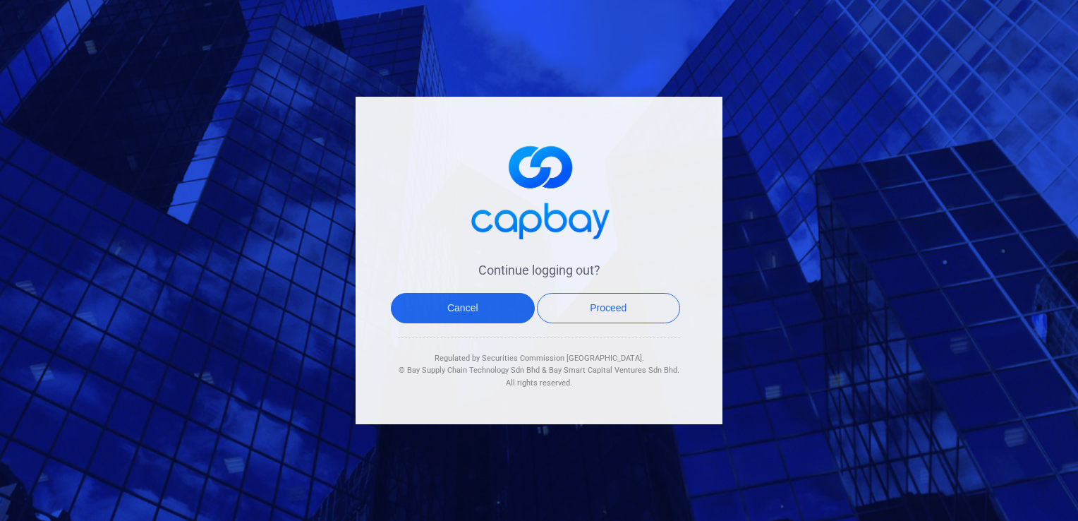
click at [584, 323] on div "Cancel Proceed" at bounding box center [535, 315] width 289 height 44
click at [585, 306] on button "Proceed" at bounding box center [609, 308] width 144 height 30
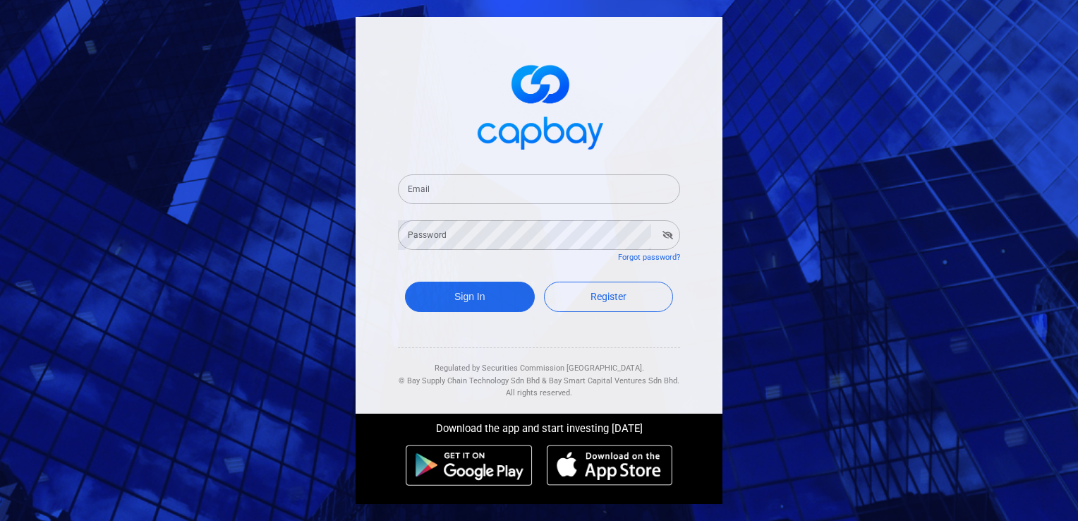
click at [380, 90] on div "Email Email Password Password Forgot password? Sign In Register Regulated by Se…" at bounding box center [539, 215] width 367 height 397
click at [413, 73] on span at bounding box center [539, 104] width 282 height 105
